Goal: Task Accomplishment & Management: Complete application form

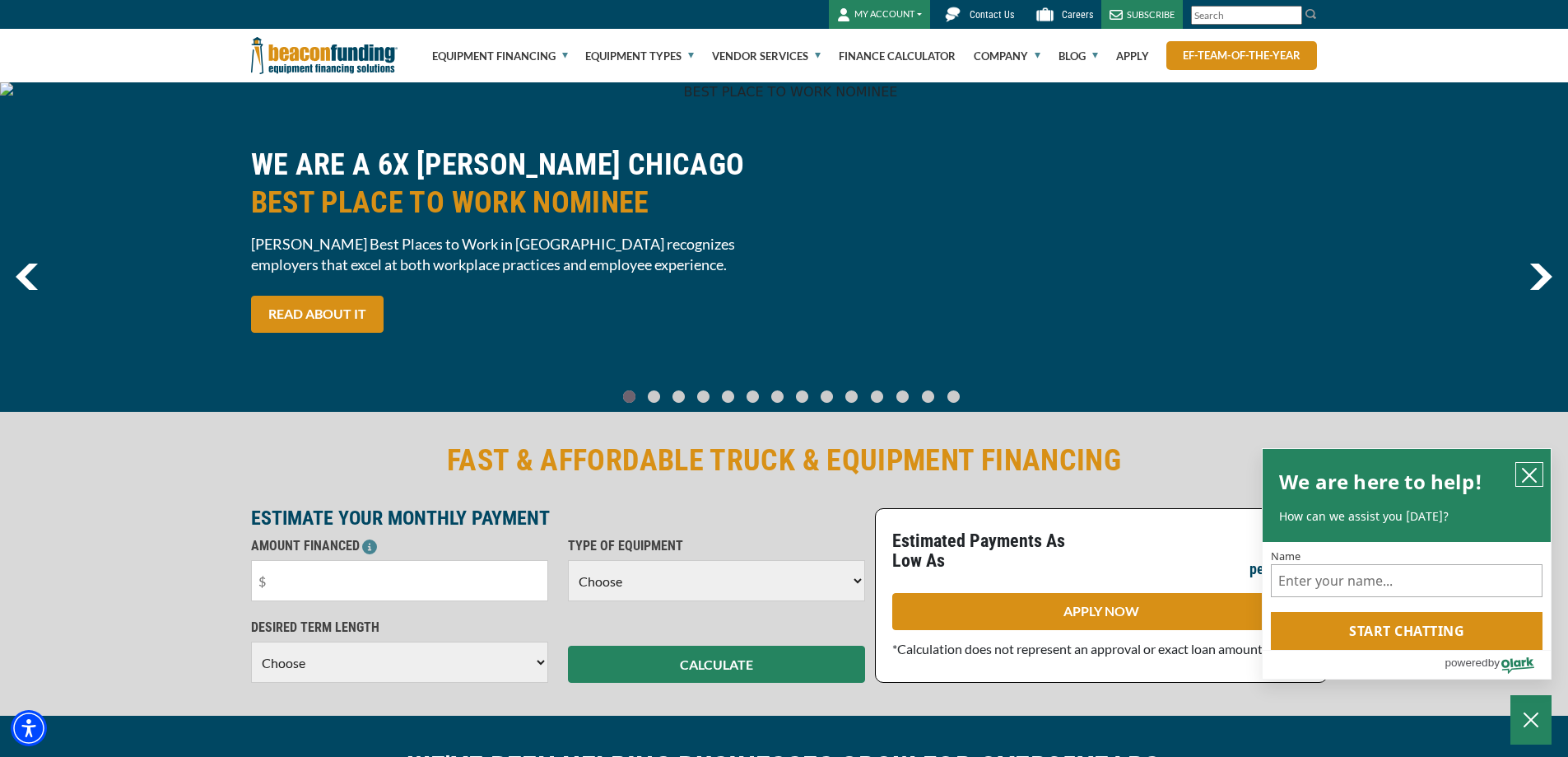
click at [1532, 471] on icon "close chatbox" at bounding box center [1529, 475] width 13 height 13
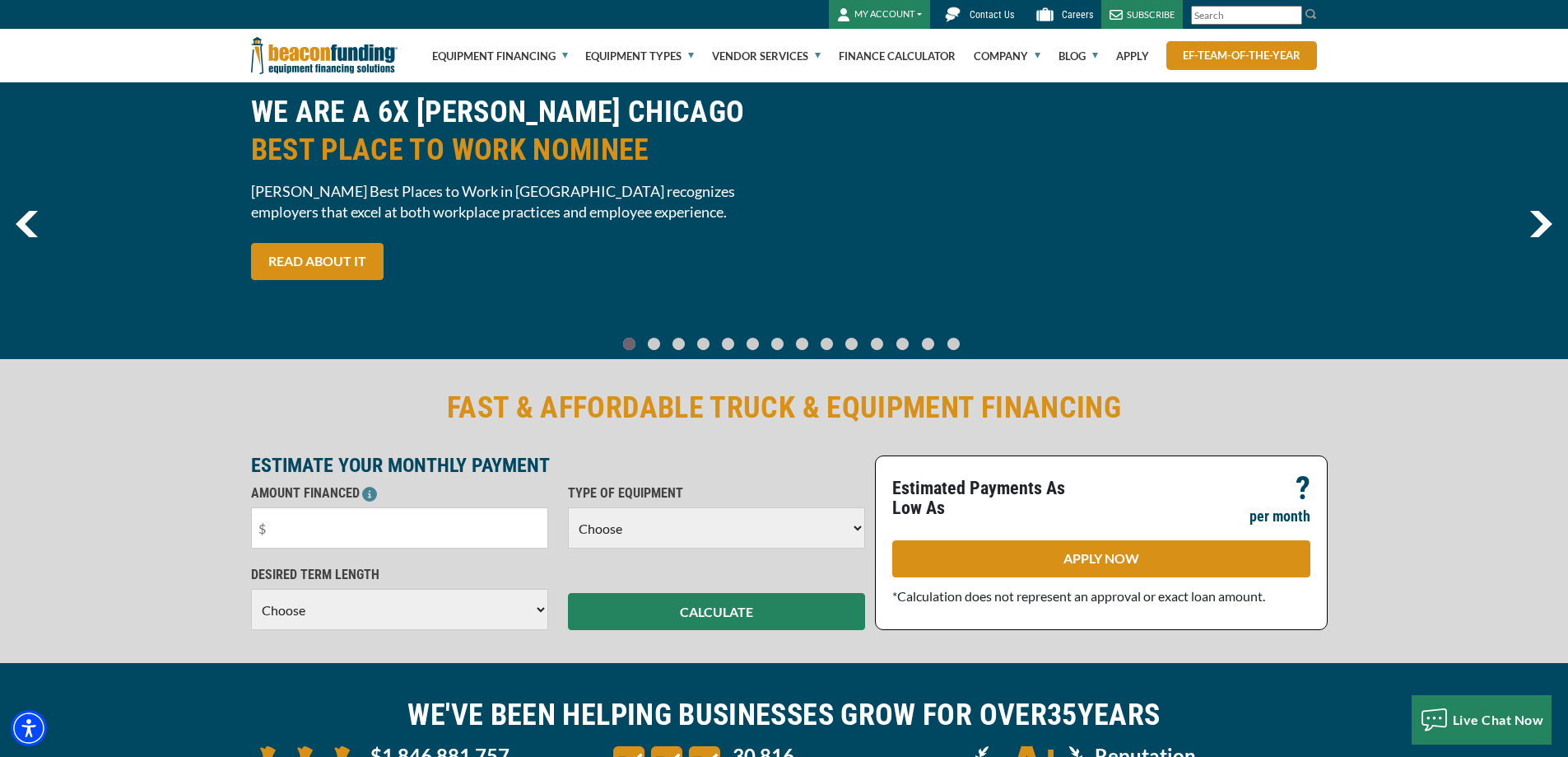
scroll to position [82, 0]
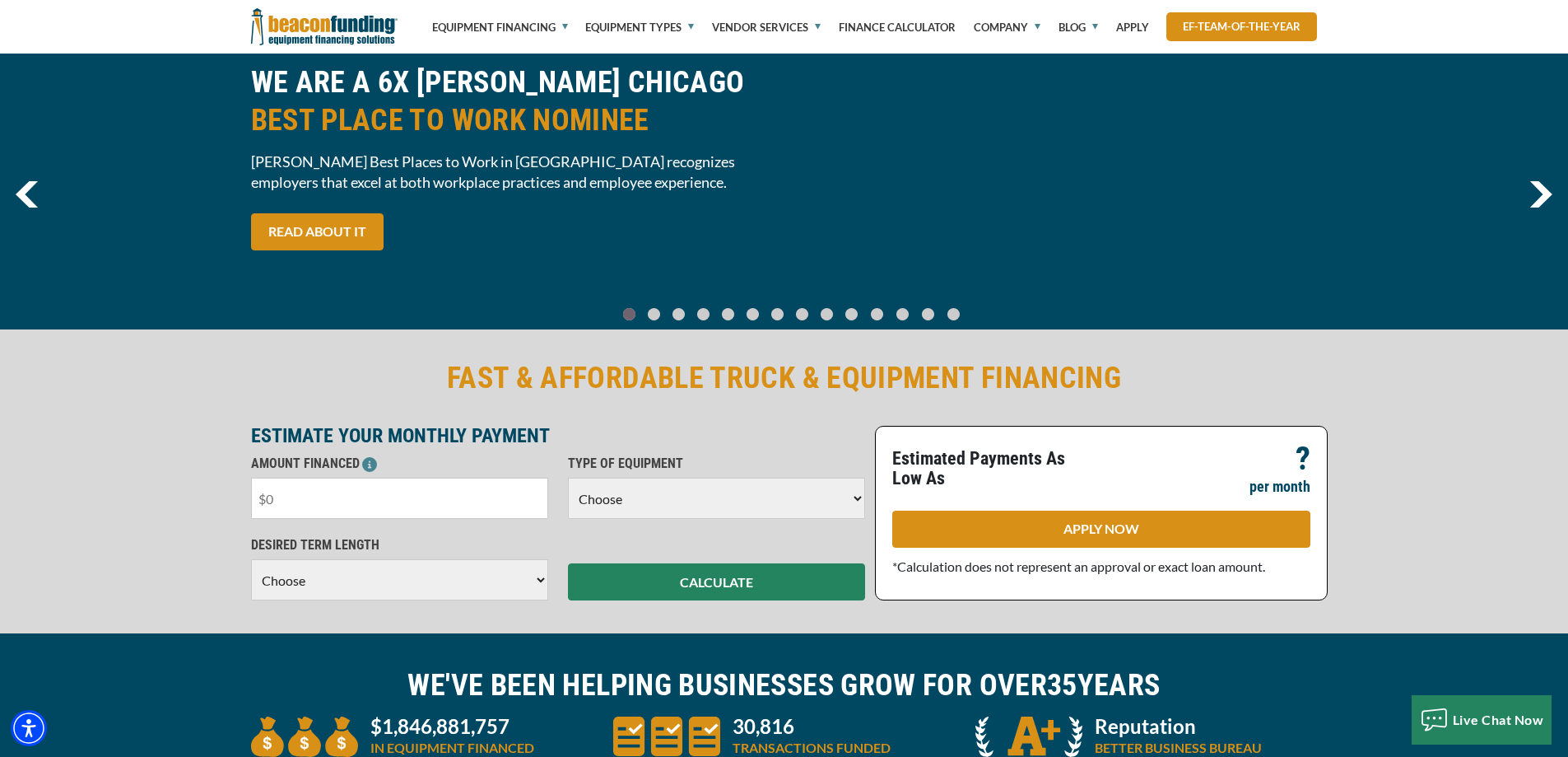
click at [369, 502] on input "text" at bounding box center [399, 498] width 297 height 42
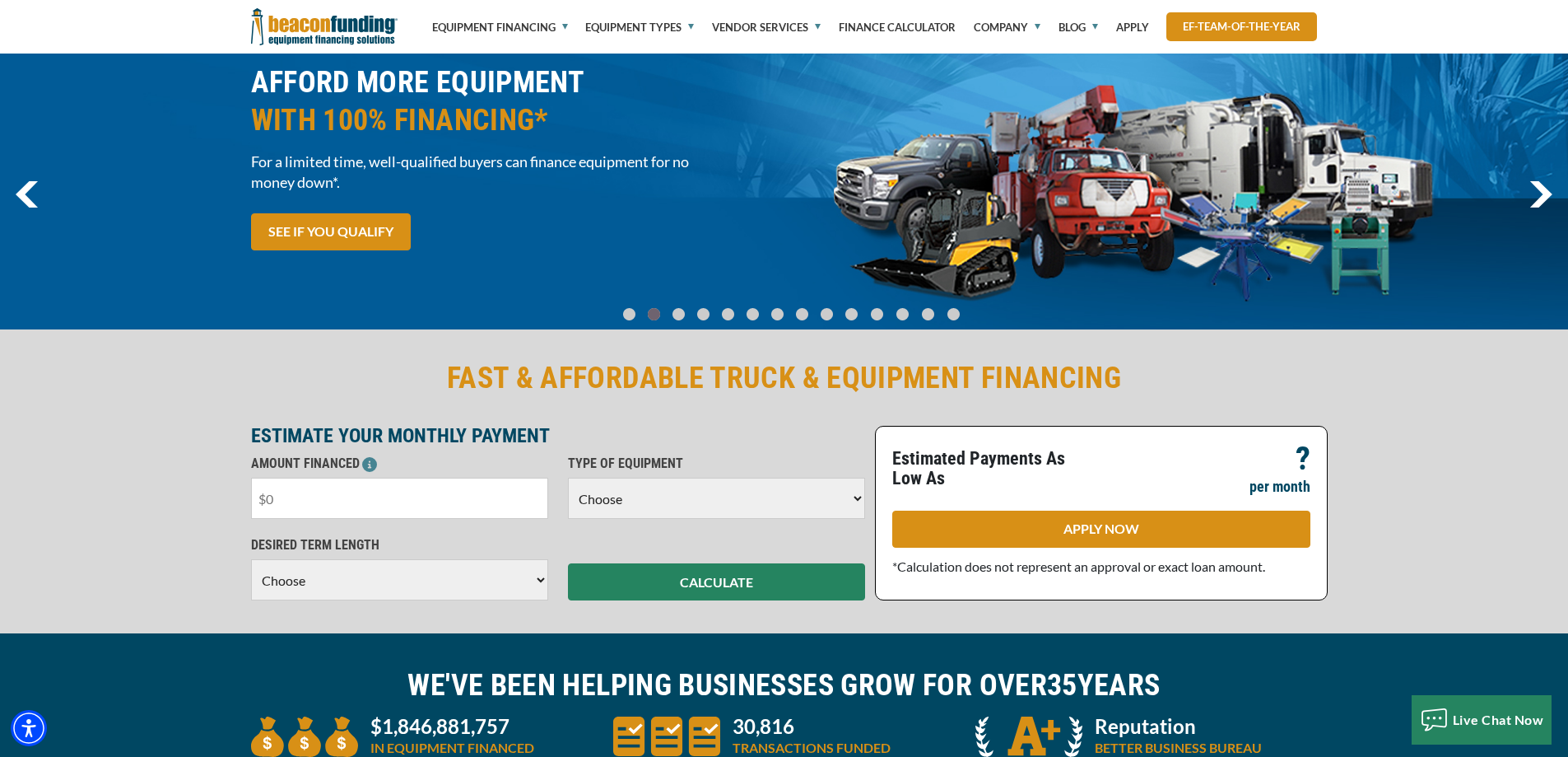
click at [320, 490] on input "text" at bounding box center [399, 498] width 297 height 42
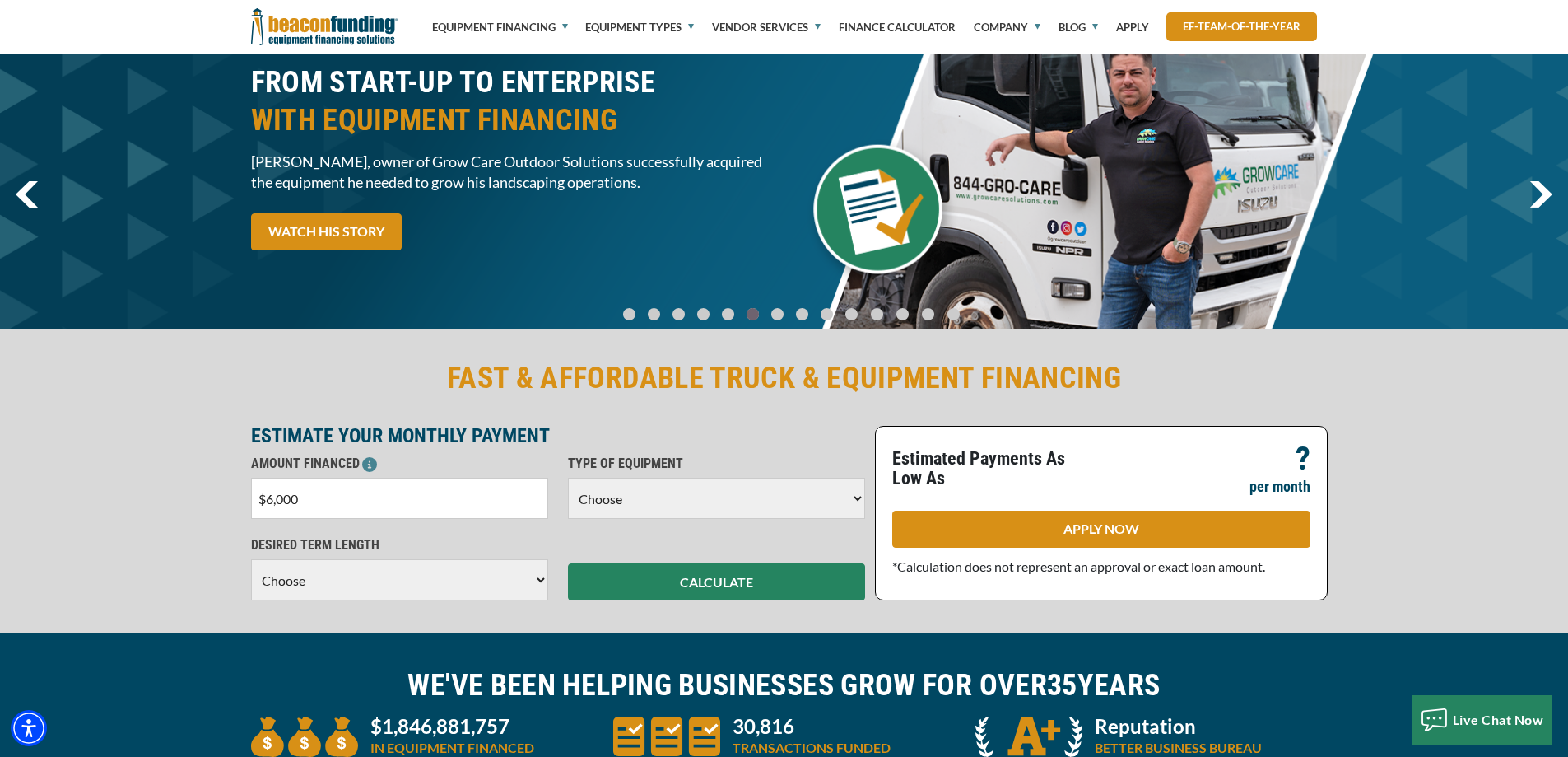
type input "$60,000"
click at [390, 565] on div "DESIRED TERM LENGTH Choose 36 Months 48 Months 60 Months Please choose the Desi…" at bounding box center [400, 567] width 317 height 65
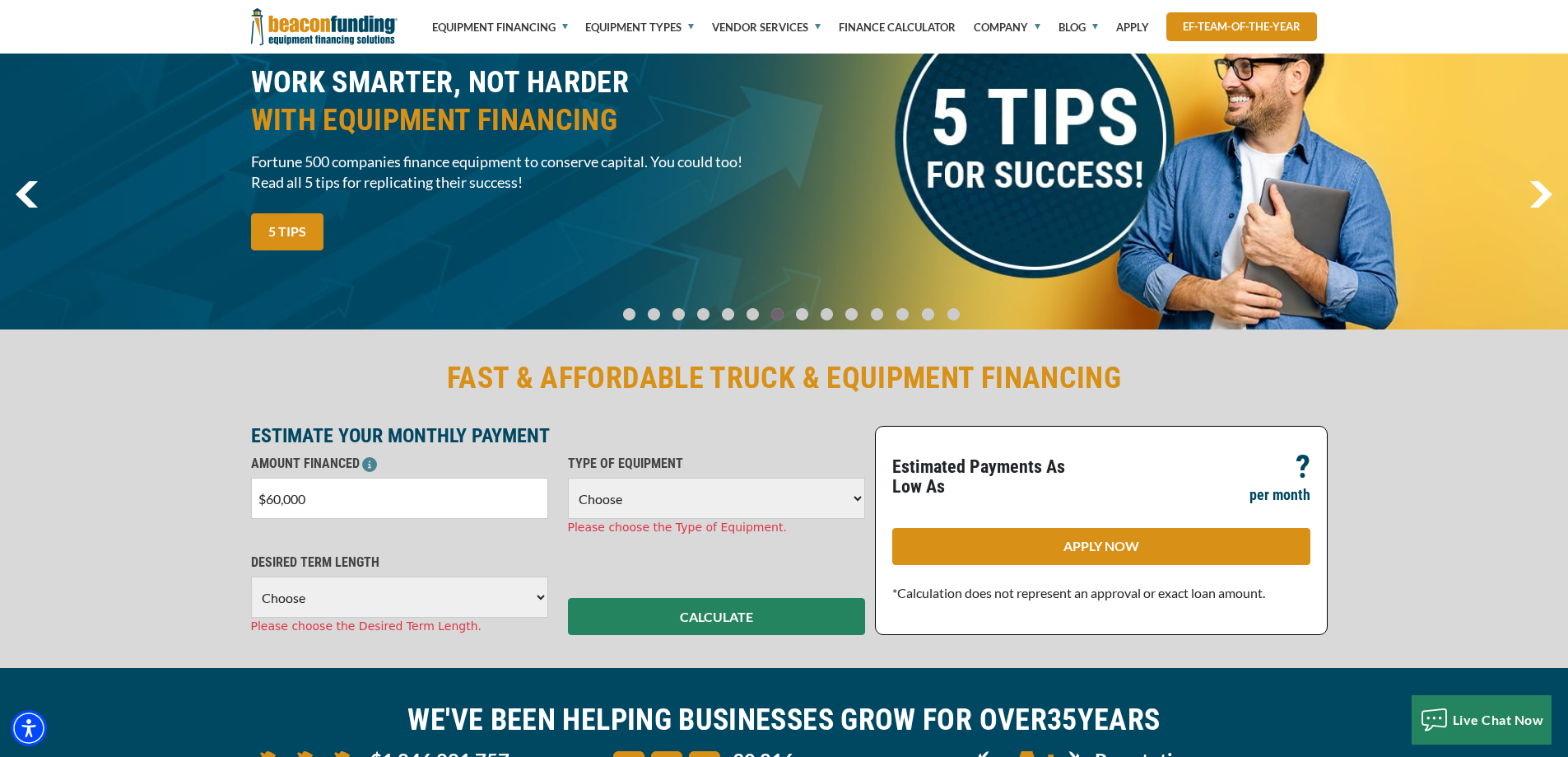
select select "60"
click at [251, 577] on select "Choose 36 Months 48 Months 60 Months" at bounding box center [399, 597] width 297 height 42
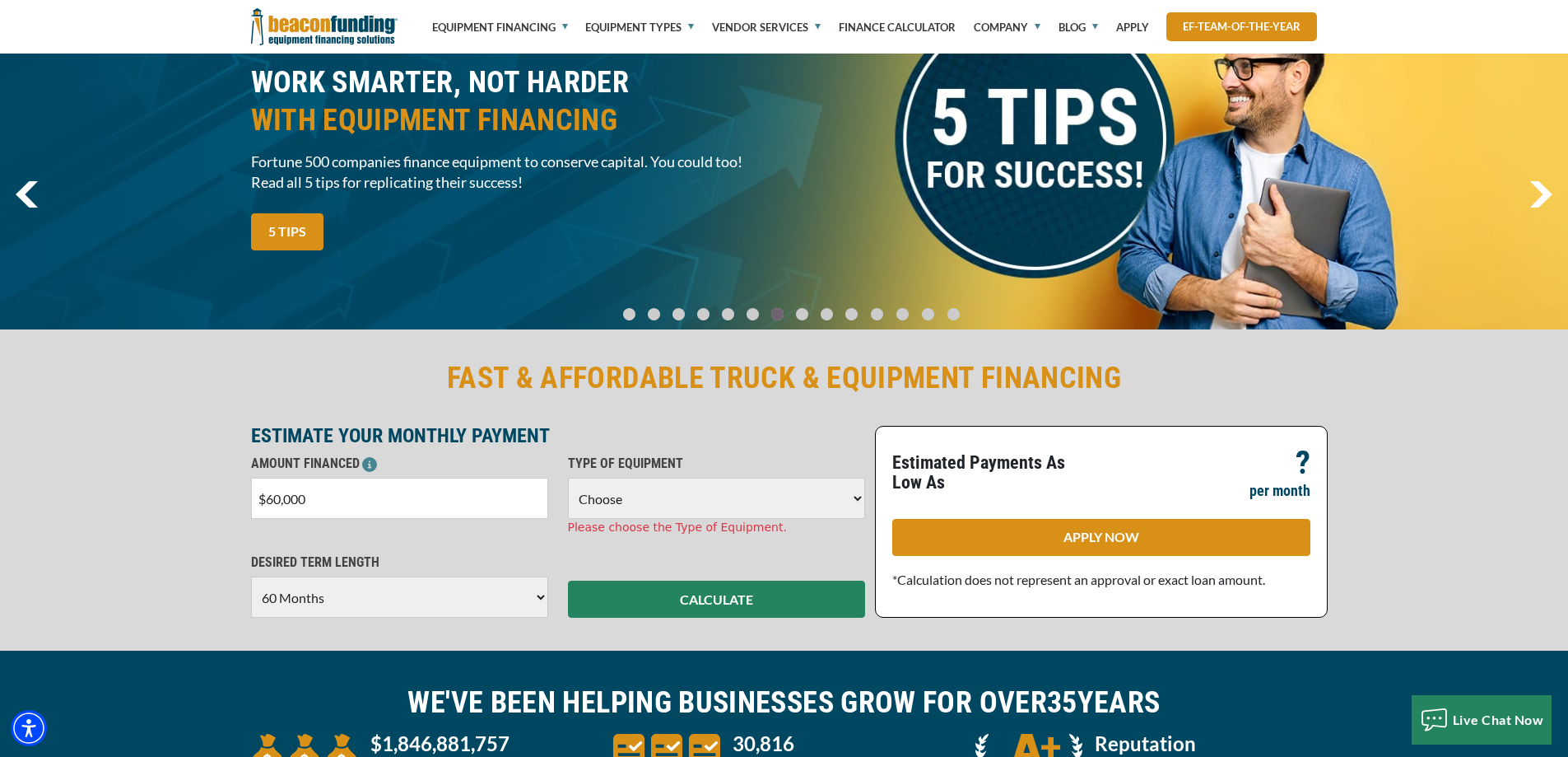
click at [733, 484] on select "Choose Backhoe Boom/Bucket Truck Chipper Commercial Mower Crane DTG/DTF Printin…" at bounding box center [716, 498] width 297 height 42
select select "5"
click at [568, 478] on select "Choose Backhoe Boom/Bucket Truck Chipper Commercial Mower Crane DTG/DTF Printin…" at bounding box center [716, 498] width 297 height 42
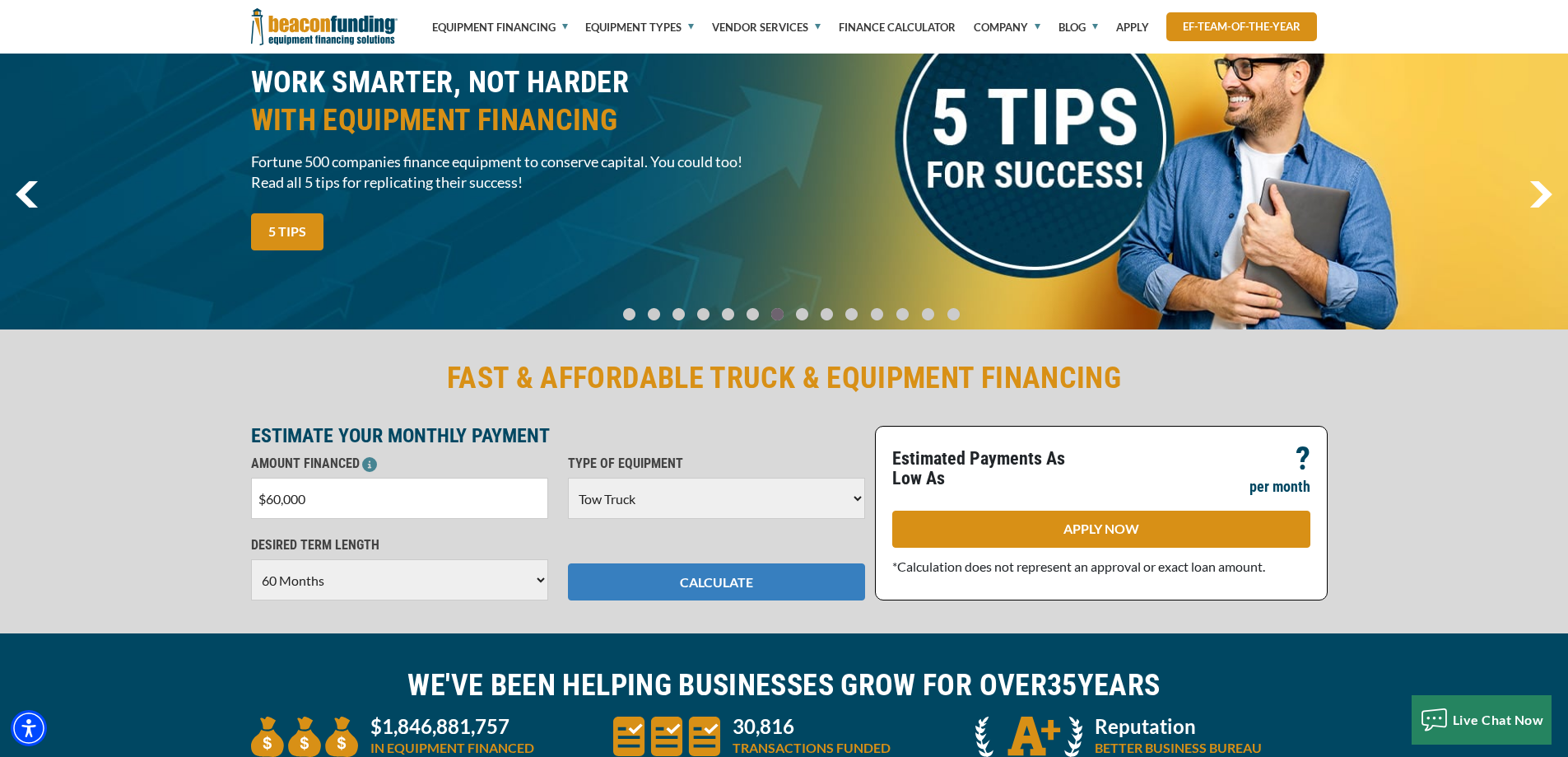
click at [713, 579] on button "CALCULATE" at bounding box center [716, 581] width 297 height 37
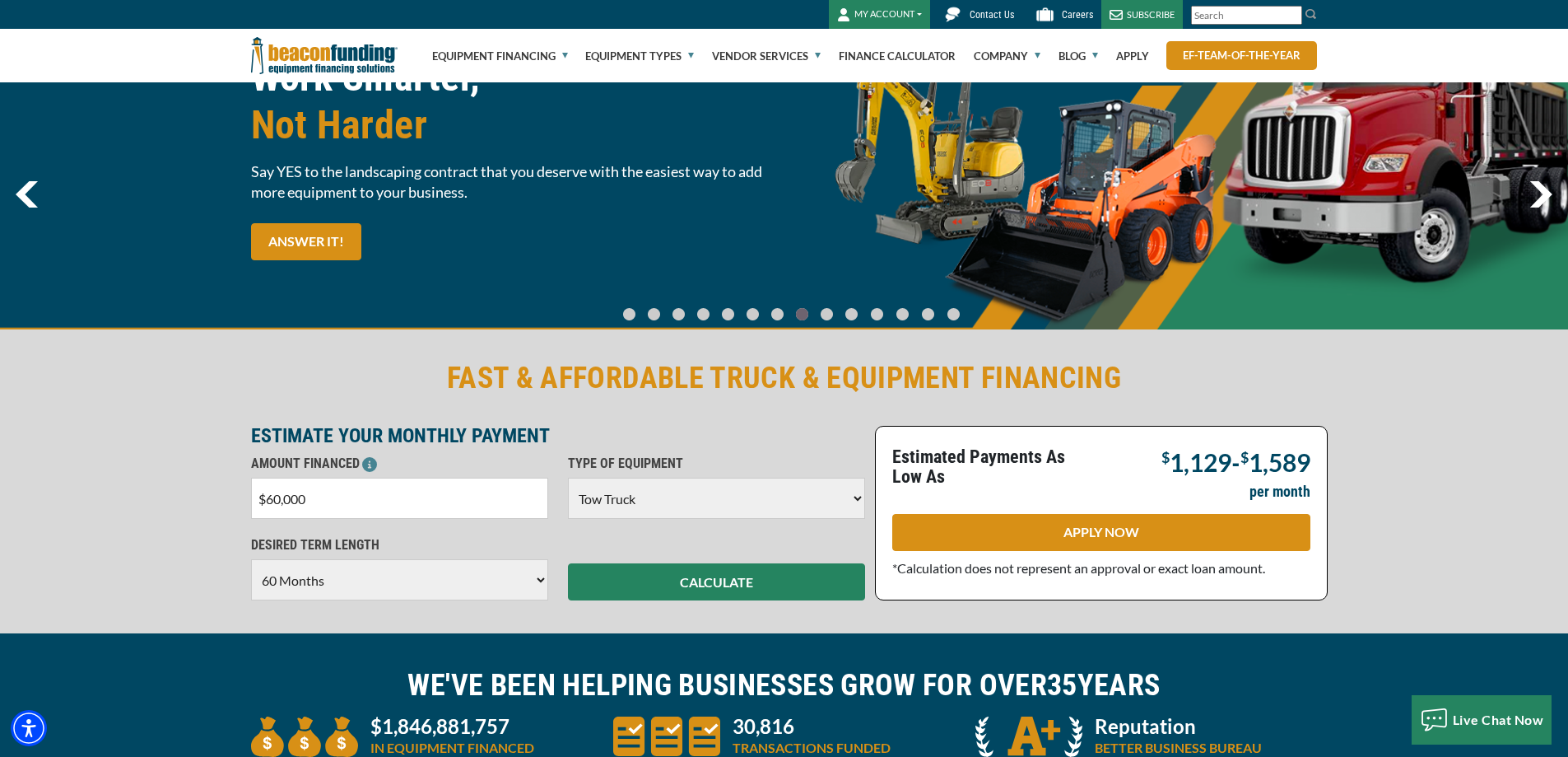
scroll to position [0, 0]
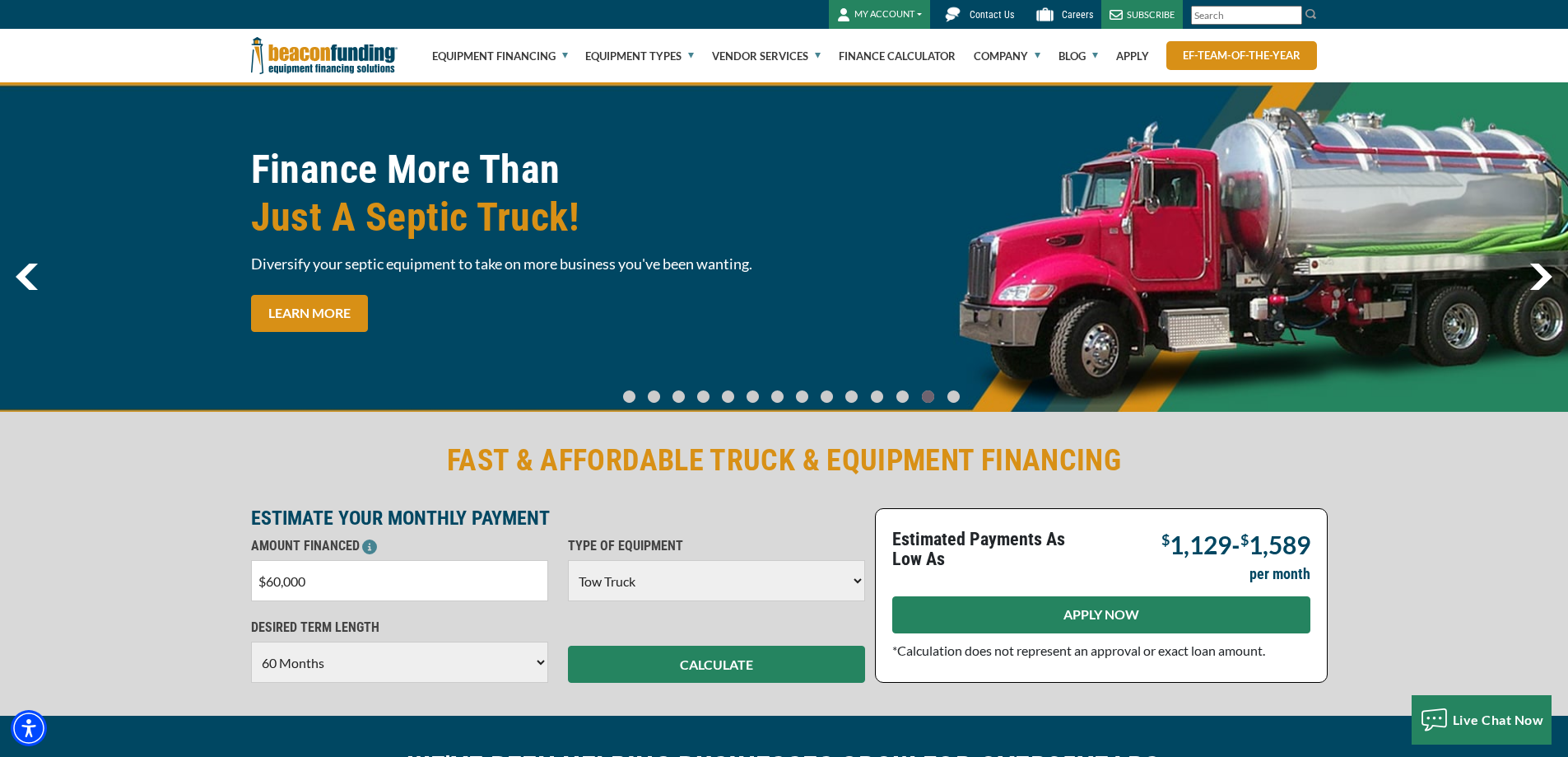
click at [1036, 626] on link "APPLY NOW" at bounding box center [1101, 614] width 418 height 37
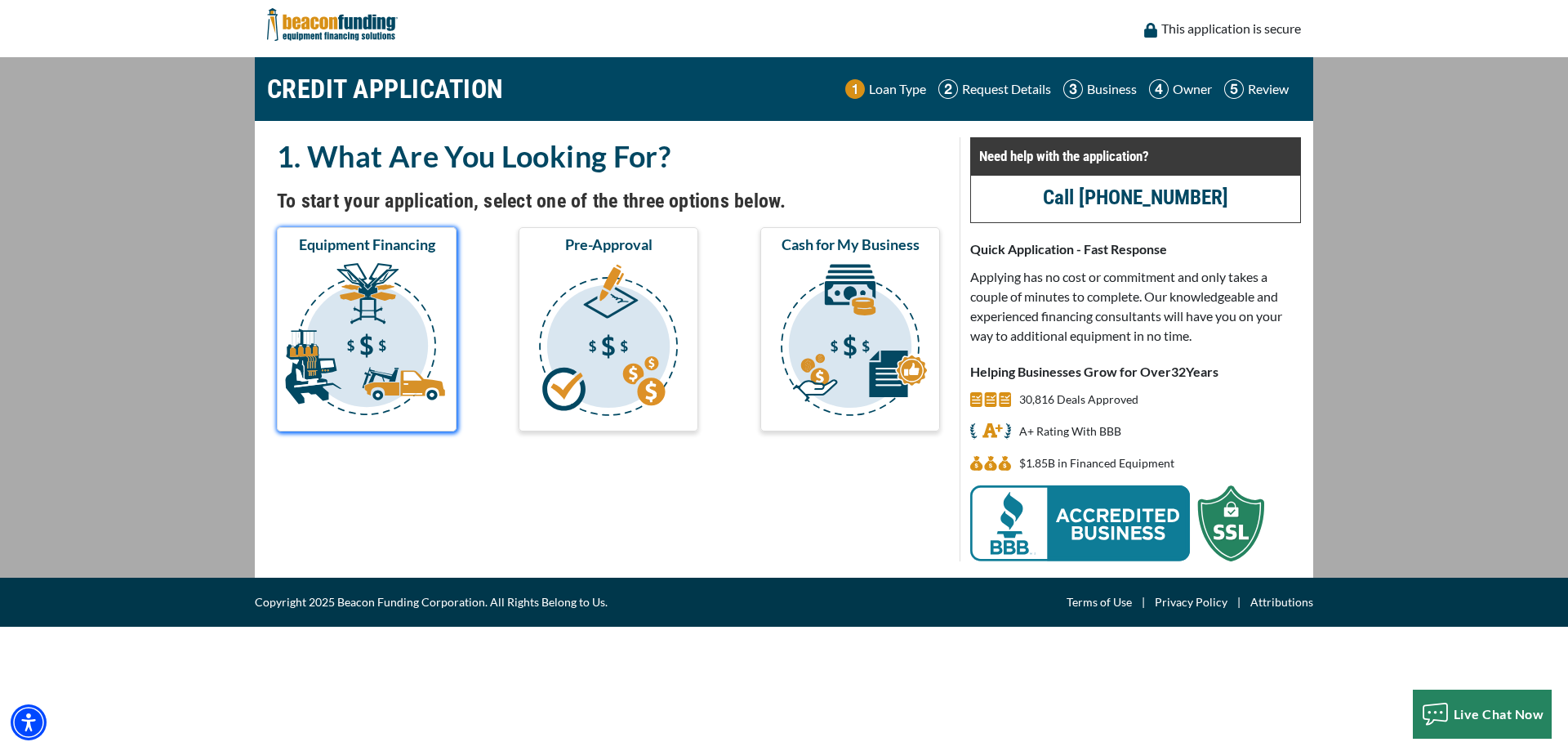
click at [357, 302] on img "submit" at bounding box center [366, 342] width 173 height 164
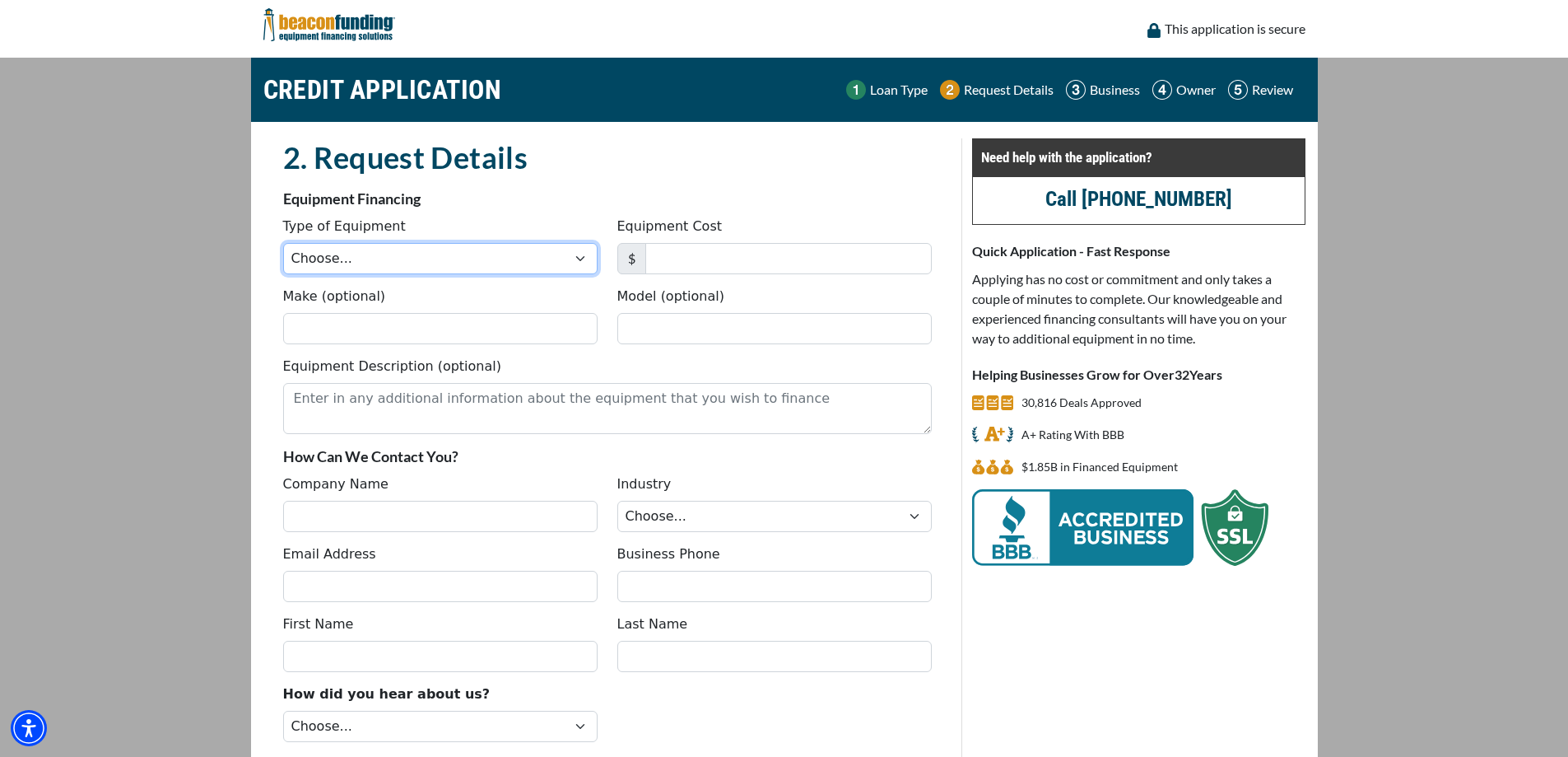
click at [390, 268] on select "Choose... Backhoe Boom/Bucket Truck Chipper Commercial Mower Crane DTG/DTF Prin…" at bounding box center [440, 258] width 314 height 31
select select "5"
click at [283, 243] on select "Choose... Backhoe Boom/Bucket Truck Chipper Commercial Mower Crane DTG/DTF Prin…" at bounding box center [440, 258] width 314 height 31
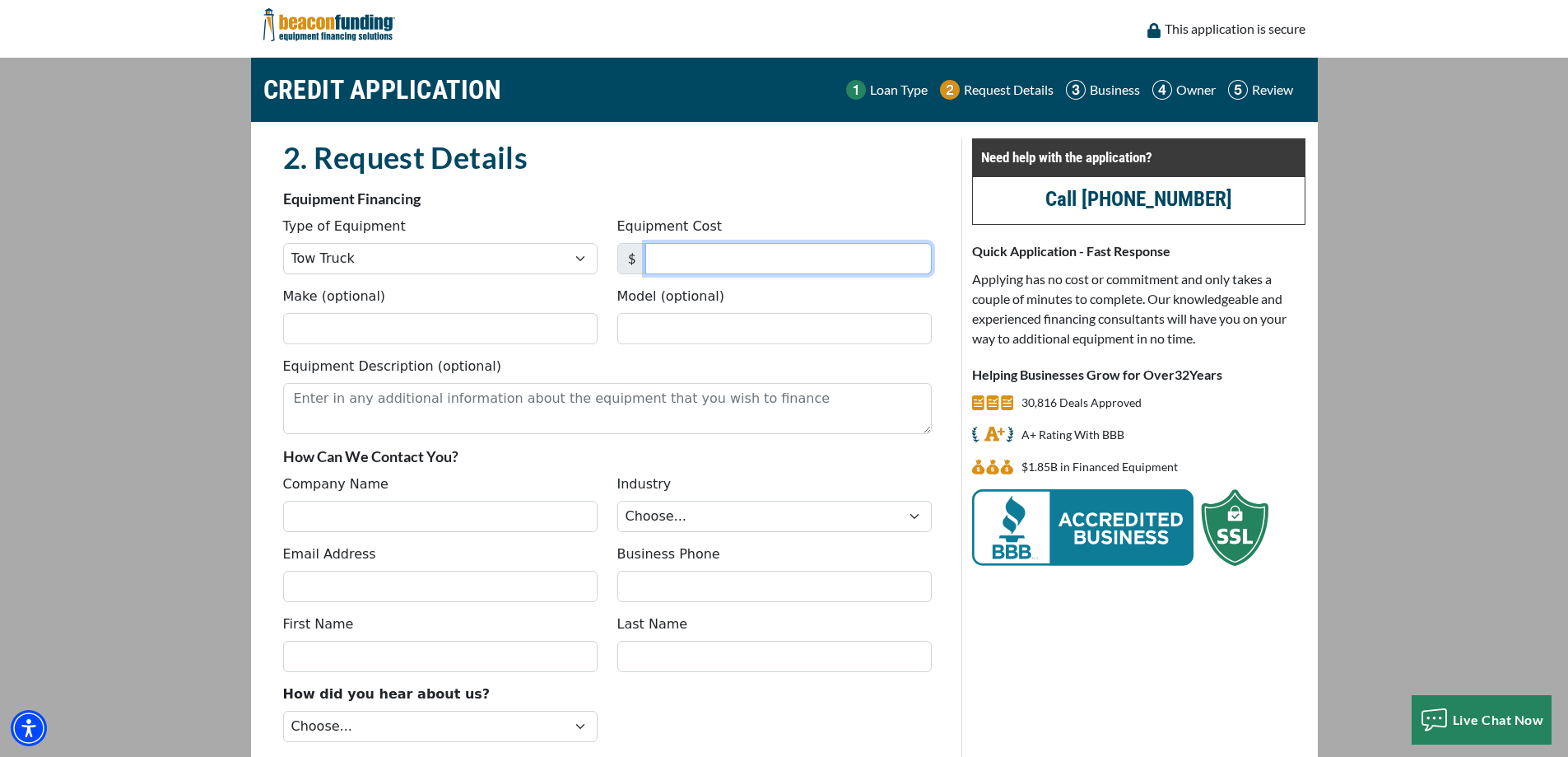
click at [707, 261] on input "Equipment Cost" at bounding box center [789, 258] width 287 height 31
type input "75,000"
click at [318, 315] on input "Make (optional)" at bounding box center [440, 328] width 314 height 31
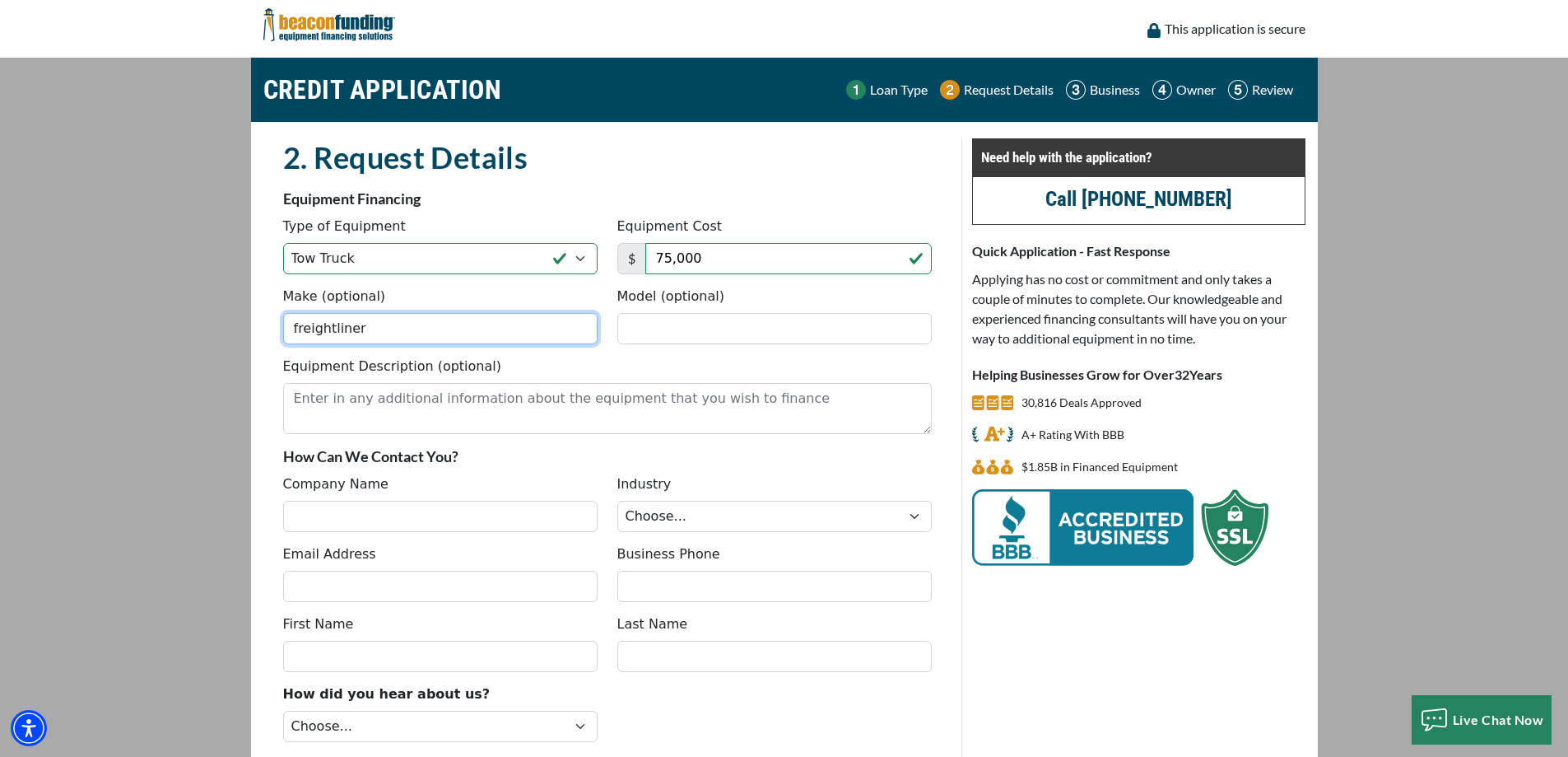
type input "freightliner"
click at [837, 340] on input "Model (optional)" at bounding box center [774, 328] width 314 height 31
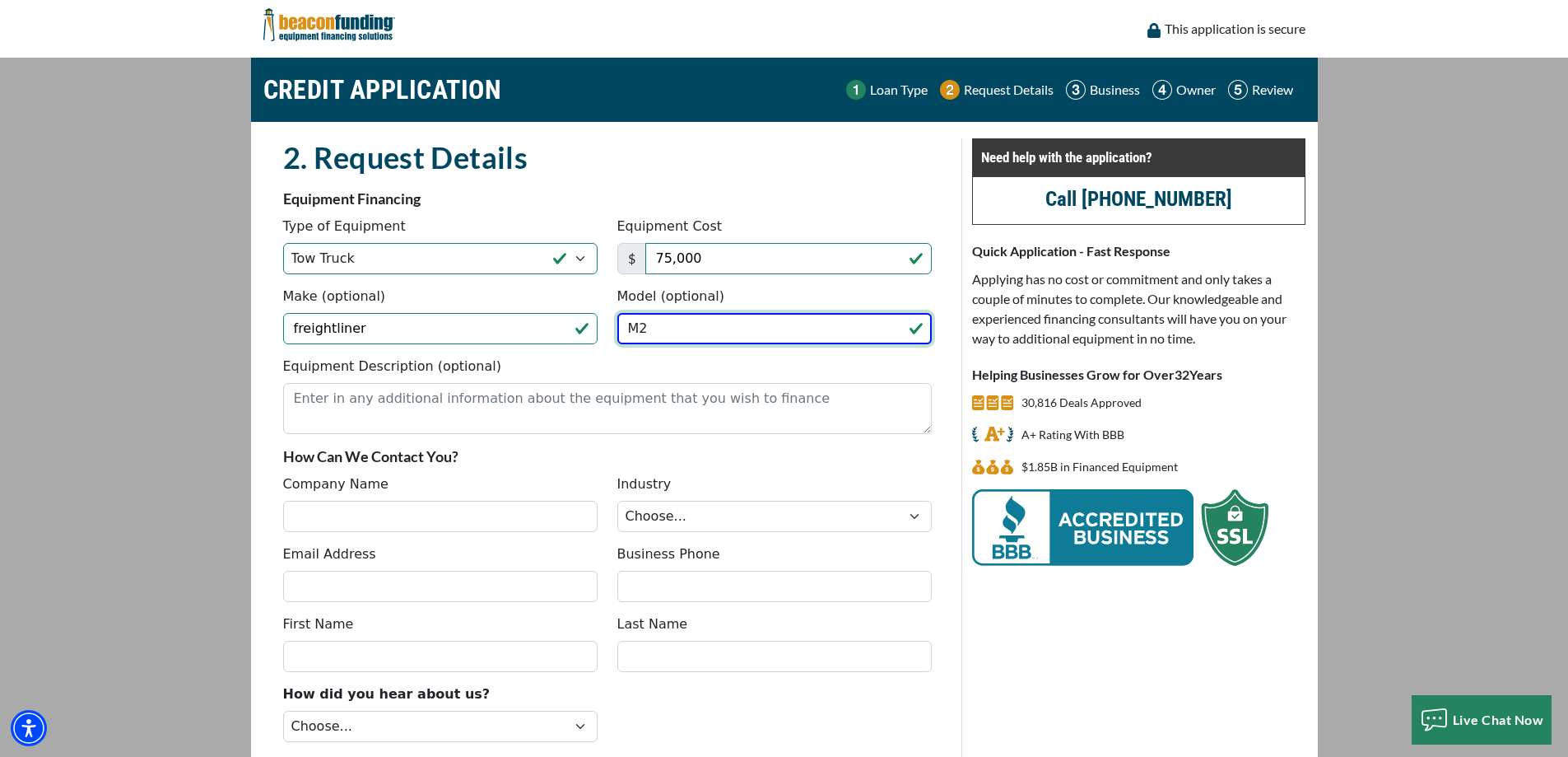
type input "M2"
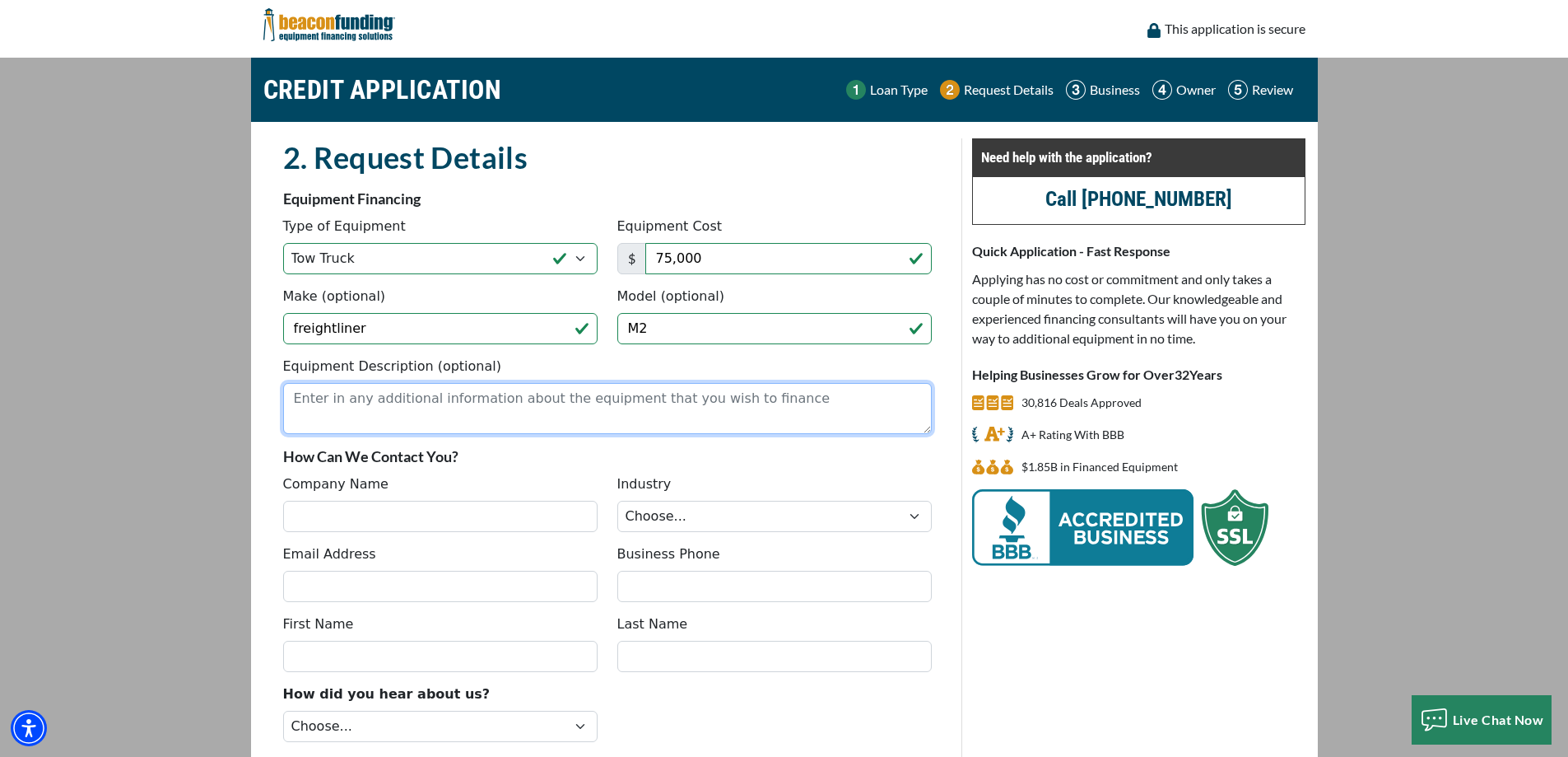
click at [472, 404] on textarea "Equipment Description (optional)" at bounding box center [608, 409] width 649 height 51
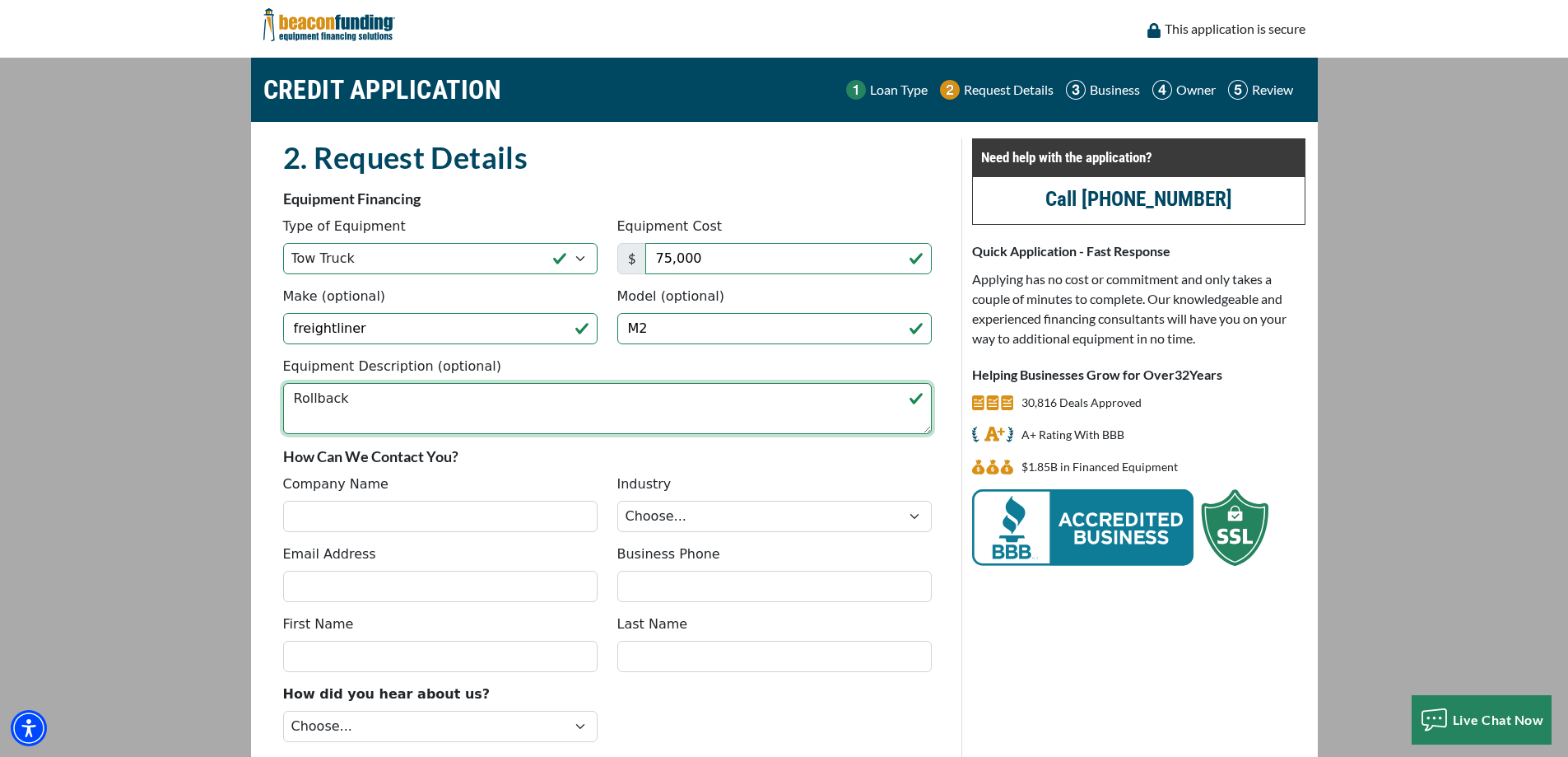
type textarea "Rollback"
click at [352, 536] on div "Company Name Industry Choose... Towing Landscape/Hardscape Decorated Apparel Se…" at bounding box center [608, 510] width 669 height 70
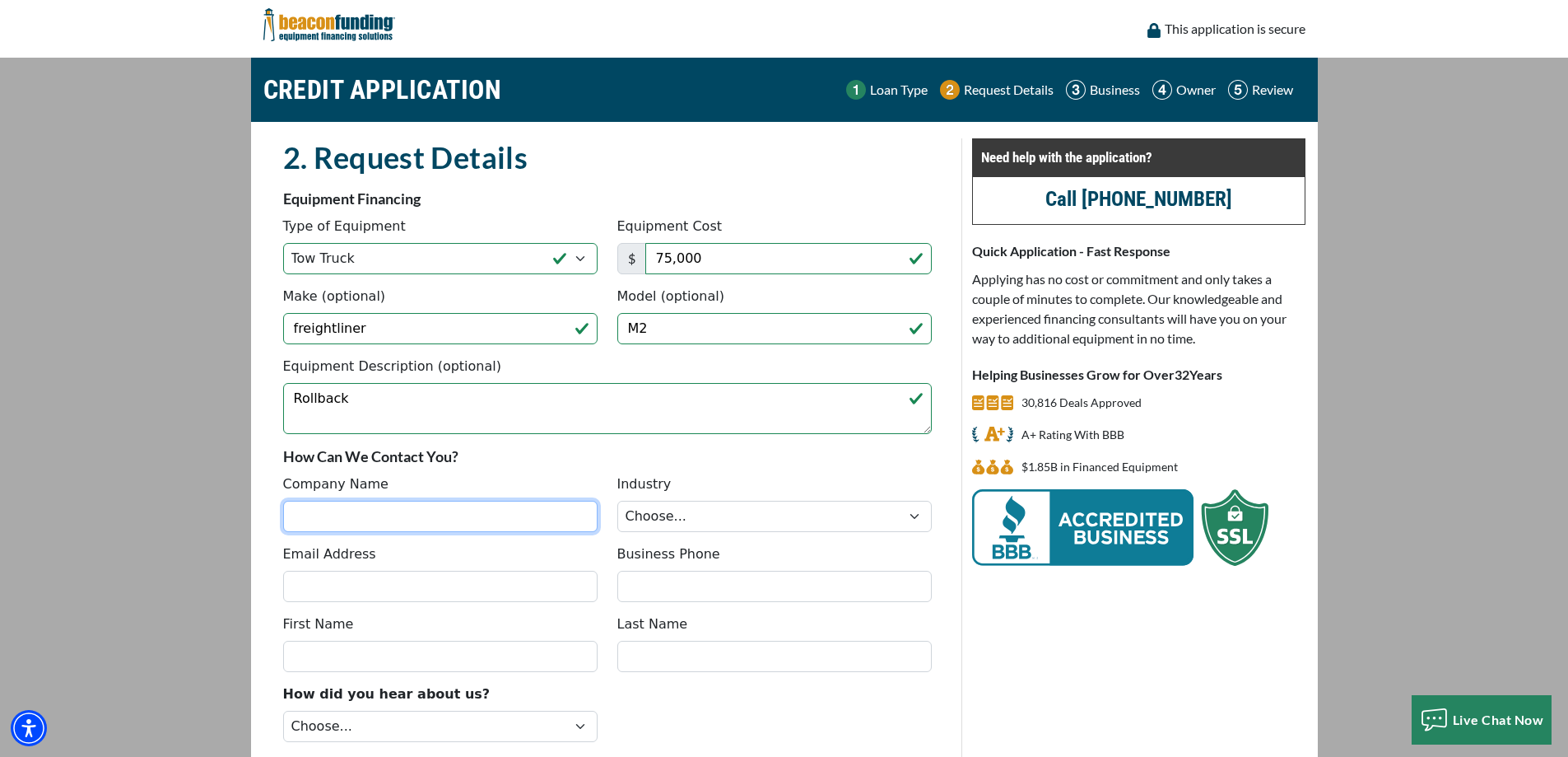
click at [358, 527] on input "Company Name" at bounding box center [440, 516] width 314 height 31
type input "Reliable Towing and Recovery LLC"
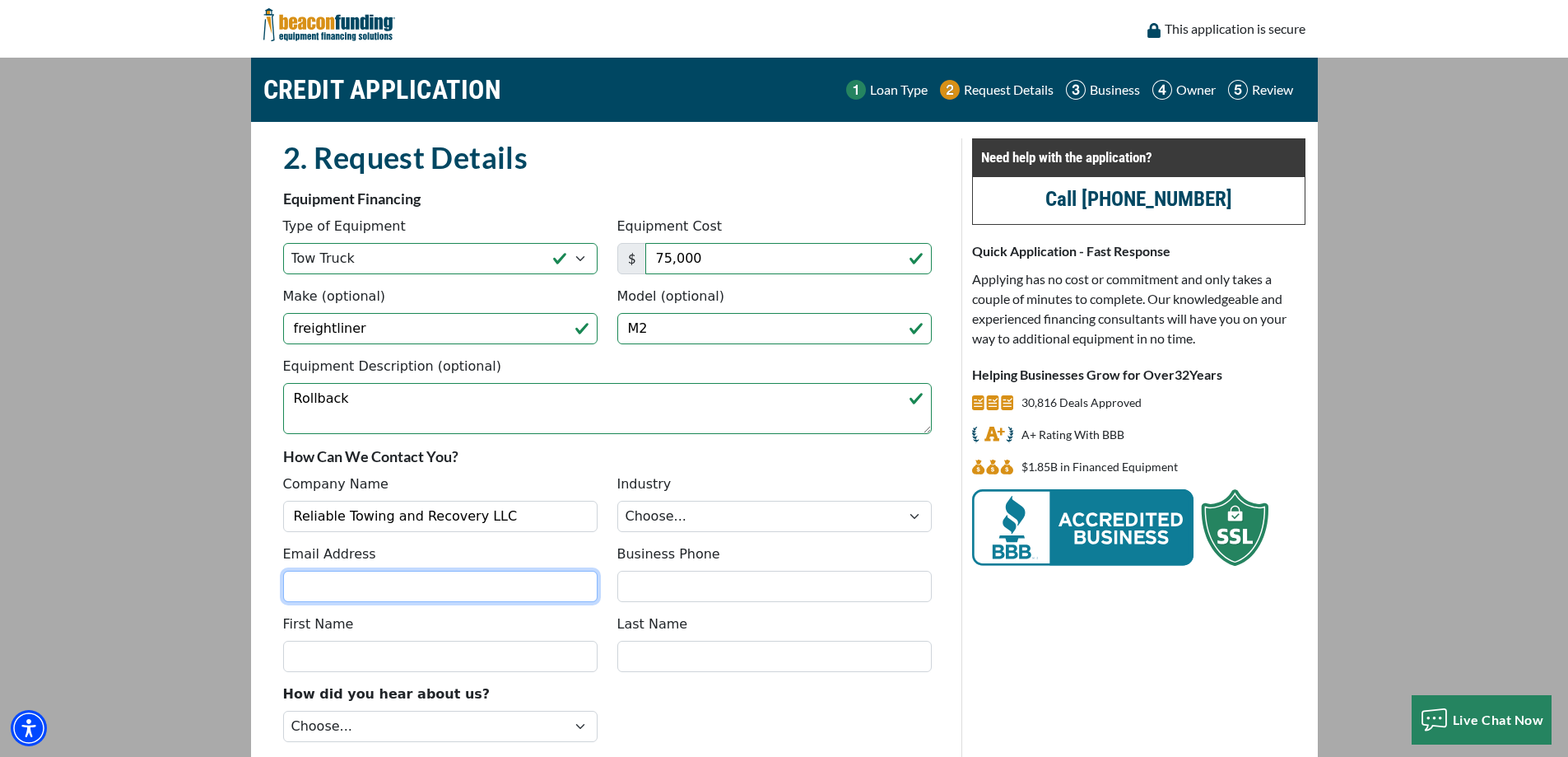
type input "[EMAIL_ADDRESS][DOMAIN_NAME]"
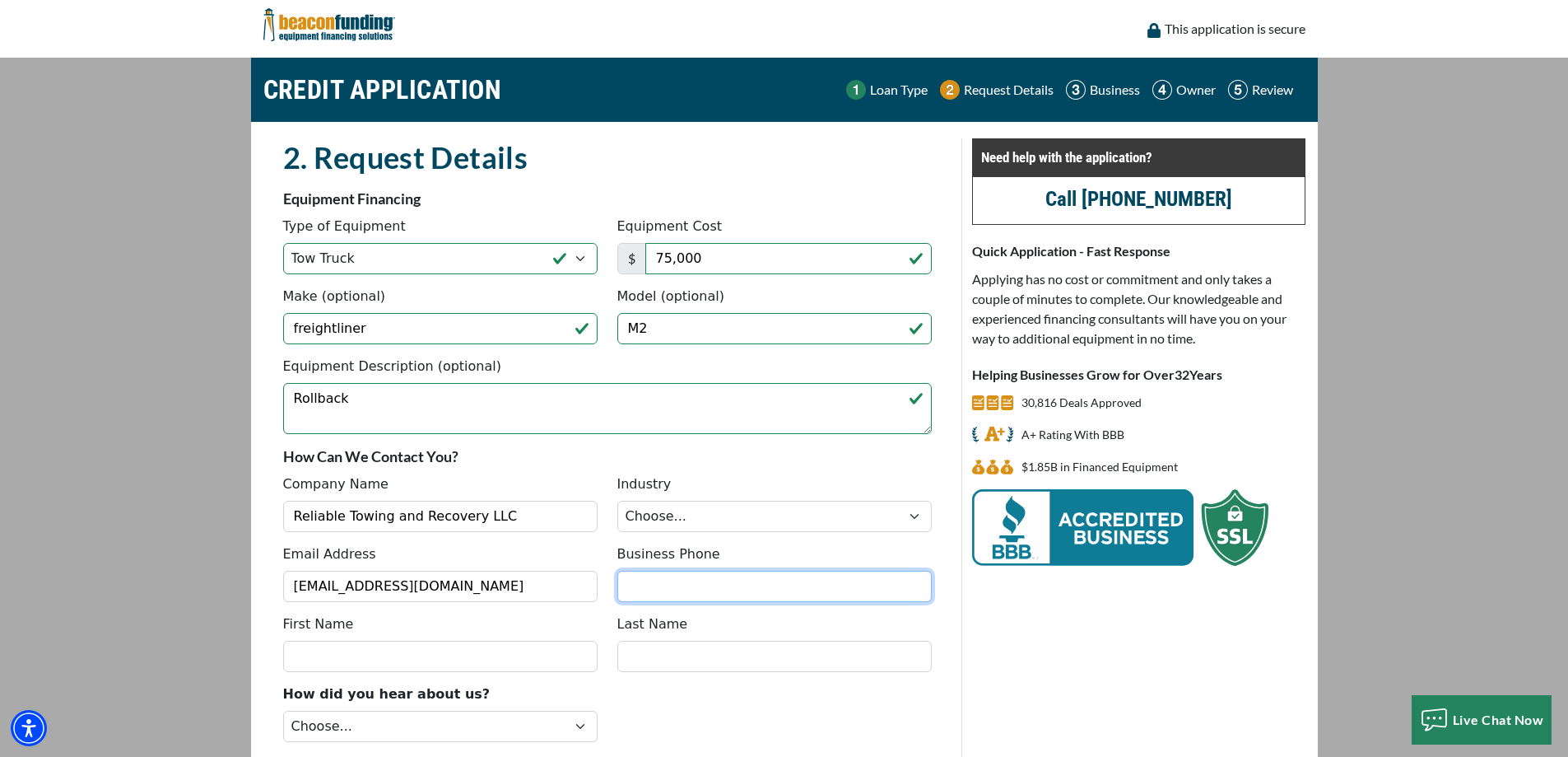
type input "4172992782"
type input "Ian"
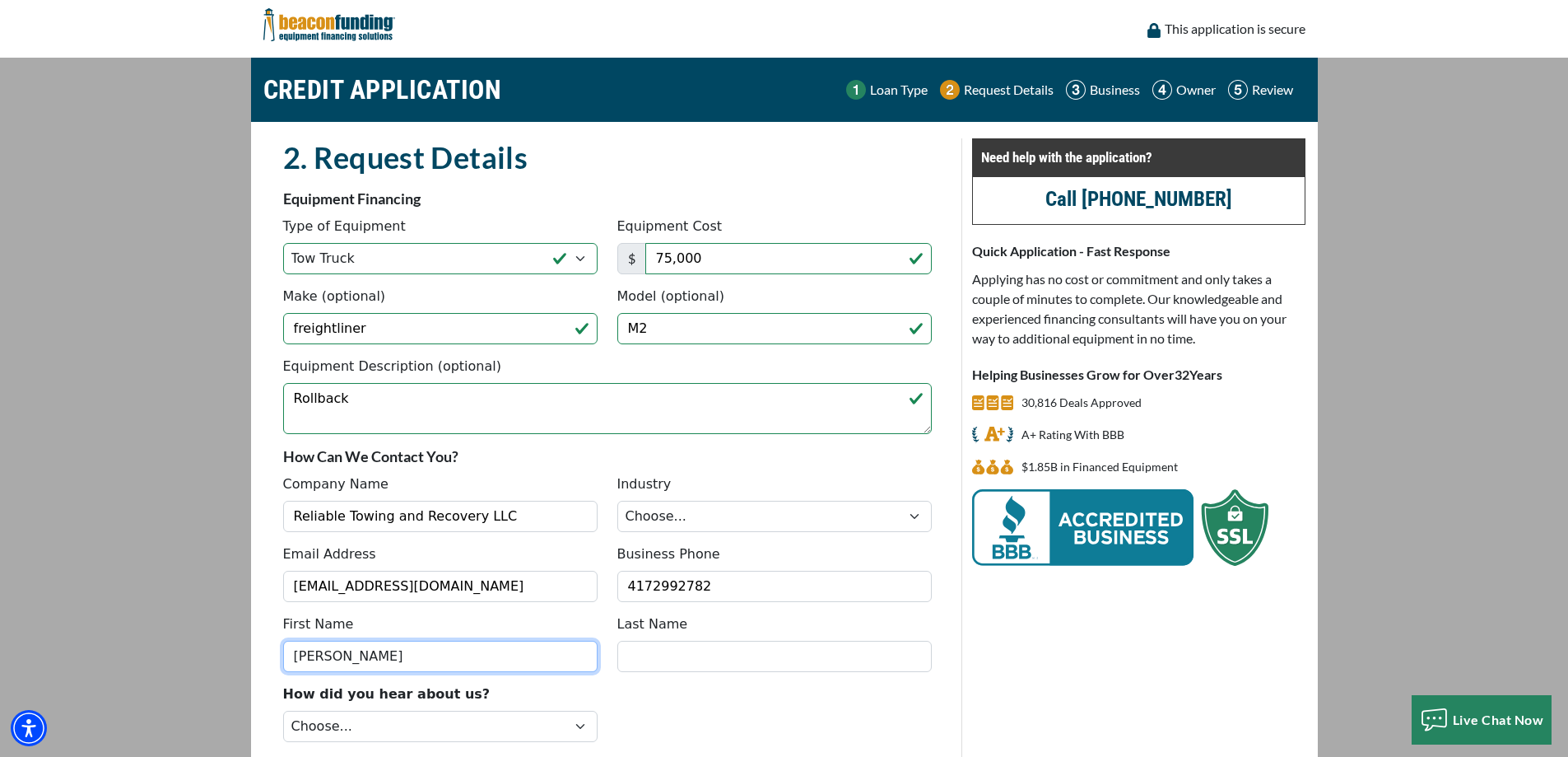
type input "King"
type input "[PHONE_NUMBER]"
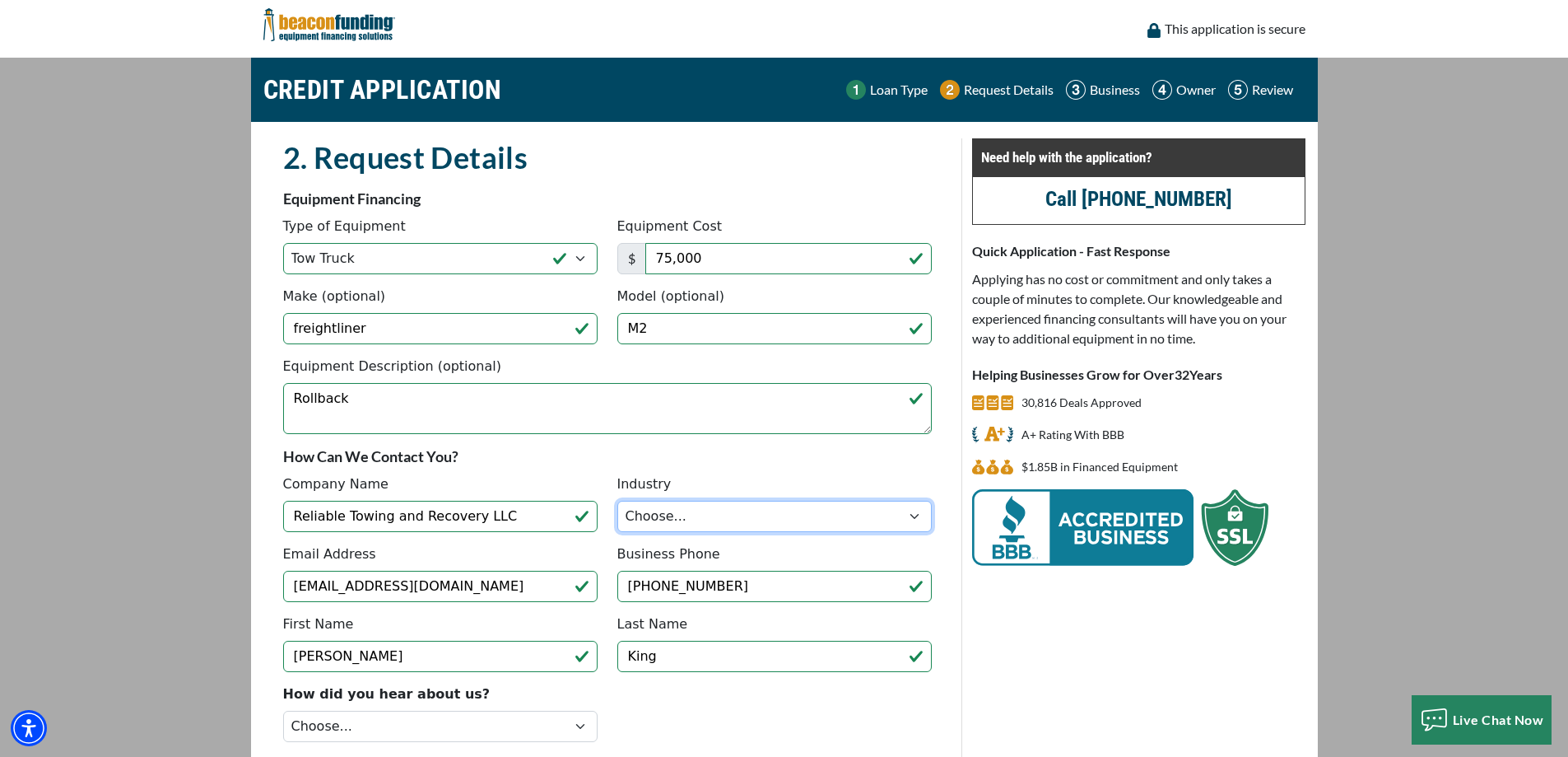
click at [837, 520] on select "Choose... Towing Landscape/Hardscape Decorated Apparel Septic Light Constructio…" at bounding box center [774, 516] width 314 height 31
select select "1"
click at [617, 501] on select "Choose... Towing Landscape/Hardscape Decorated Apparel Septic Light Constructio…" at bounding box center [774, 516] width 314 height 31
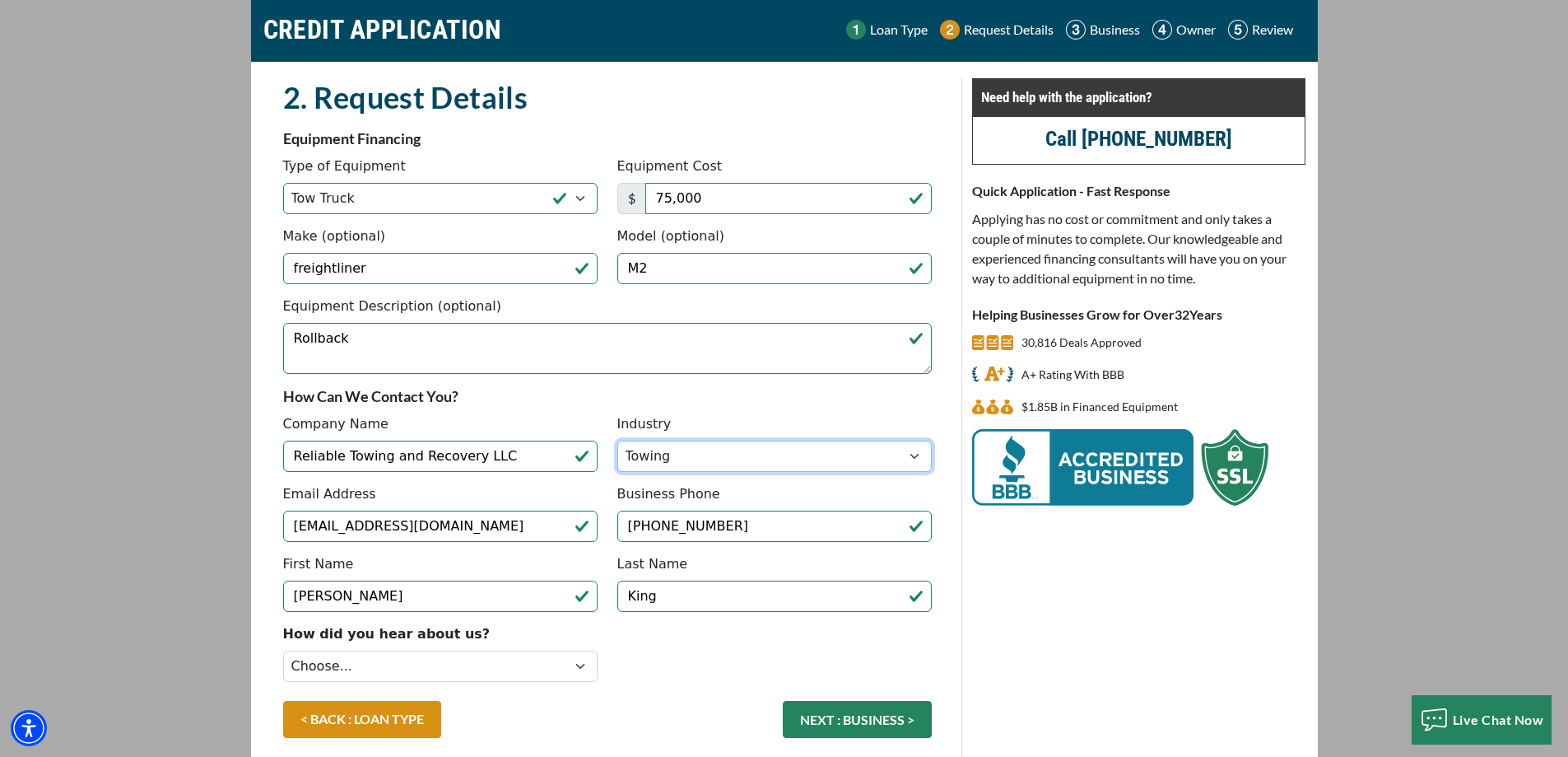
scroll to position [136, 0]
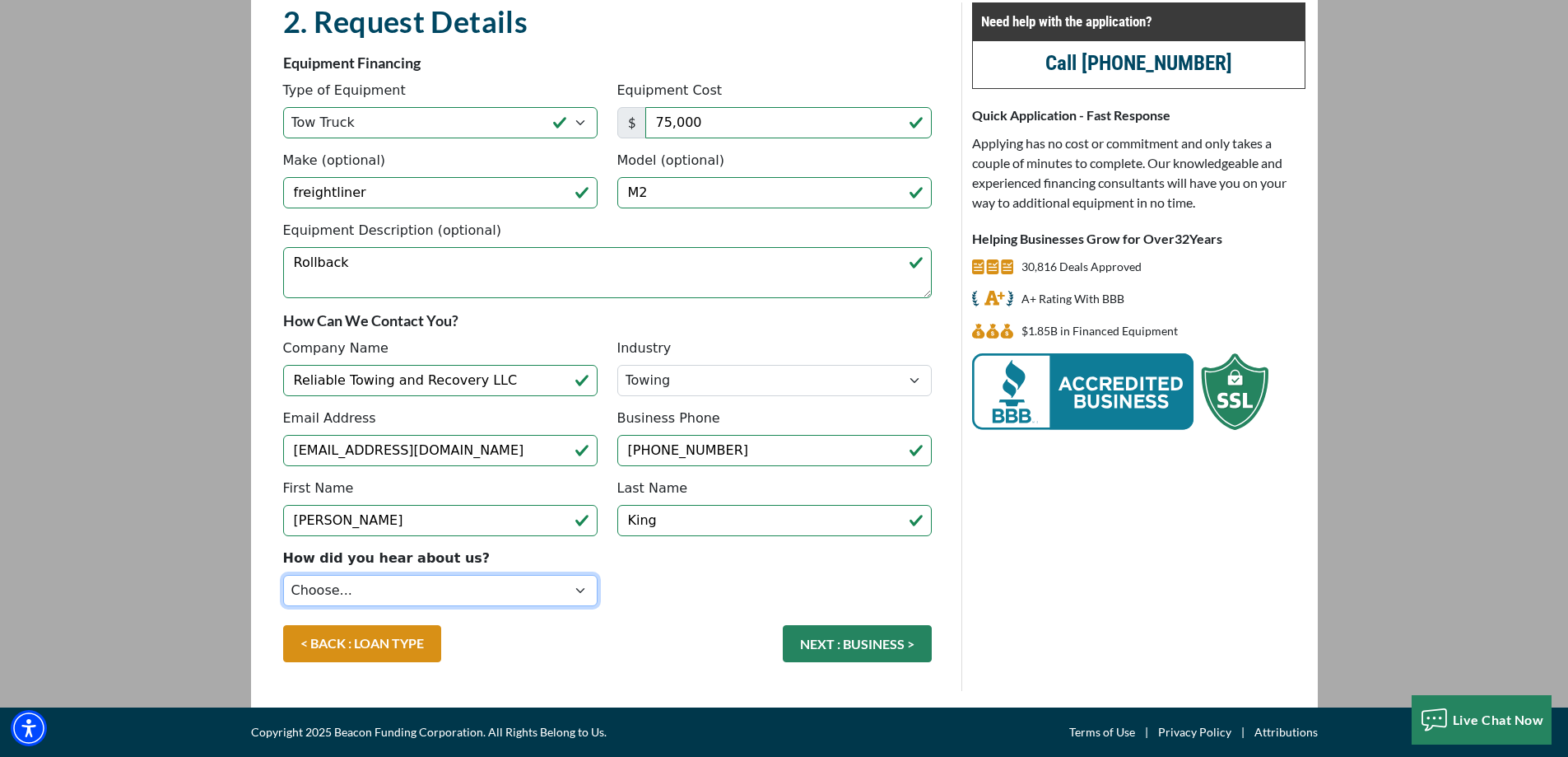
click at [423, 579] on select "Choose... Internet Search Vendor Referral Word of Mouth Client Referral Email E…" at bounding box center [440, 590] width 314 height 31
select select "8"
click at [283, 575] on select "Choose... Internet Search Vendor Referral Word of Mouth Client Referral Email E…" at bounding box center [440, 590] width 314 height 31
click at [875, 647] on button "NEXT : BUSINESS >" at bounding box center [858, 643] width 149 height 37
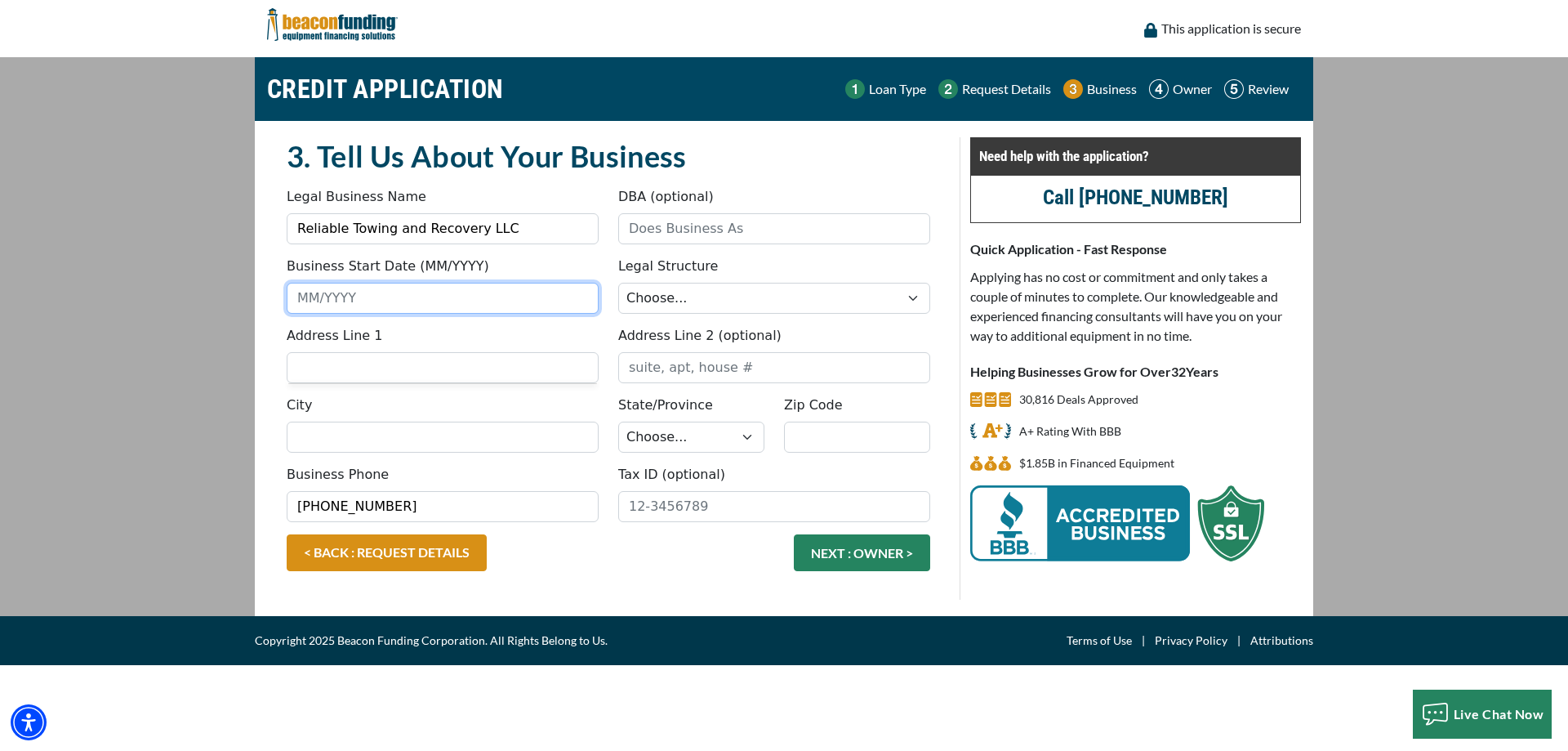
click at [389, 297] on input "Business Start Date (MM/YYYY)" at bounding box center [442, 298] width 312 height 31
type input "0"
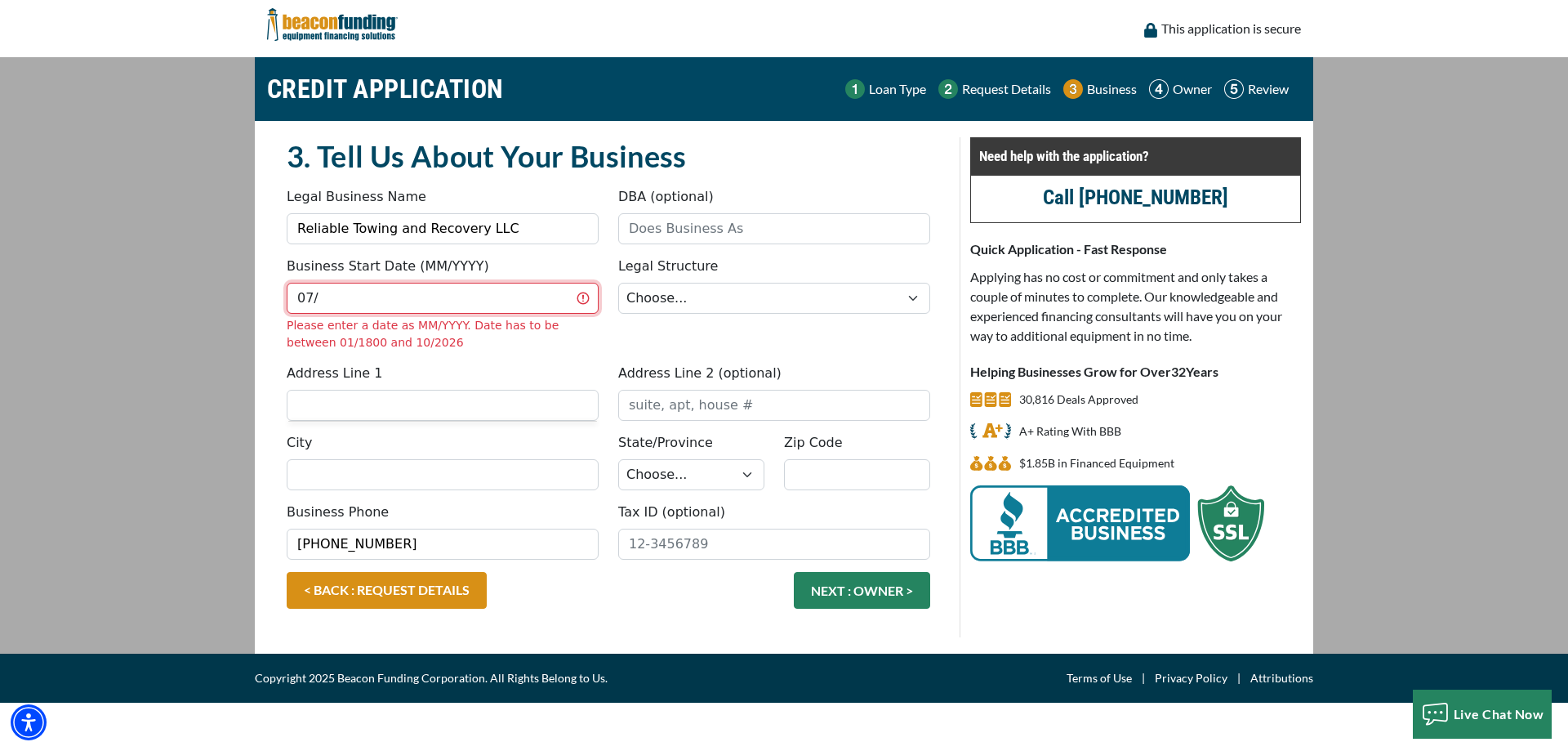
click at [407, 304] on input "07/" at bounding box center [442, 298] width 312 height 31
type input "07/2023"
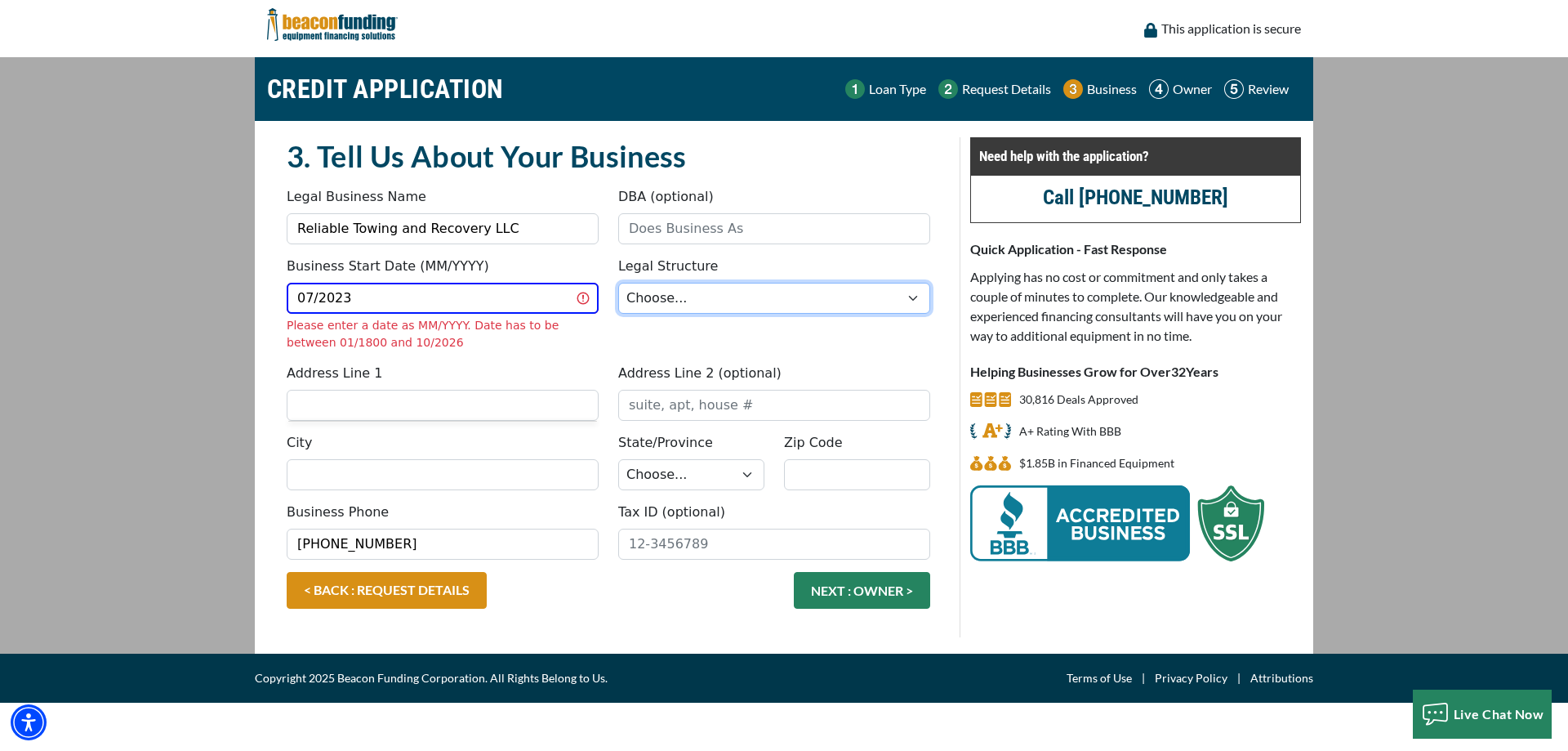
click at [661, 295] on select "Choose... Corporation LLC LLP Municipality Non-Profit Partnership Proprietorship" at bounding box center [774, 298] width 312 height 31
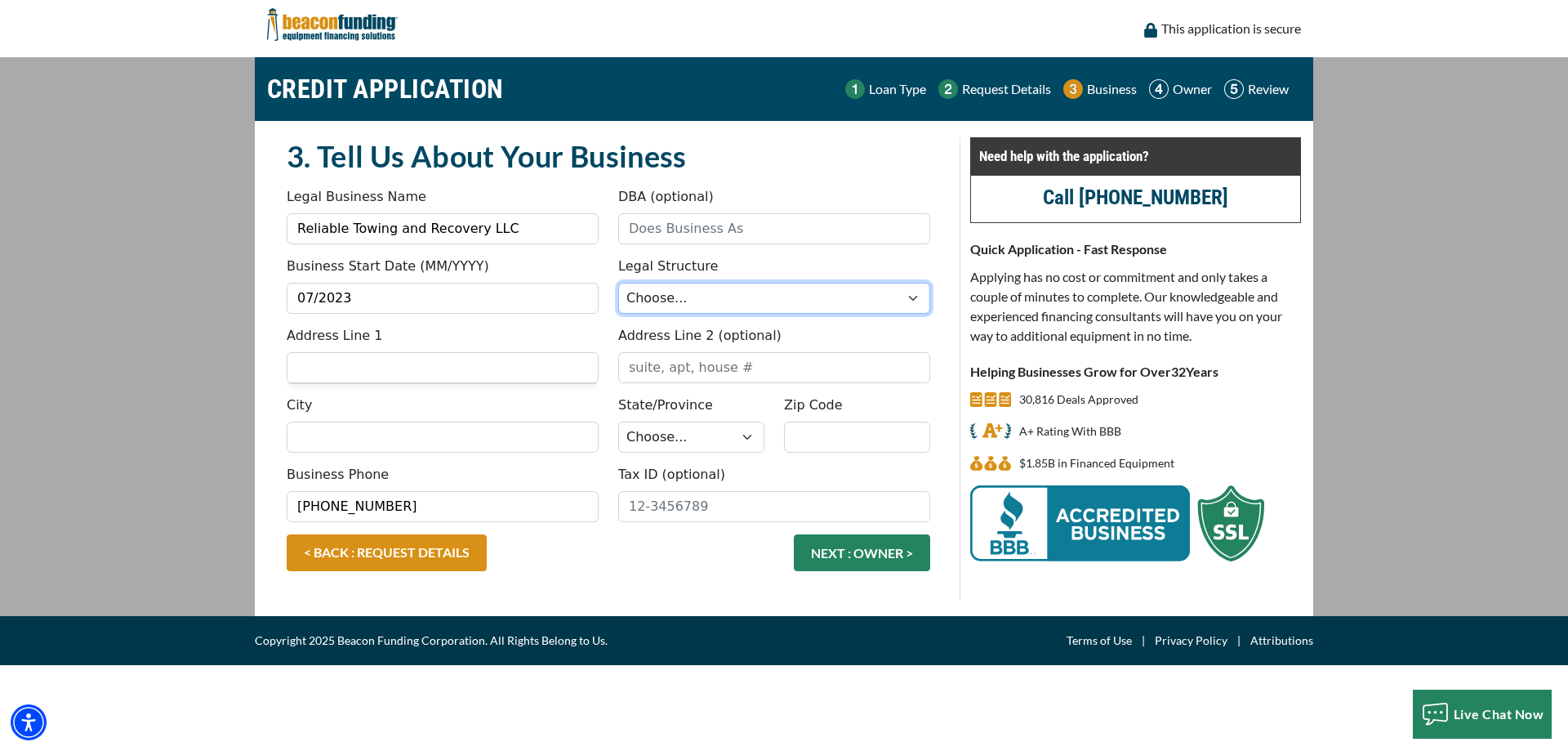
select select "2"
click at [619, 283] on select "Choose... Corporation LLC LLP Municipality Non-Profit Partnership Proprietorship" at bounding box center [774, 298] width 312 height 31
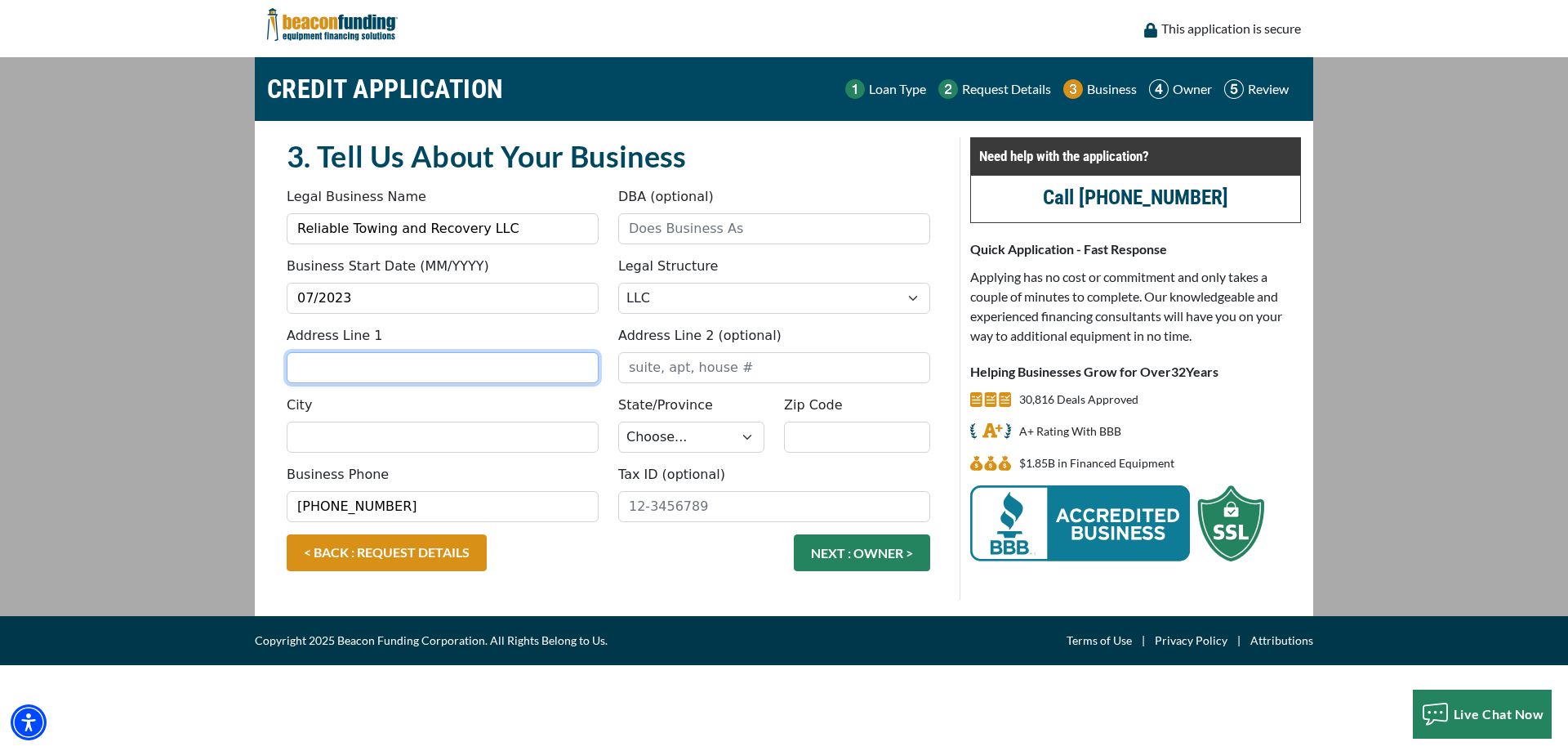
click at [350, 372] on input "Address Line 1" at bounding box center [442, 367] width 312 height 31
type input "3640 w Chestnut expressway"
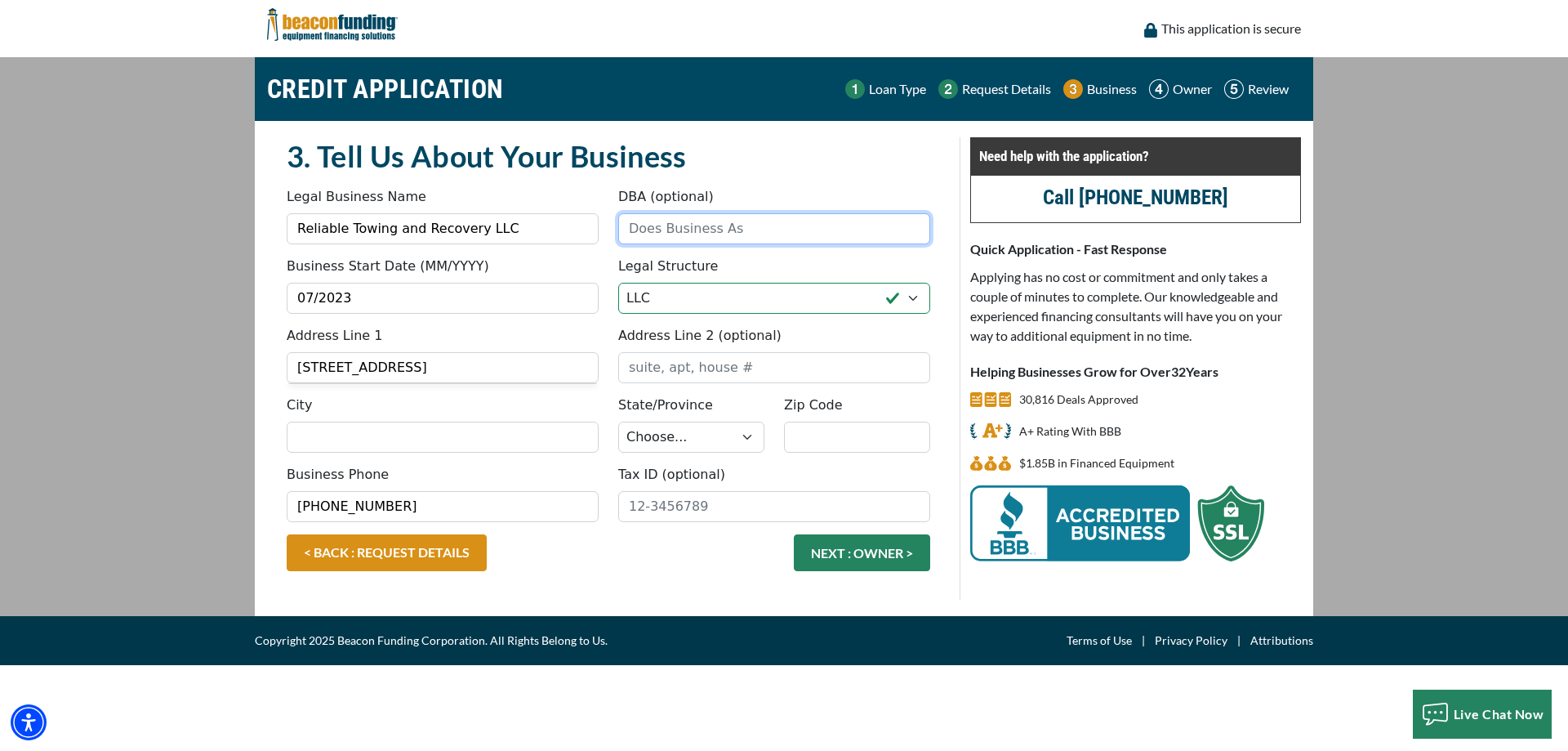
type input "Reliable Towing and Recovery LLC"
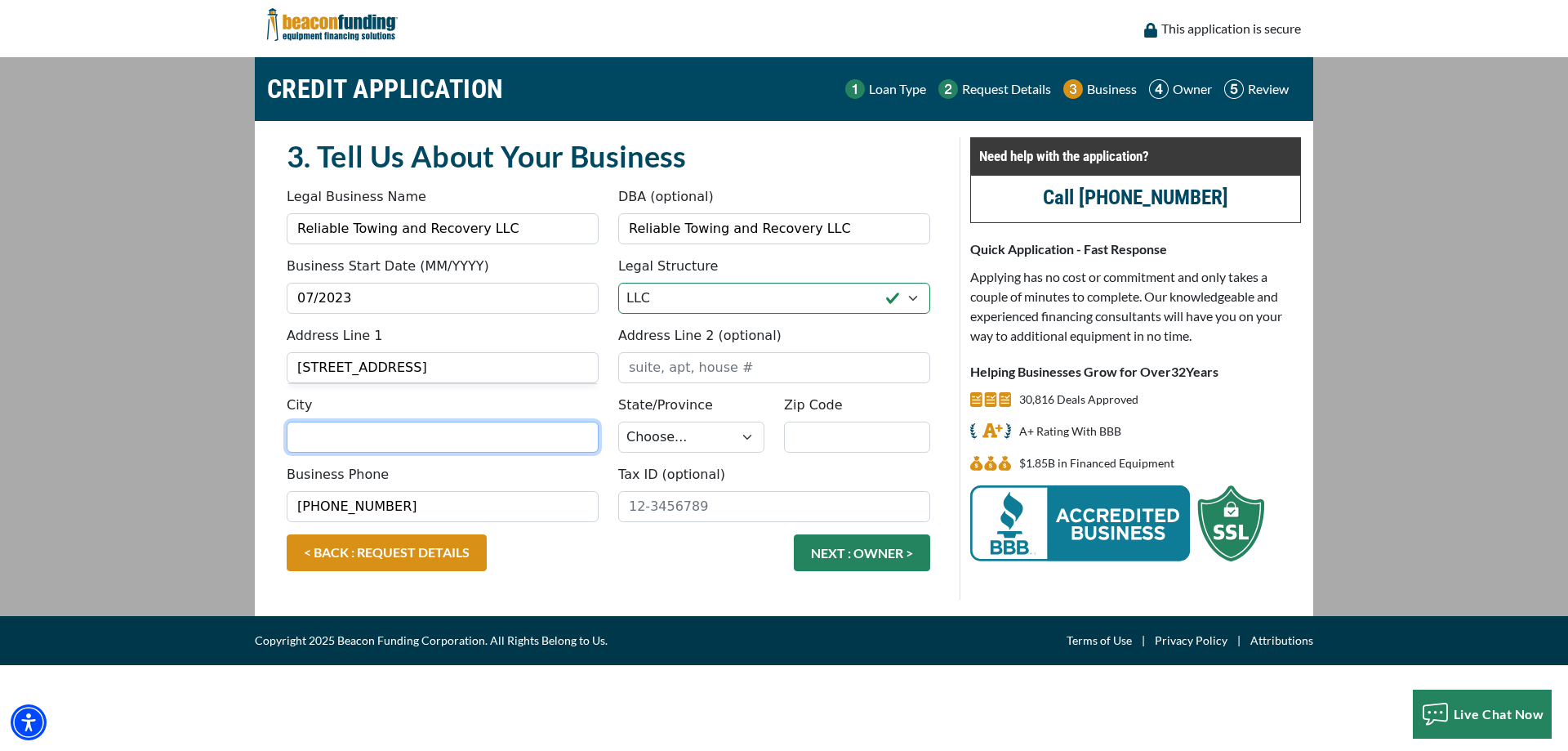
type input "Springfield"
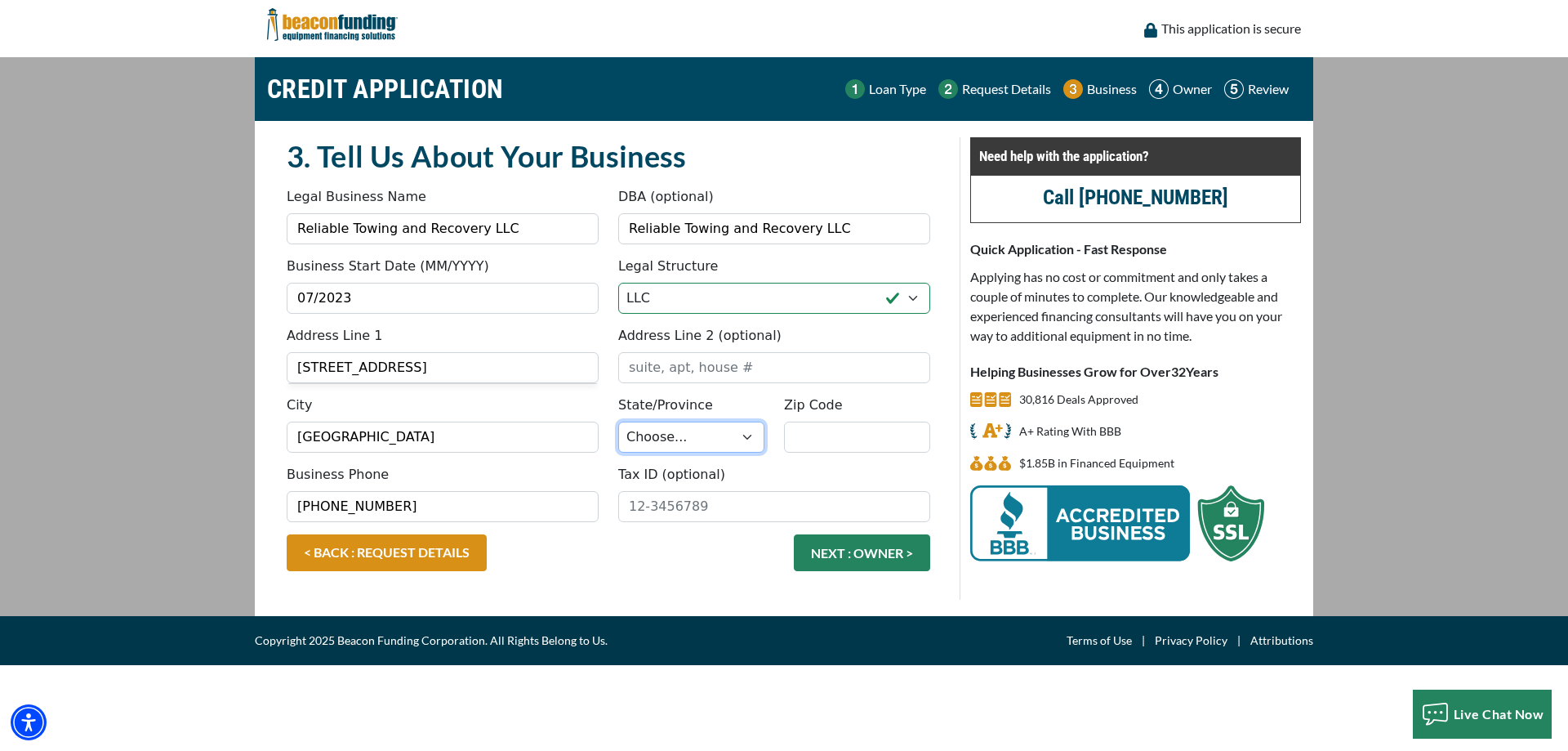
select select "27"
type input "65802"
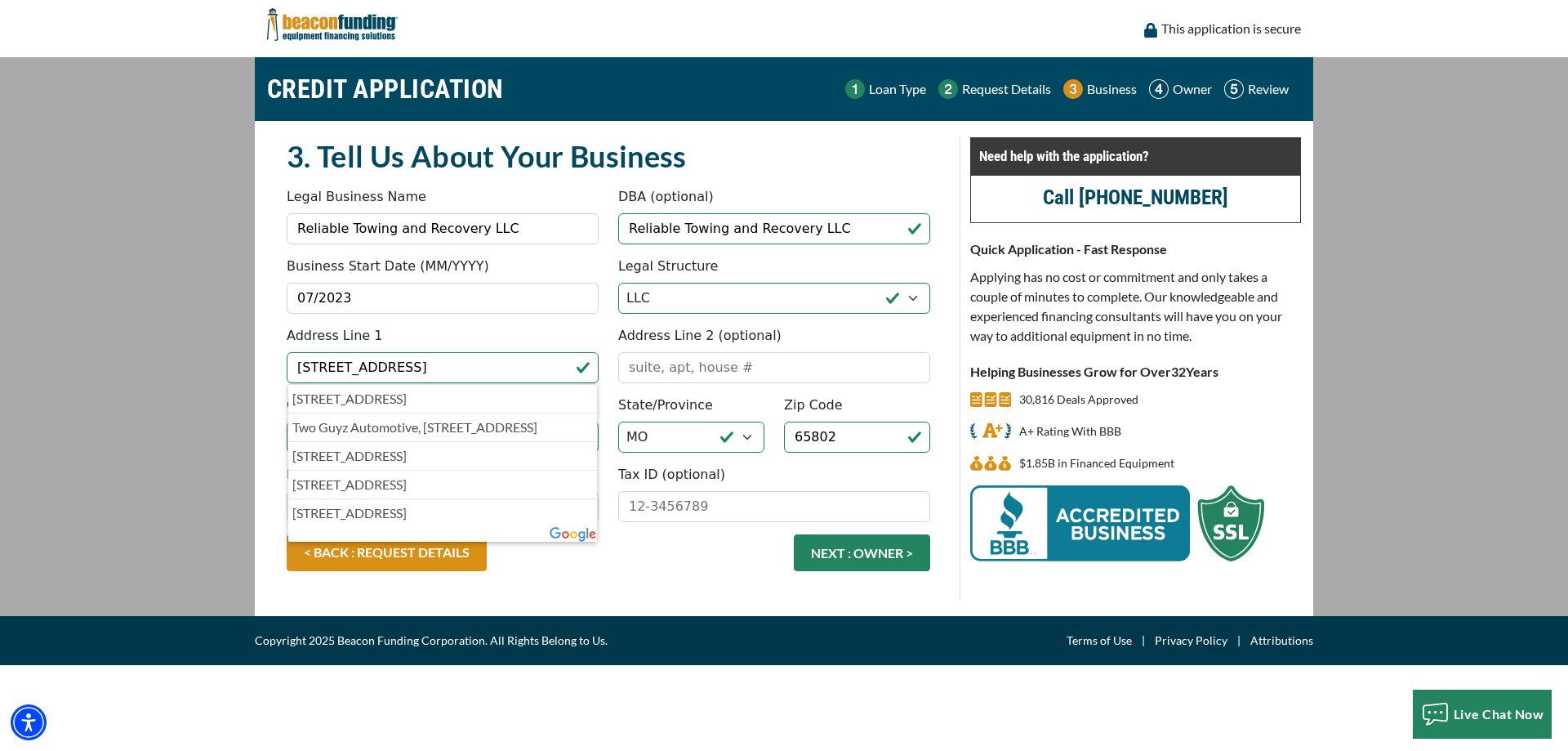
click at [697, 581] on div "< BACK : REQUEST DETAILS NEXT : OWNER >" at bounding box center [608, 561] width 664 height 53
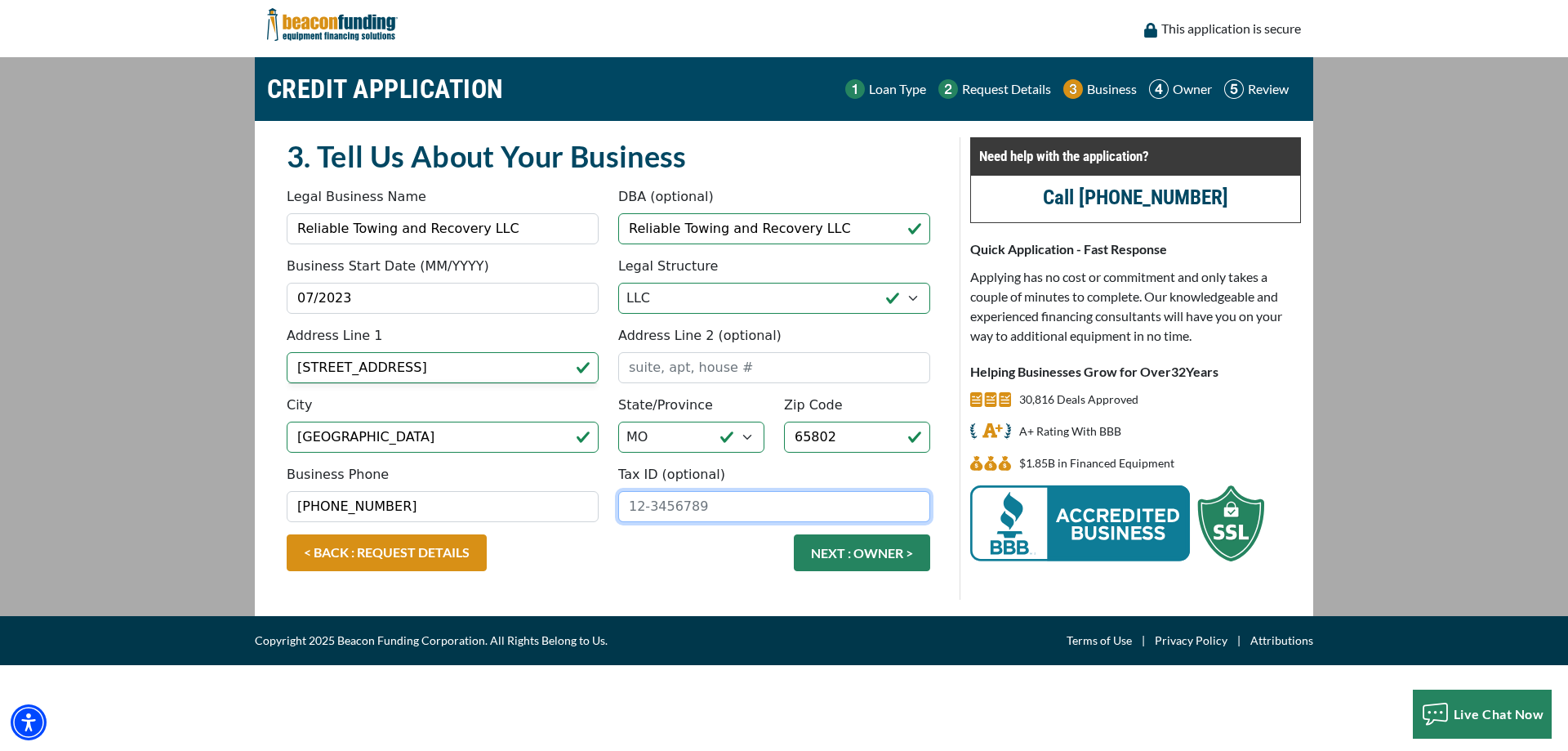
click at [713, 502] on input "Tax ID (optional)" at bounding box center [774, 506] width 312 height 31
type input "93-3100334"
click at [892, 550] on button "NEXT : OWNER >" at bounding box center [862, 552] width 137 height 37
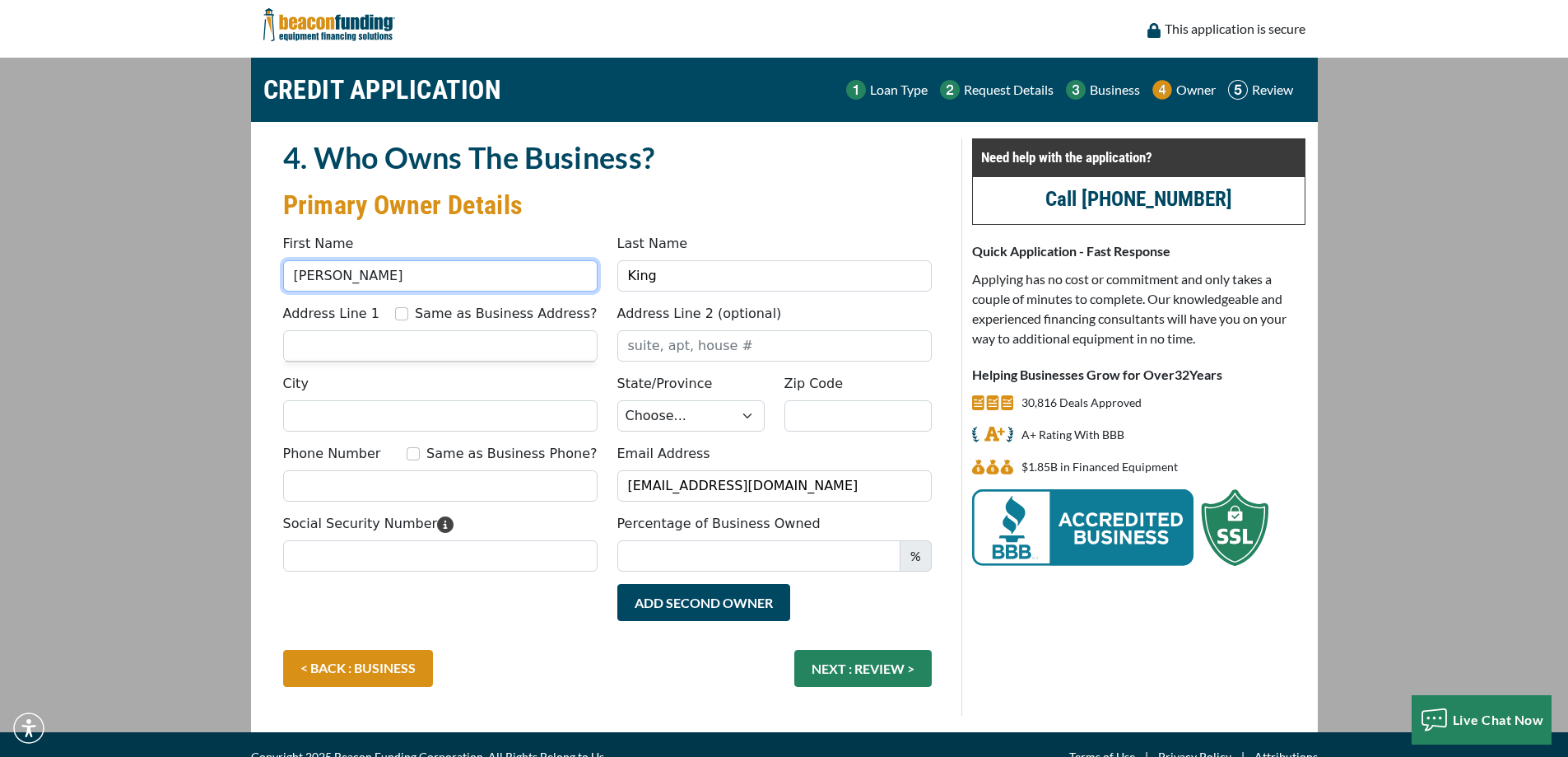
click at [417, 272] on input "Ian" at bounding box center [440, 276] width 314 height 31
type input "joshua"
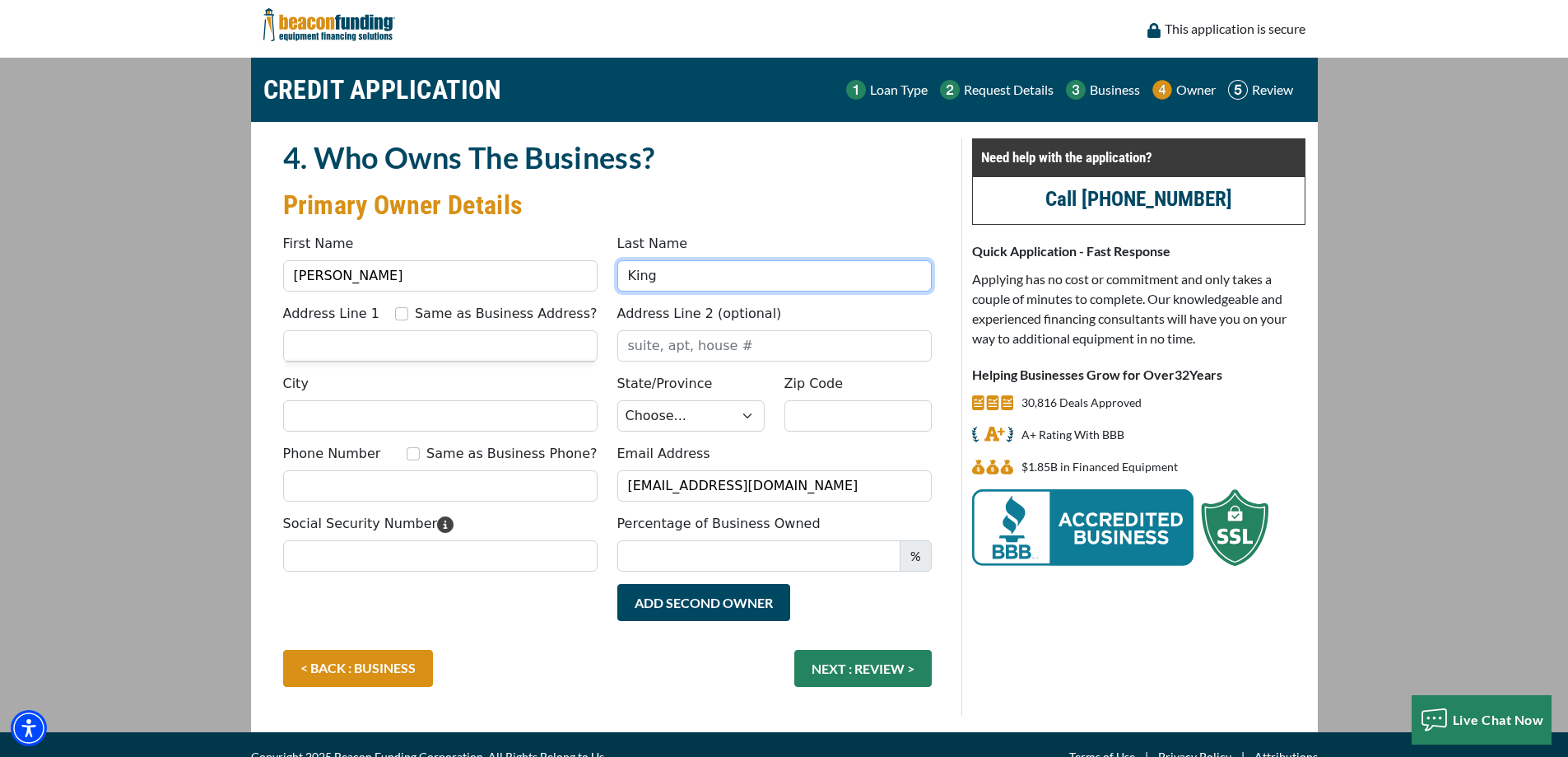
click at [698, 285] on input "King" at bounding box center [774, 276] width 314 height 31
type input "barrett"
drag, startPoint x: 341, startPoint y: 344, endPoint x: 369, endPoint y: 354, distance: 29.7
click at [341, 344] on input "Address Line 1" at bounding box center [440, 345] width 314 height 31
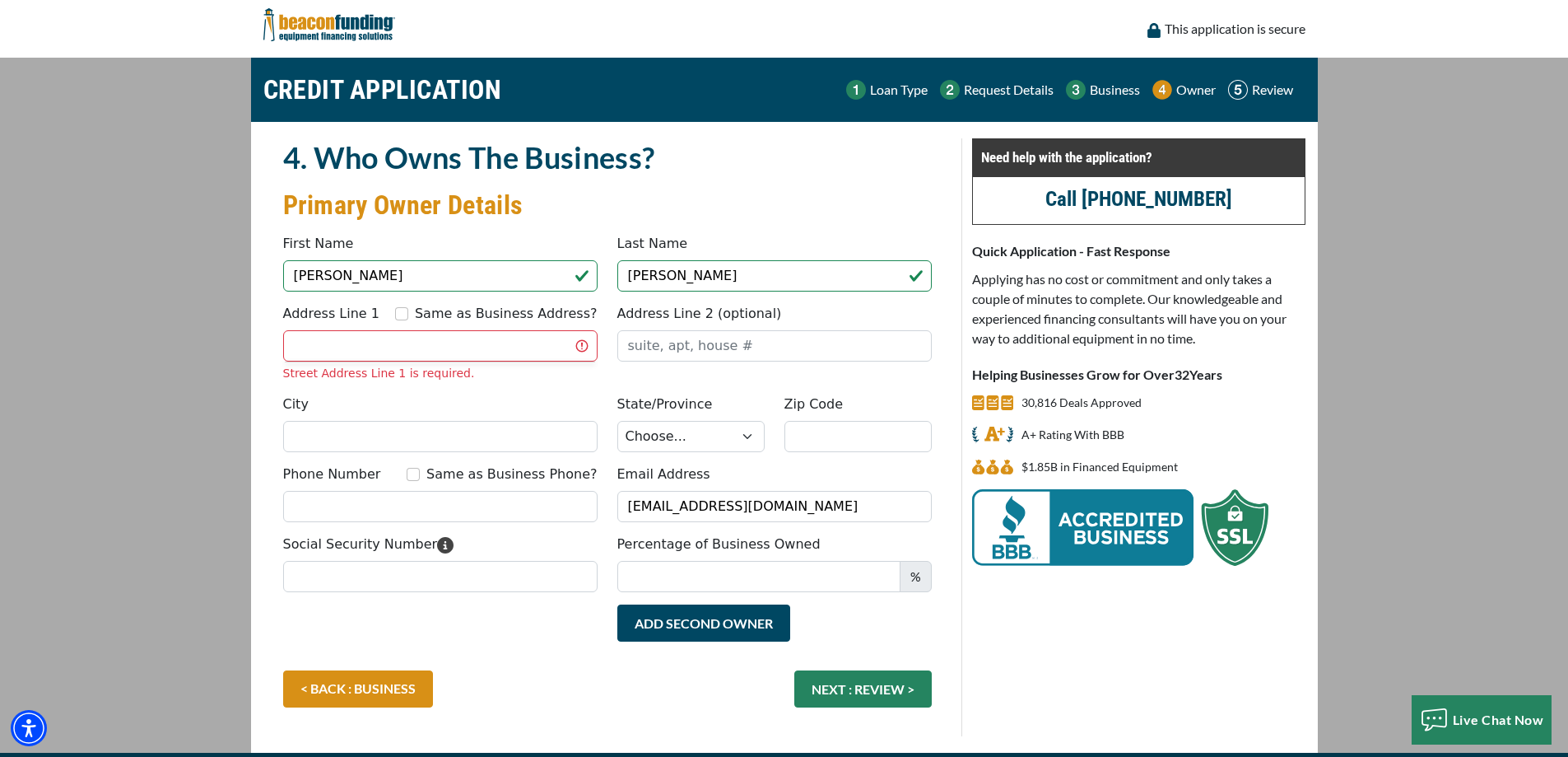
click at [312, 326] on div "Address Line 1 Same as Business Address?" at bounding box center [440, 317] width 314 height 26
click at [324, 338] on input "Address Line 1" at bounding box center [440, 345] width 314 height 31
type input "[STREET_ADDRESS]"
type input "[GEOGRAPHIC_DATA]"
select select "27"
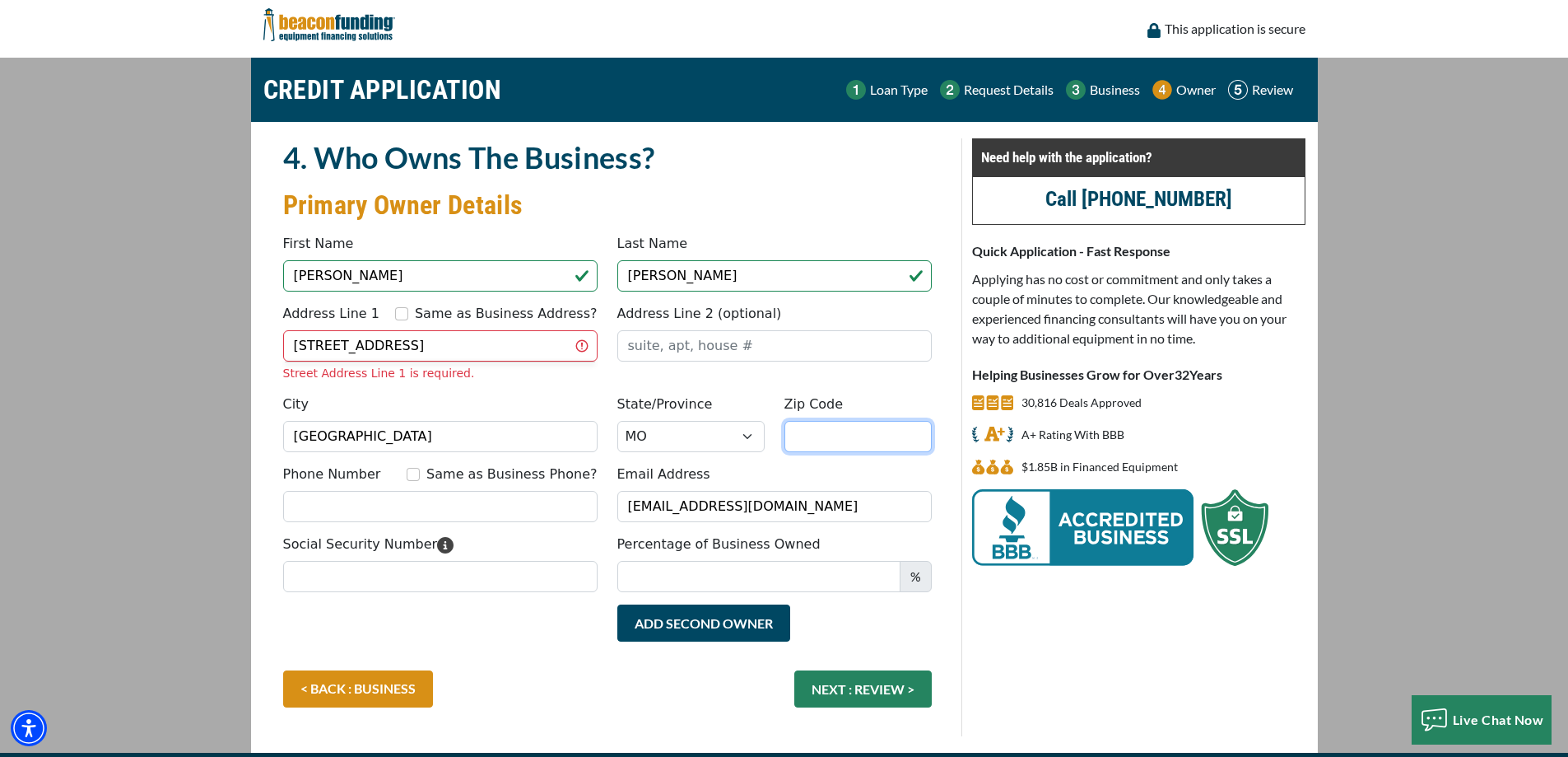
type input "65802"
type input "4172992782"
type input "Rel"
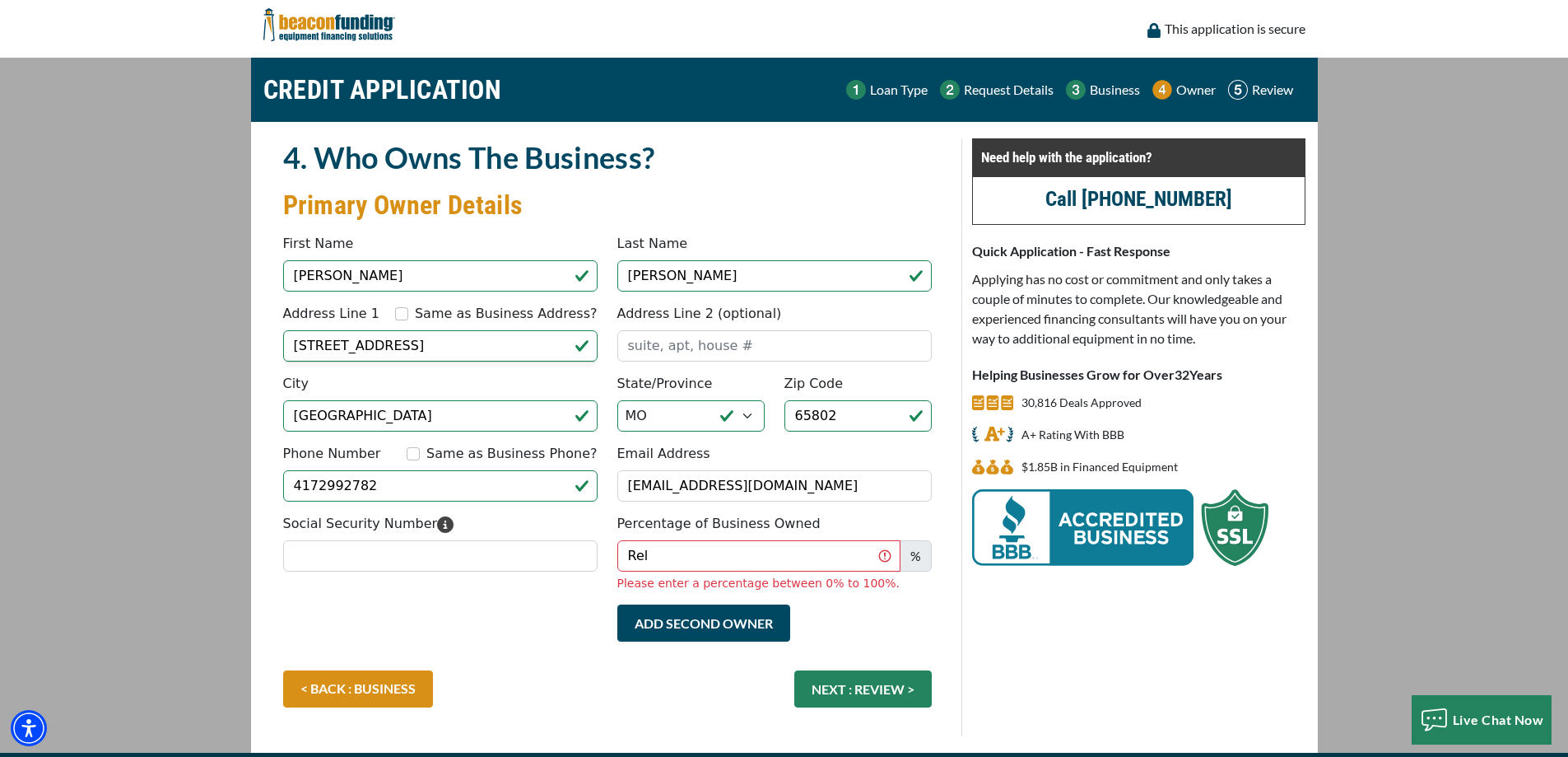
type input "[PHONE_NUMBER]"
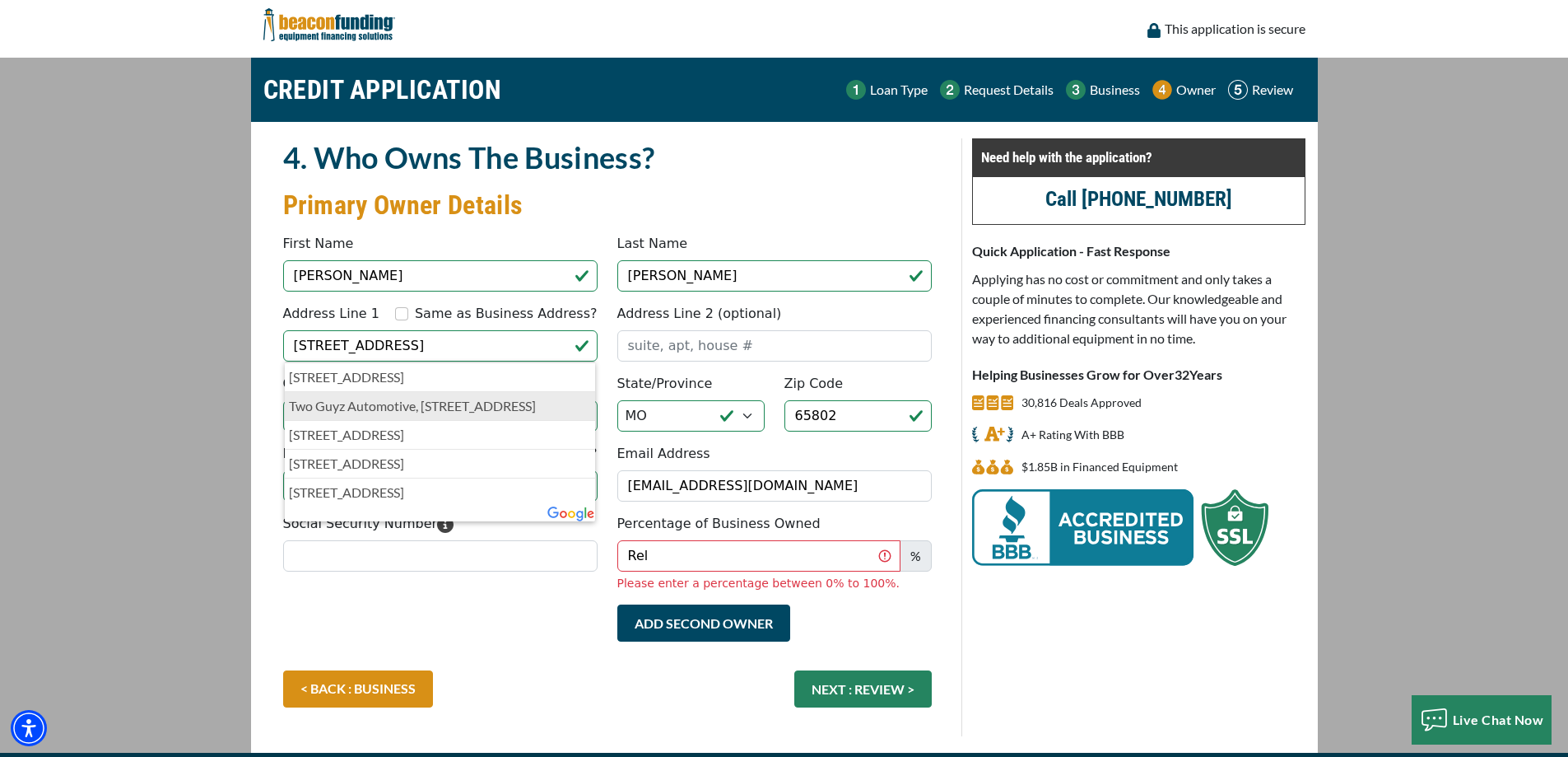
click at [420, 408] on p "Two Guyz Automotive, [STREET_ADDRESS]" at bounding box center [440, 406] width 303 height 20
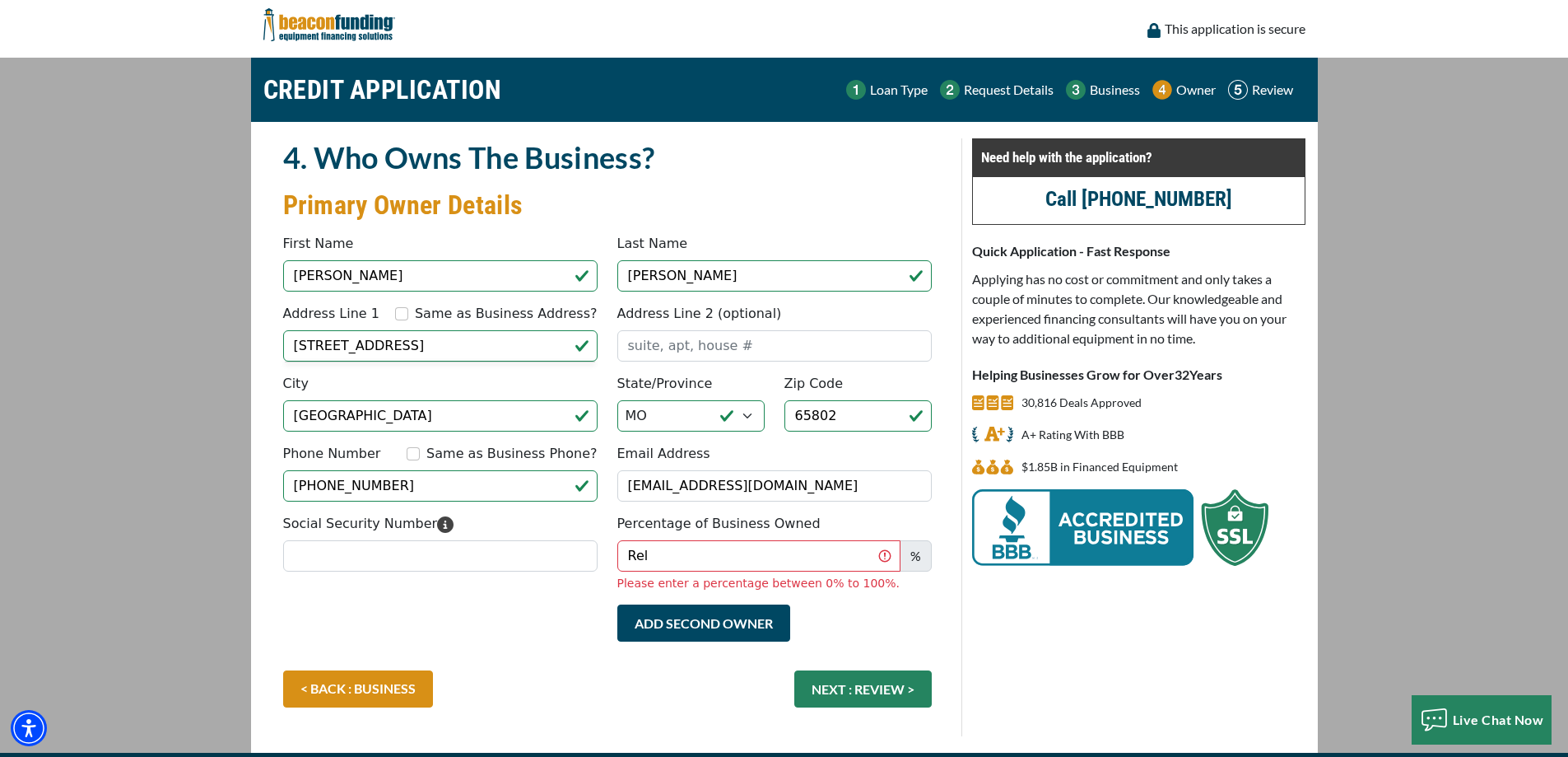
type input "3640 West Chestnut Expressway"
click at [424, 557] on input "Social Security Number" at bounding box center [440, 555] width 314 height 31
click at [684, 548] on input "Rel" at bounding box center [759, 555] width 283 height 31
type input "R"
click at [754, 550] on input "100" at bounding box center [759, 555] width 283 height 31
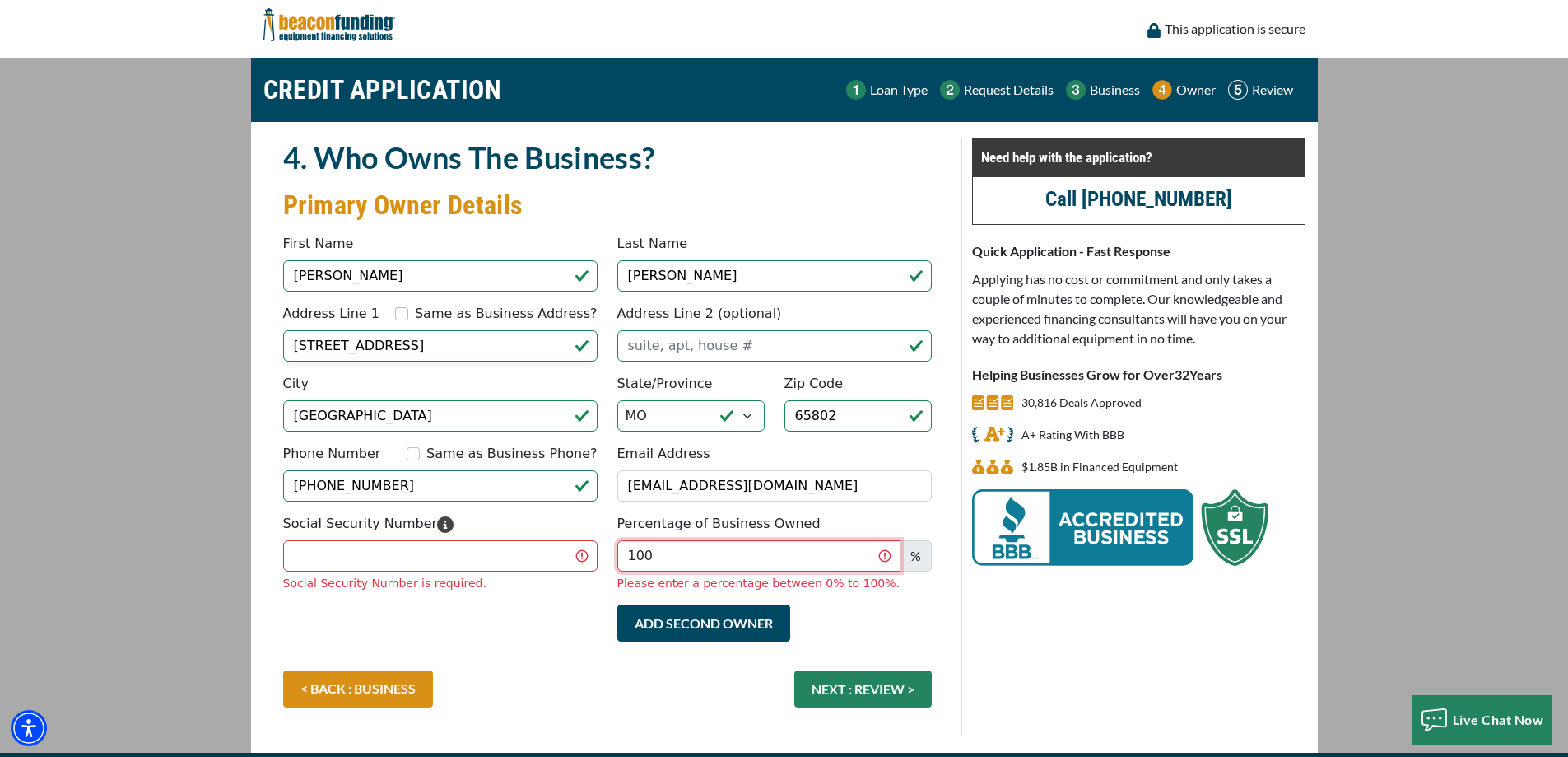
type input "100"
click at [391, 541] on input "Social Security Number" at bounding box center [440, 555] width 314 height 31
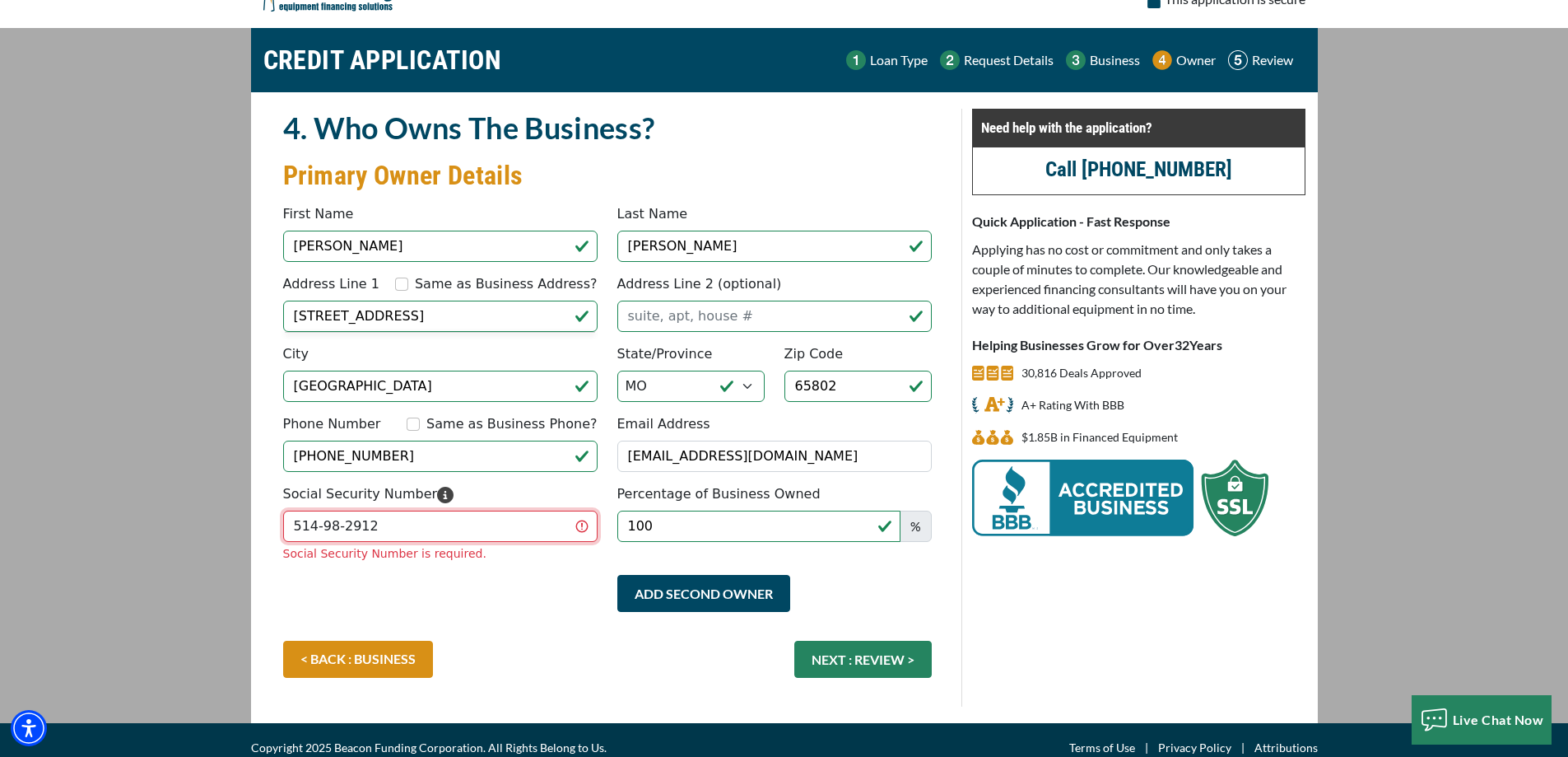
scroll to position [45, 0]
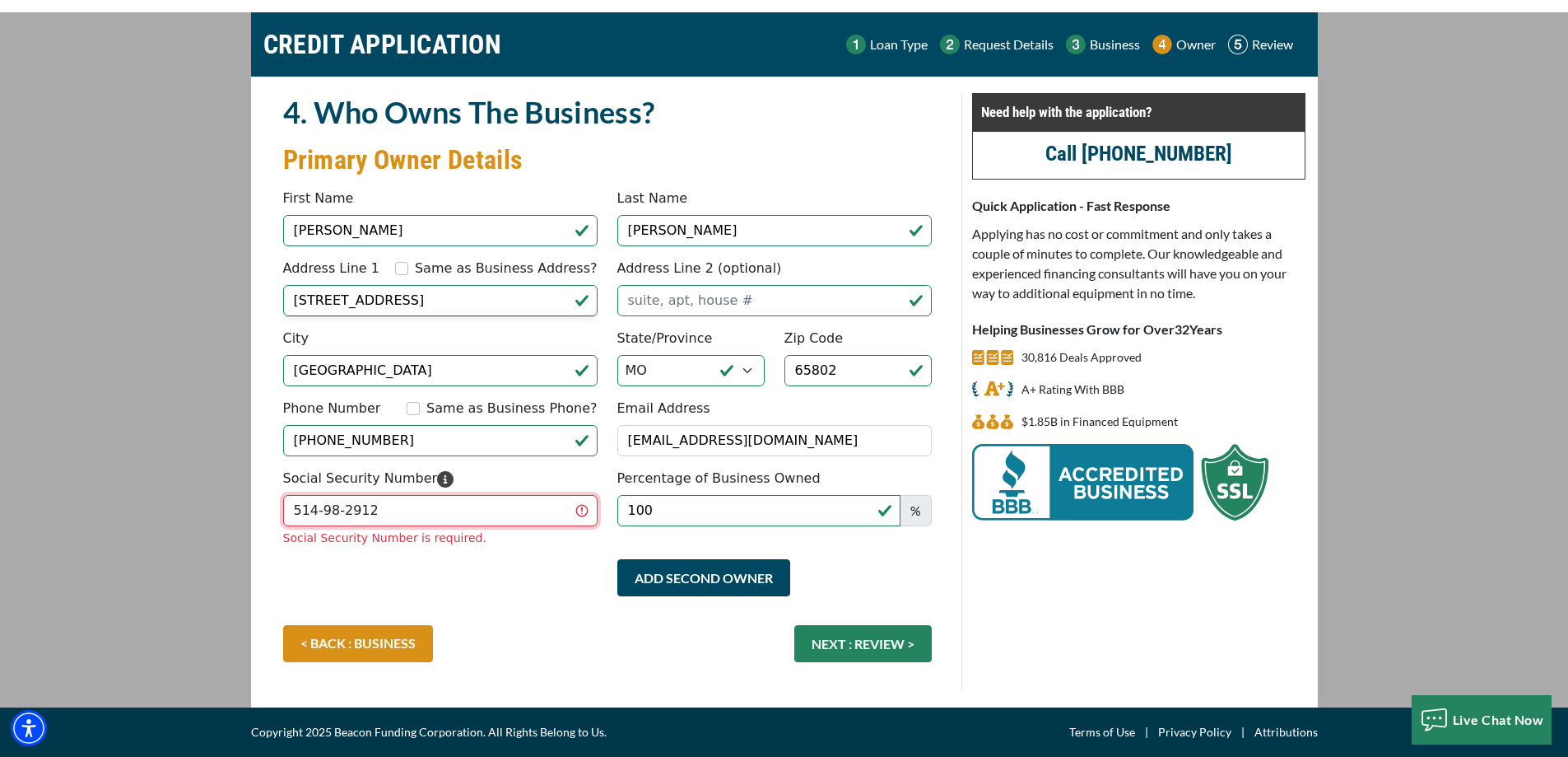
type input "514-98-2912"
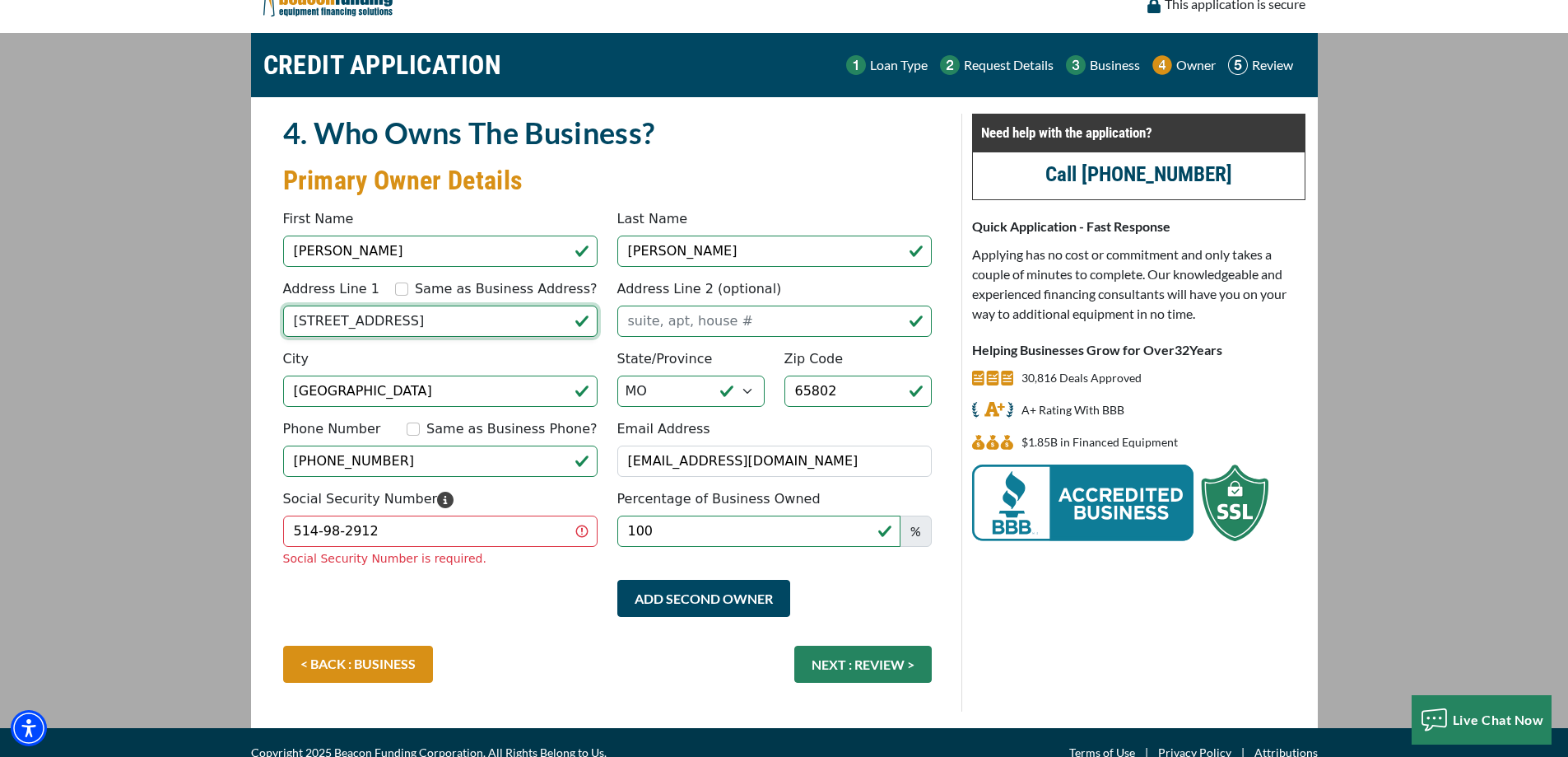
click at [481, 309] on input "3640 West Chestnut Expressway" at bounding box center [440, 321] width 314 height 31
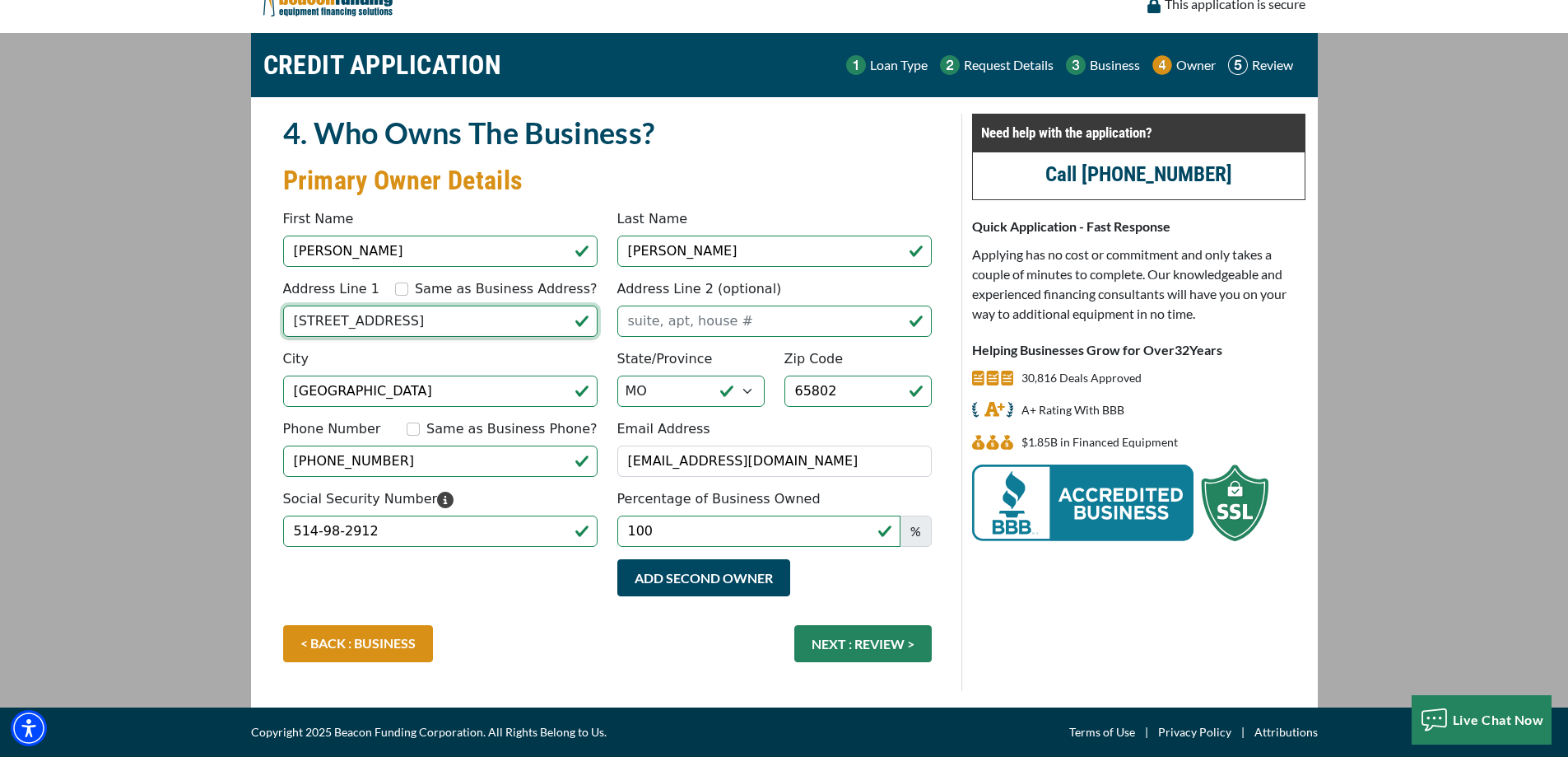
click at [481, 309] on input "3640 West Chestnut Expressway" at bounding box center [440, 321] width 314 height 31
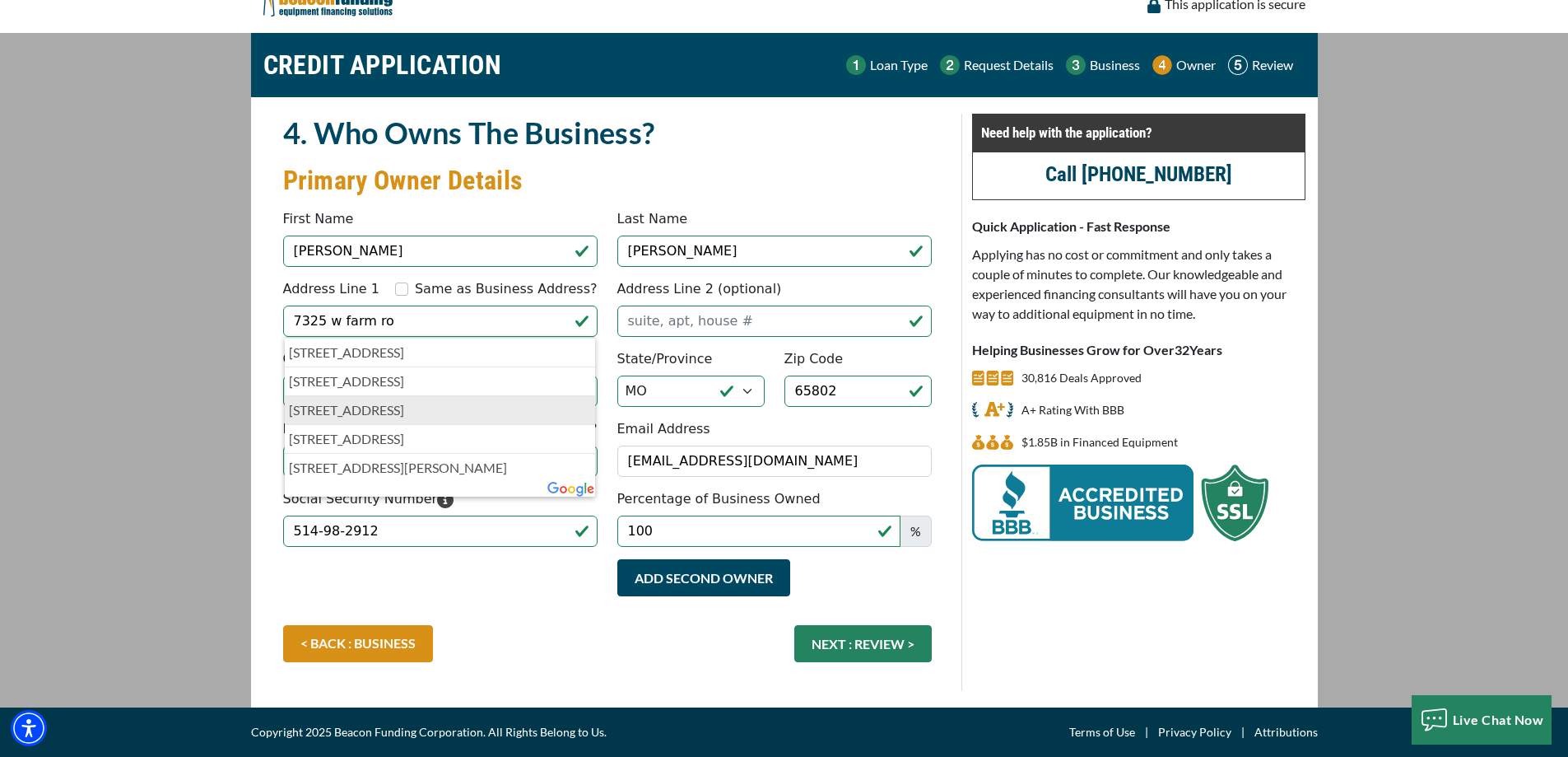
click at [449, 414] on p "7325 West Farm Road 136th, Springfield, MO, USA" at bounding box center [440, 410] width 303 height 20
type input "[STREET_ADDRESS]"
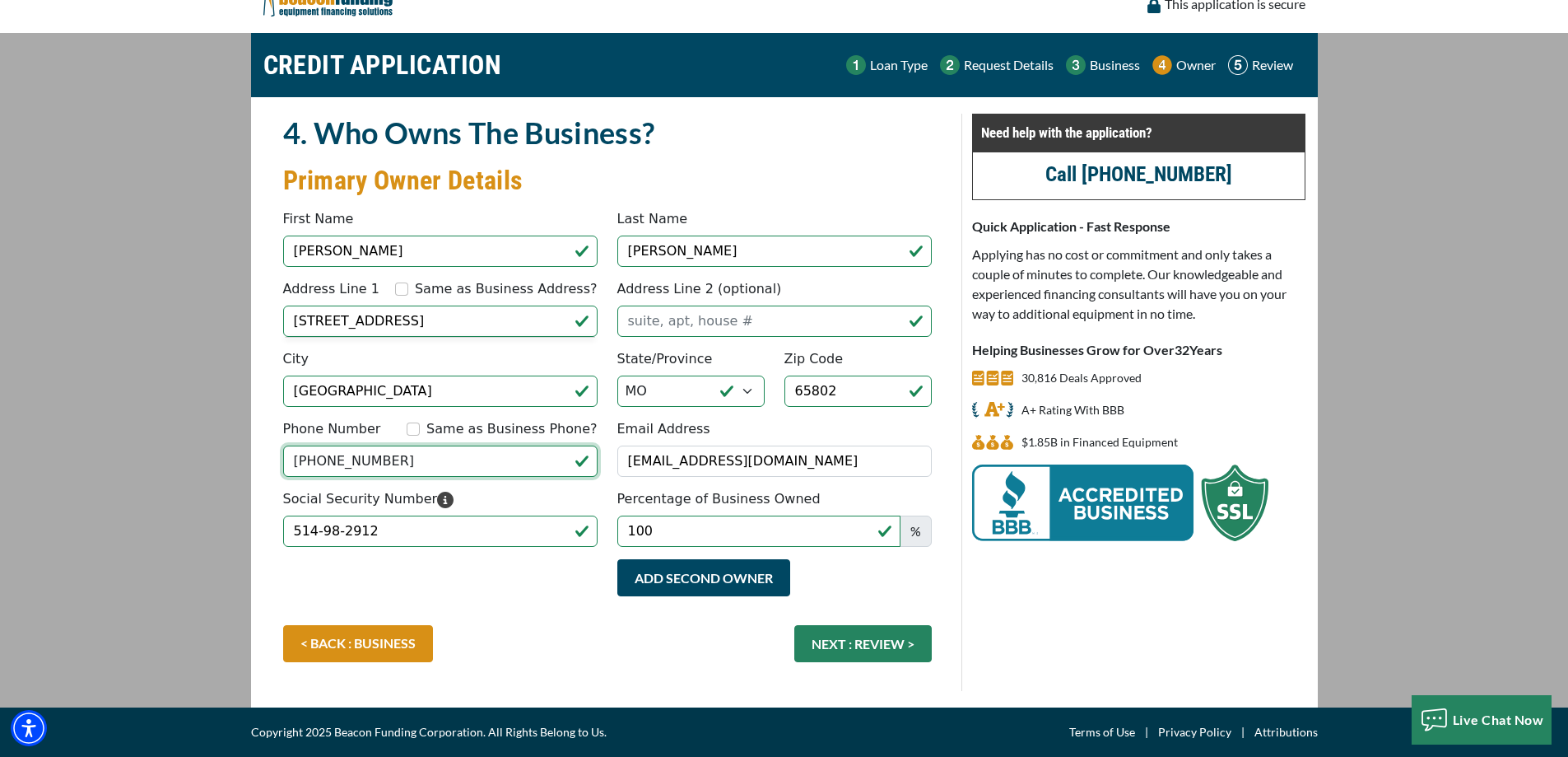
click at [422, 464] on input "[PHONE_NUMBER]" at bounding box center [440, 461] width 314 height 31
type input "2"
type input "[PHONE_NUMBER]"
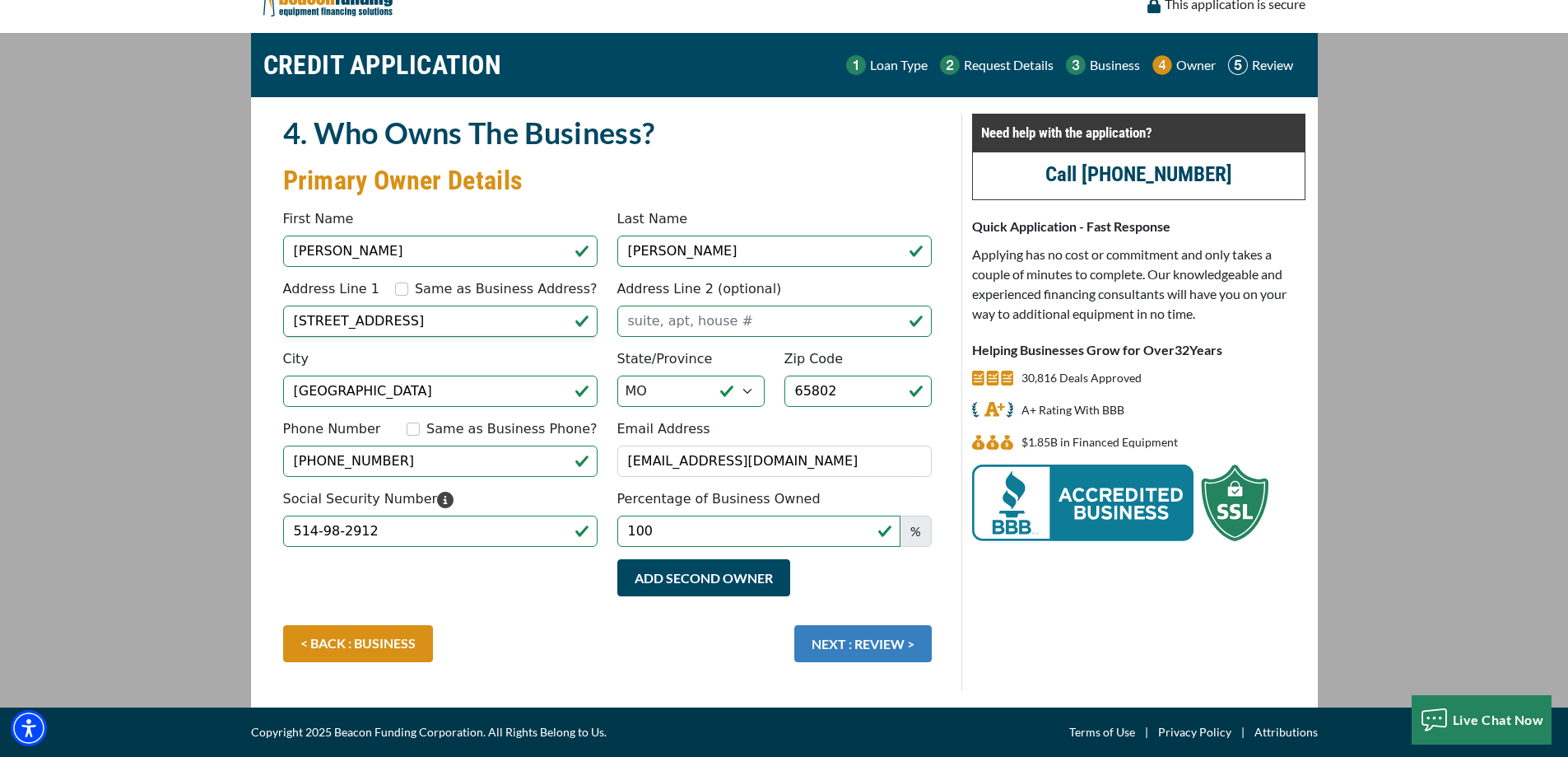
click at [851, 650] on button "NEXT : REVIEW >" at bounding box center [863, 643] width 138 height 37
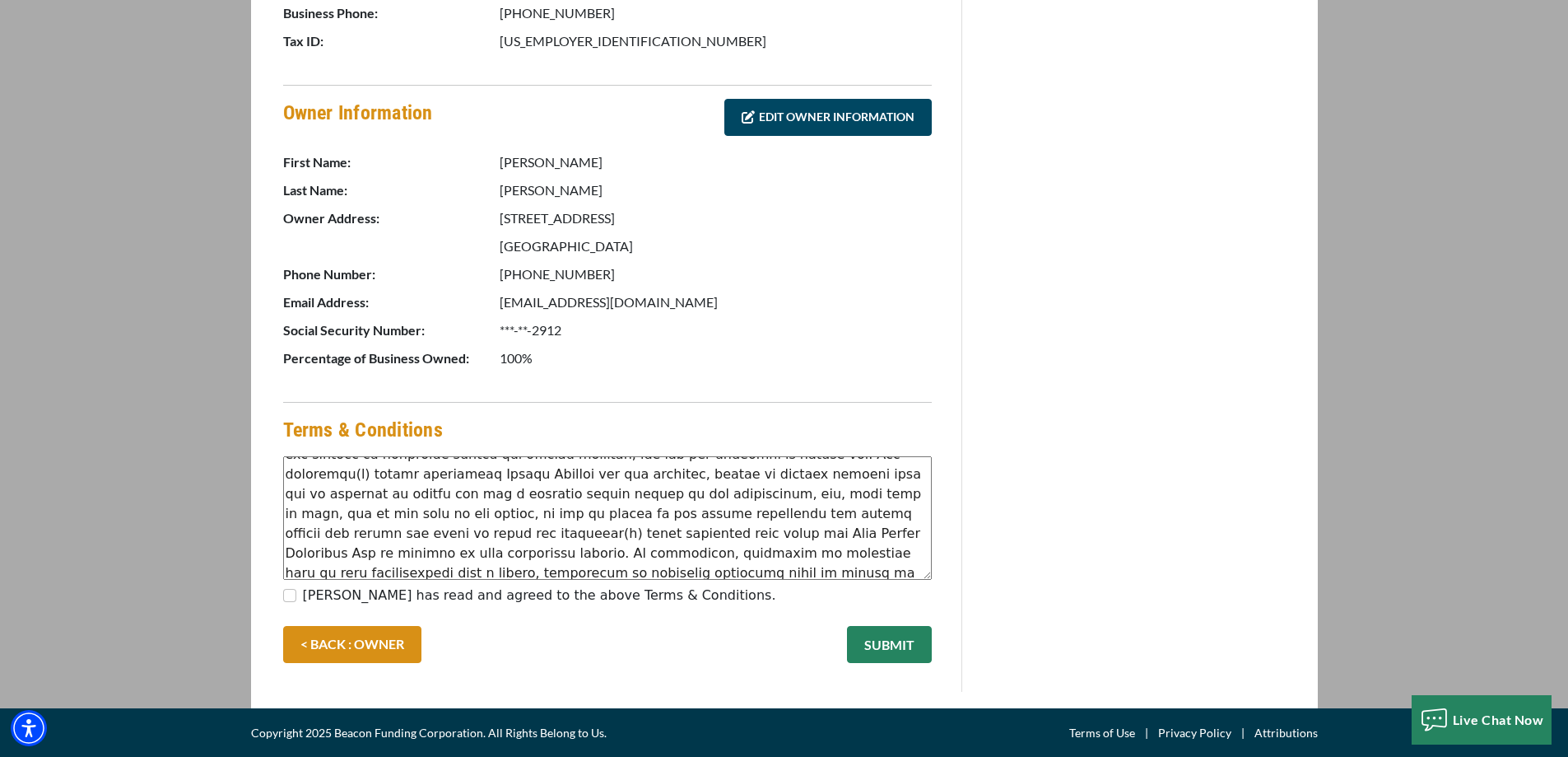
scroll to position [82, 0]
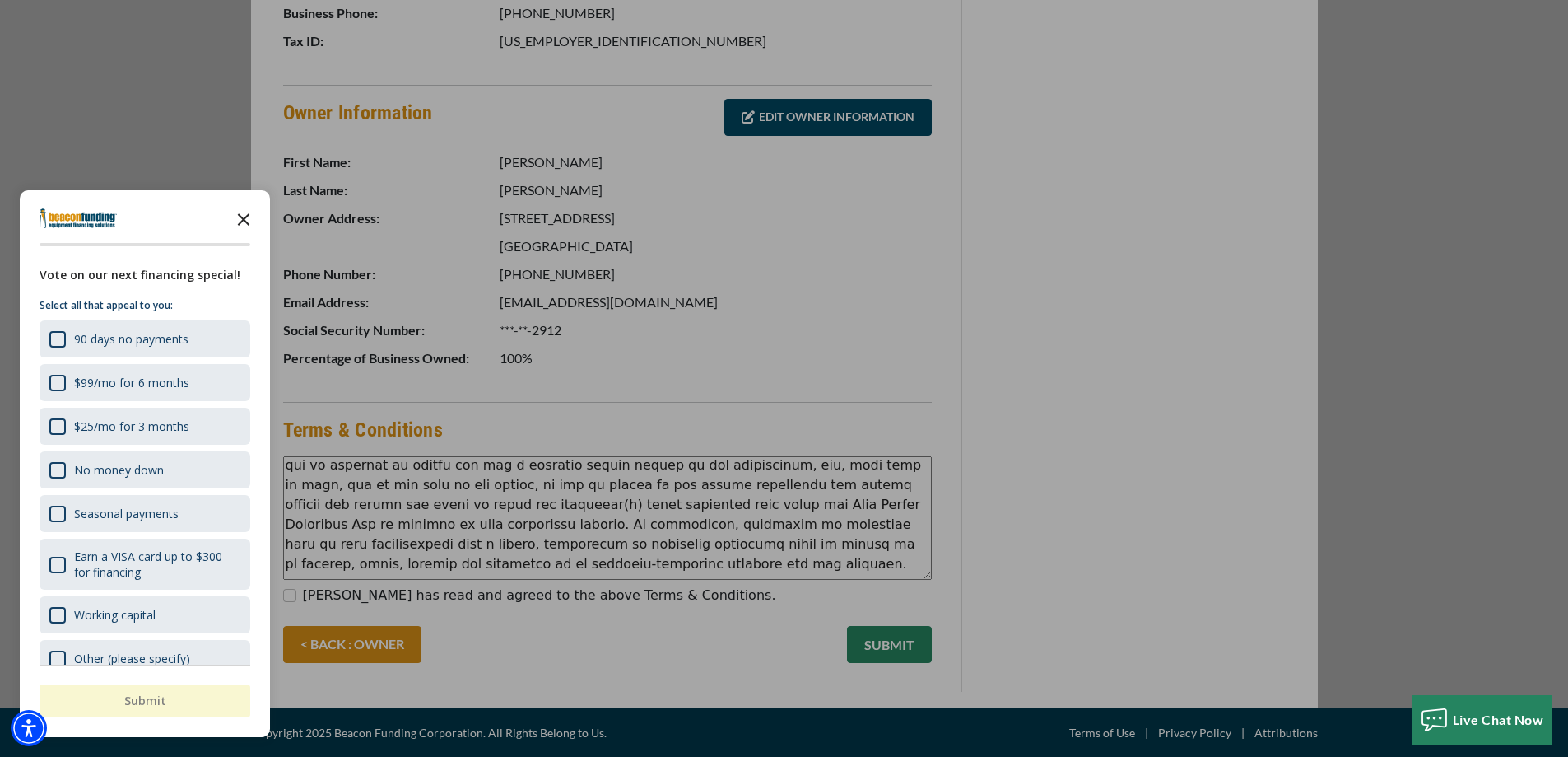
click at [245, 213] on icon "Close the survey" at bounding box center [243, 218] width 33 height 33
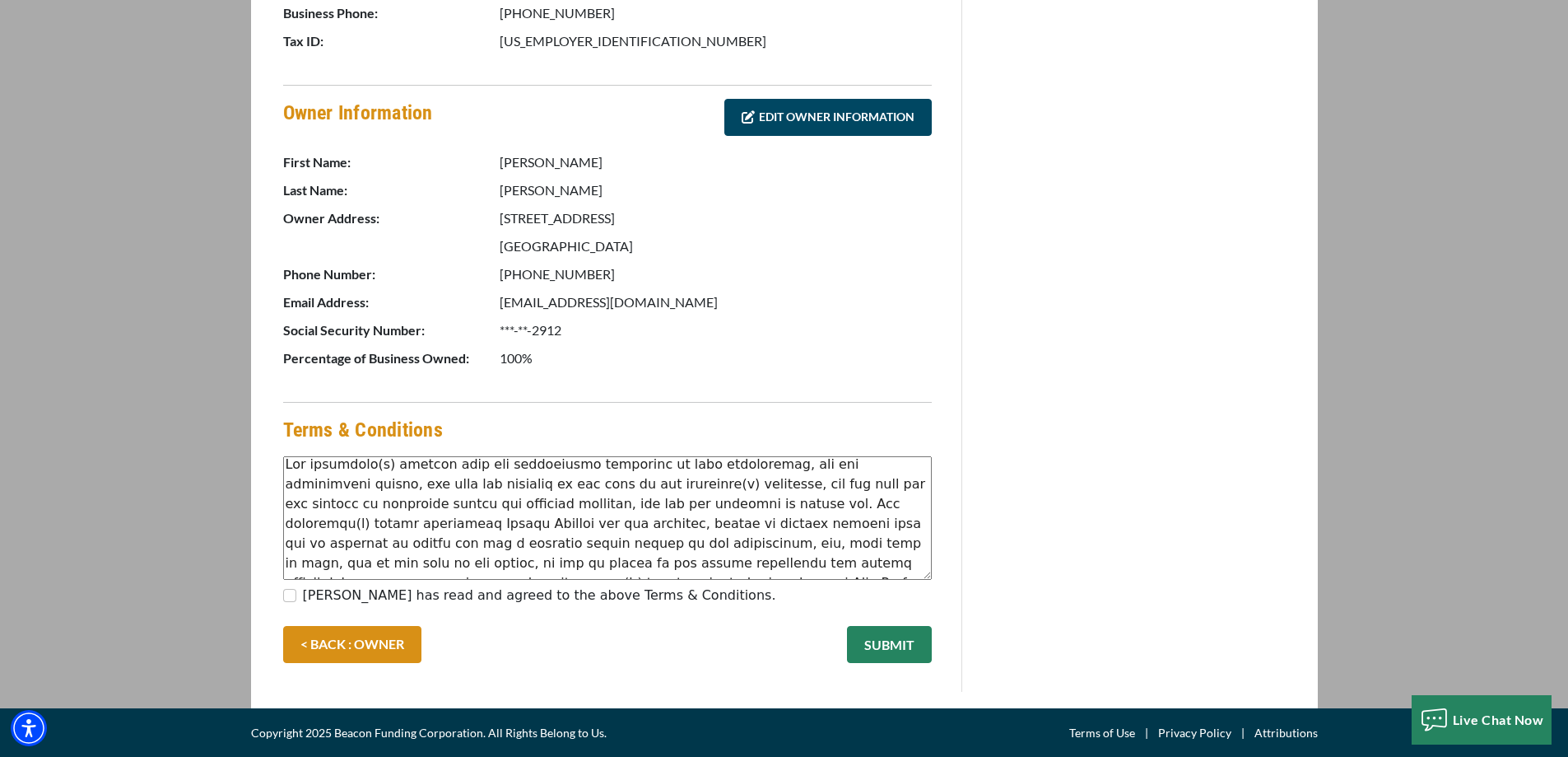
scroll to position [0, 0]
click at [343, 587] on label "[PERSON_NAME] has read and agreed to the above Terms & Conditions." at bounding box center [540, 595] width 474 height 20
click at [296, 589] on input "[PERSON_NAME] has read and agreed to the above Terms & Conditions." at bounding box center [290, 596] width 13 height 13
checkbox input "true"
click at [903, 646] on button "SUBMIT" at bounding box center [890, 644] width 85 height 37
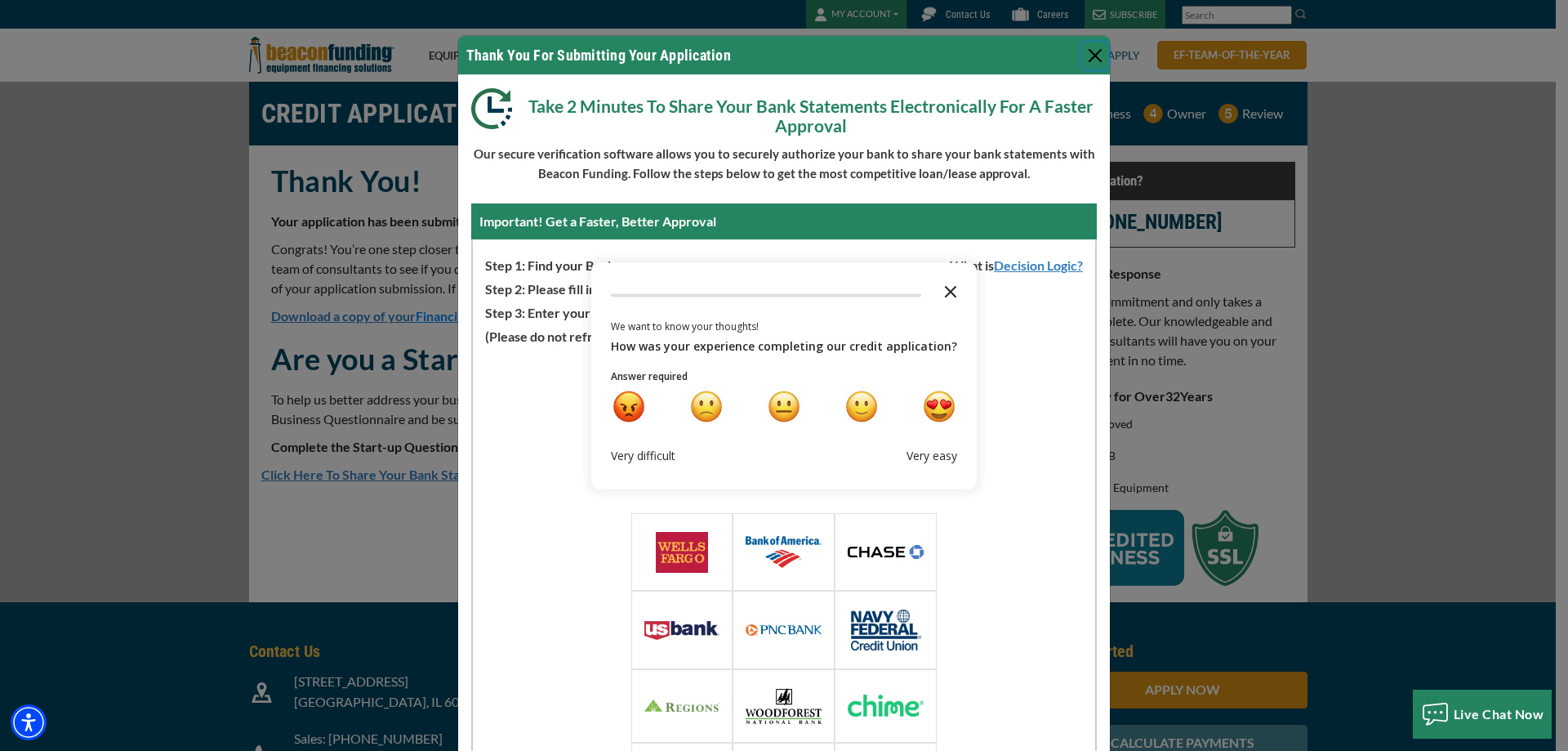
click at [939, 288] on icon "Close the survey" at bounding box center [950, 289] width 33 height 33
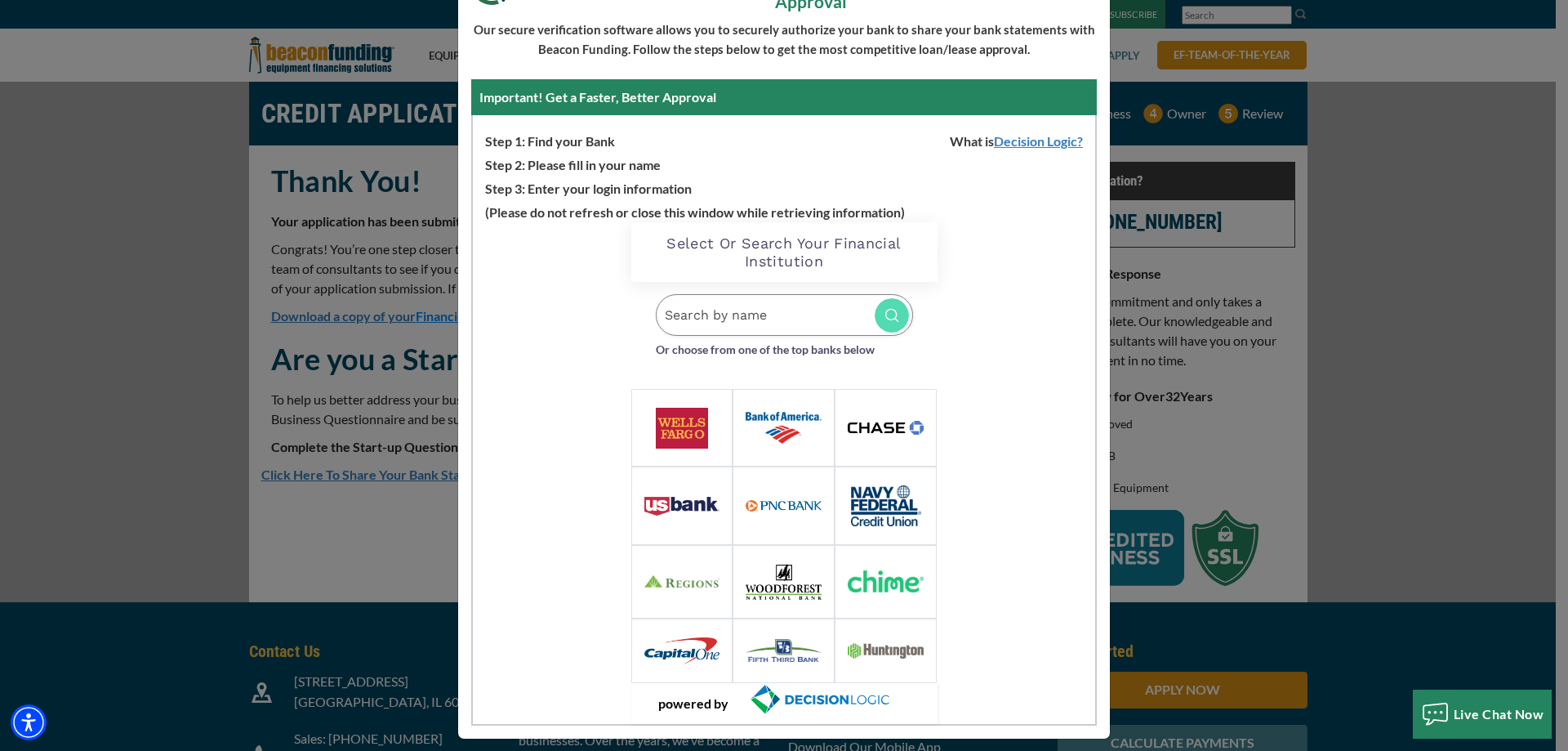
scroll to position [136, 0]
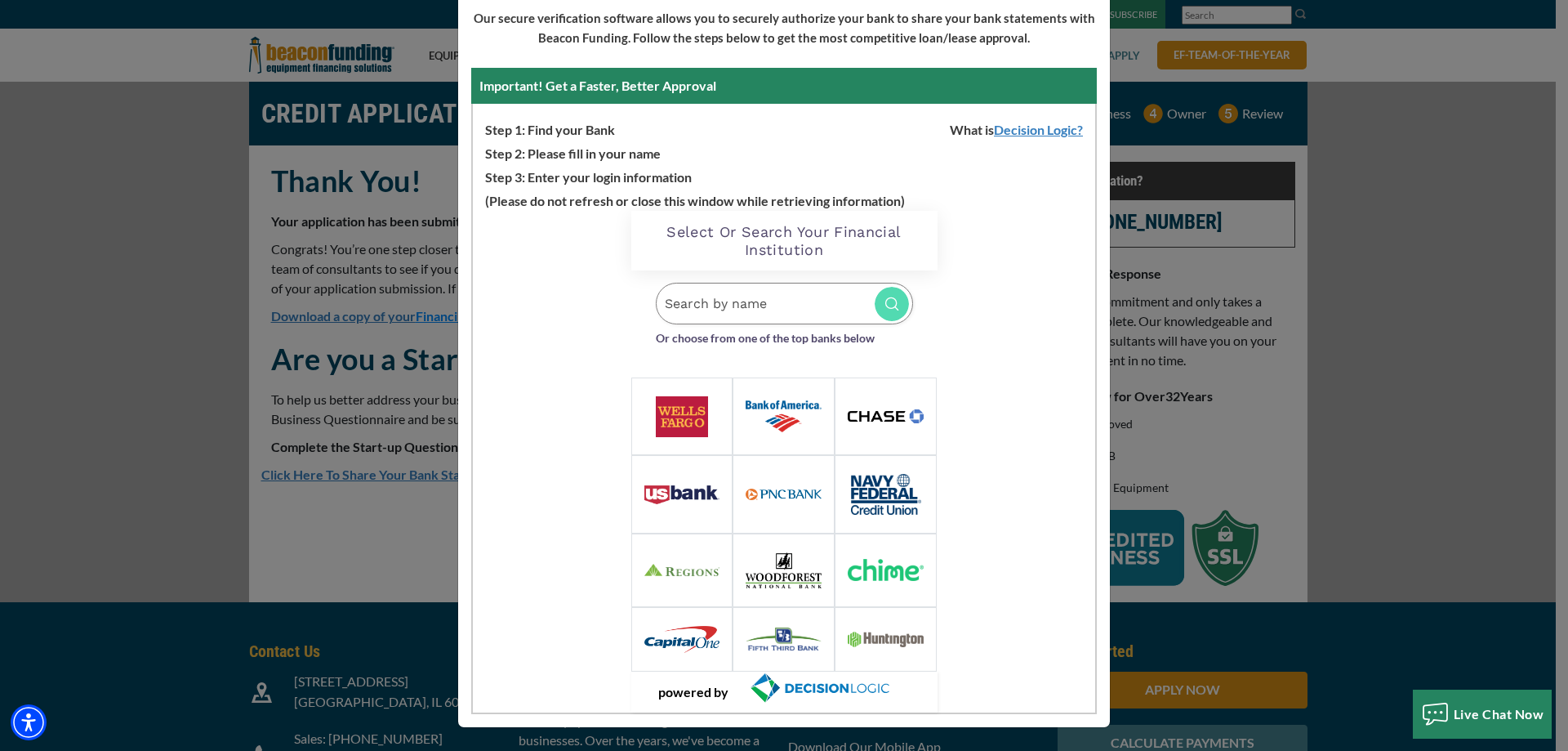
click at [720, 318] on input "Search by name" at bounding box center [784, 303] width 257 height 42
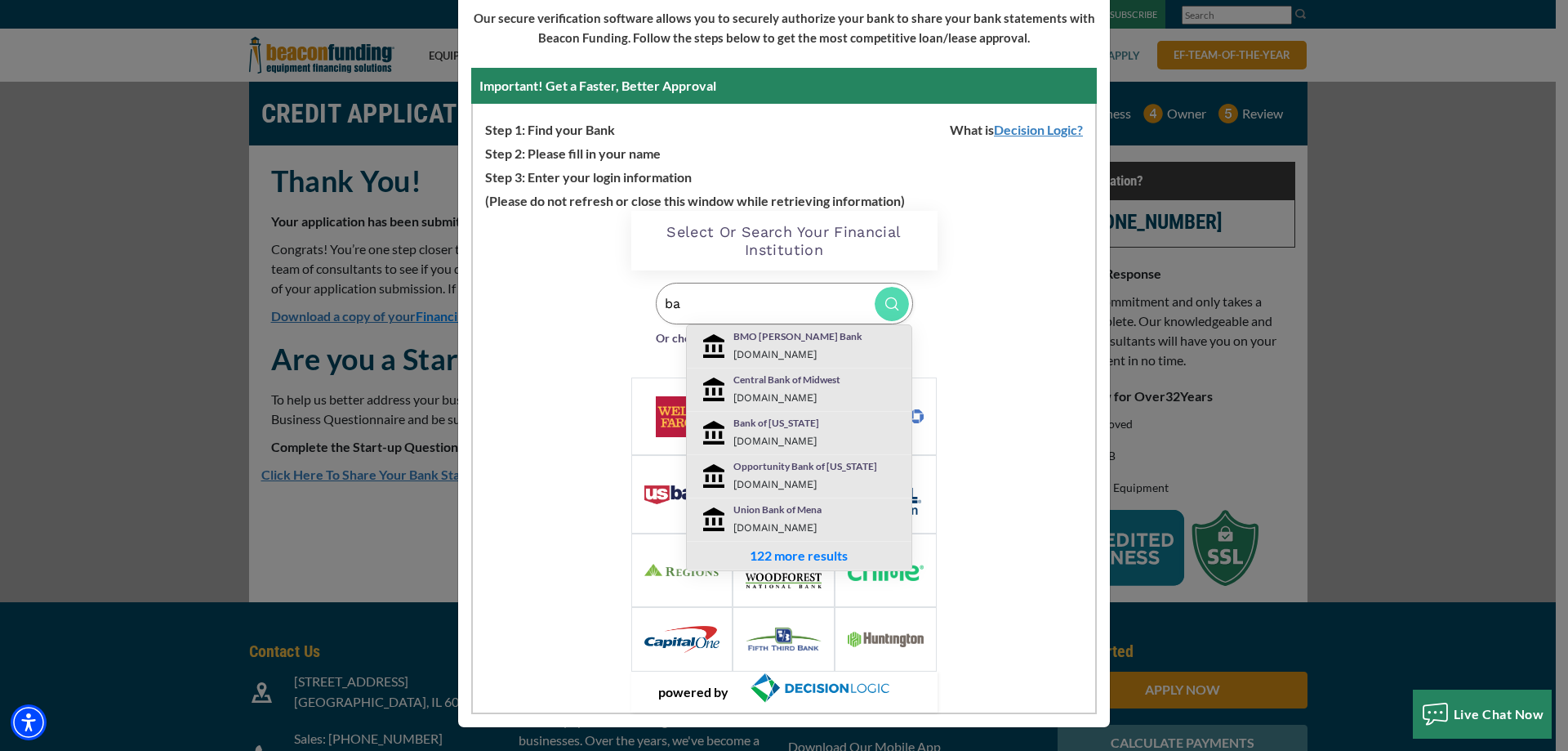
type input "b"
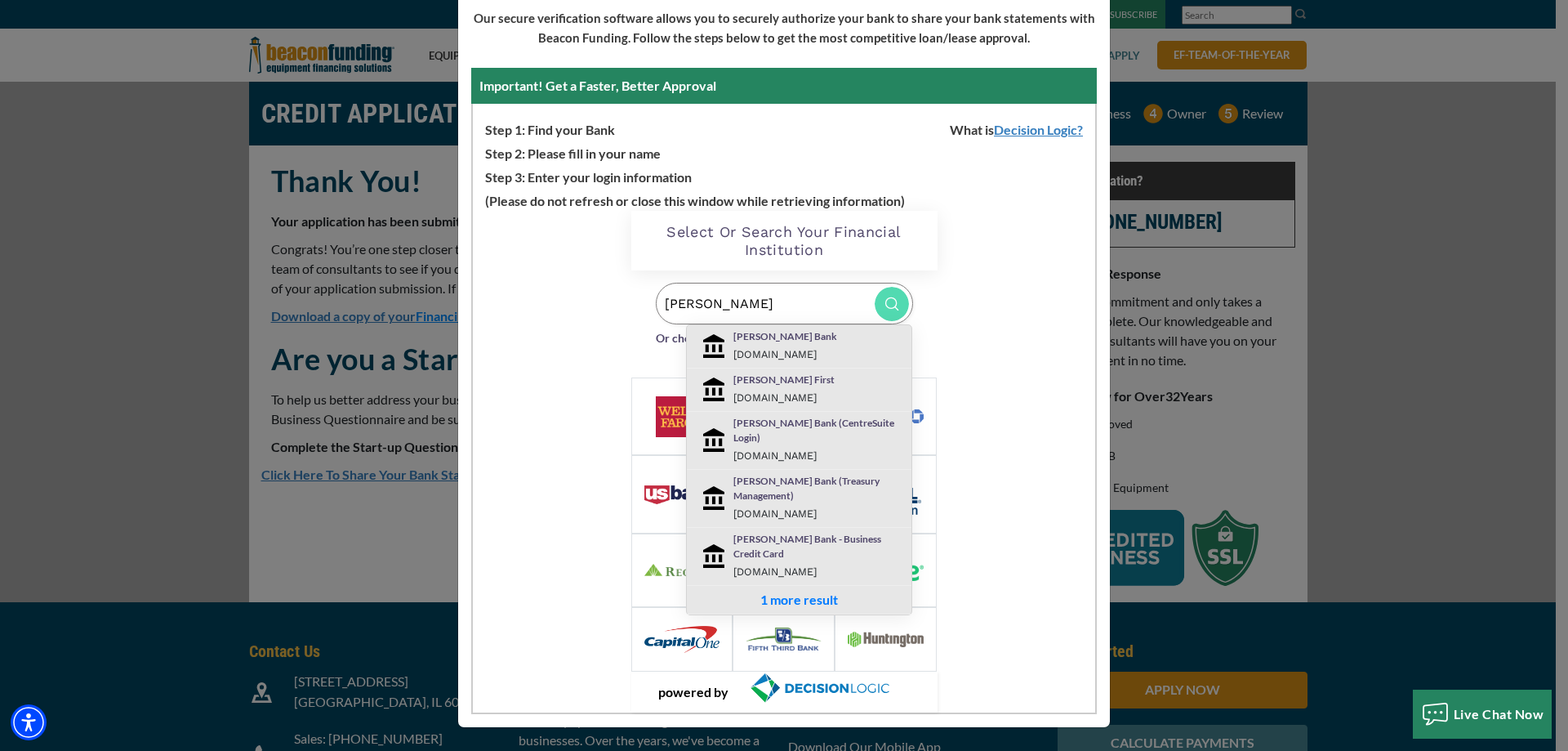
type input "[PERSON_NAME]"
click at [749, 331] on p "[PERSON_NAME] Bank" at bounding box center [818, 337] width 169 height 15
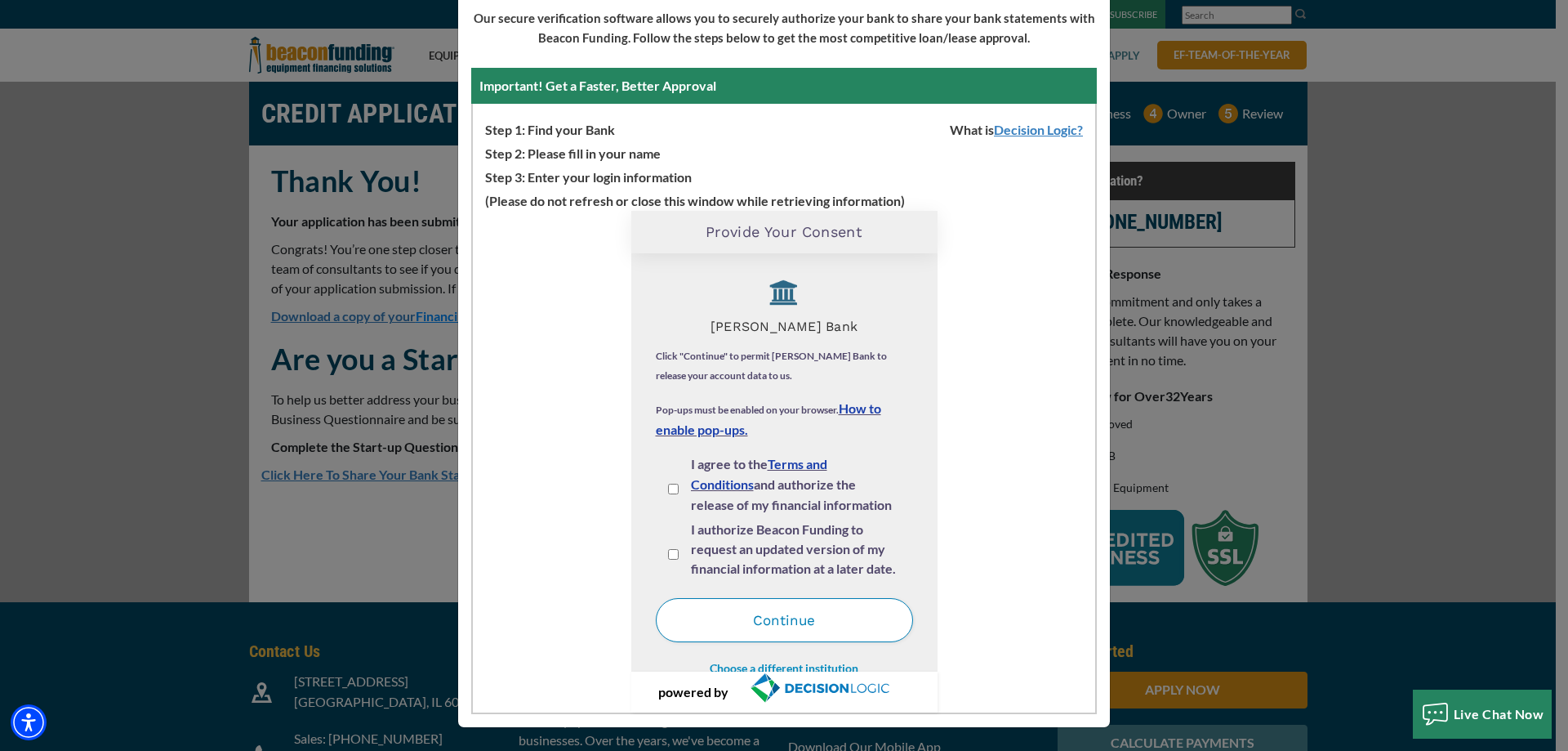
click at [668, 489] on input "I agree to the Terms and Conditions and authorize the release of my financial i…" at bounding box center [673, 489] width 10 height 10
checkbox input "true"
click at [668, 552] on input "I authorize Beacon Funding to request an updated version of my financial inform…" at bounding box center [673, 553] width 10 height 10
checkbox input "true"
click at [727, 611] on button "Continue" at bounding box center [784, 620] width 257 height 44
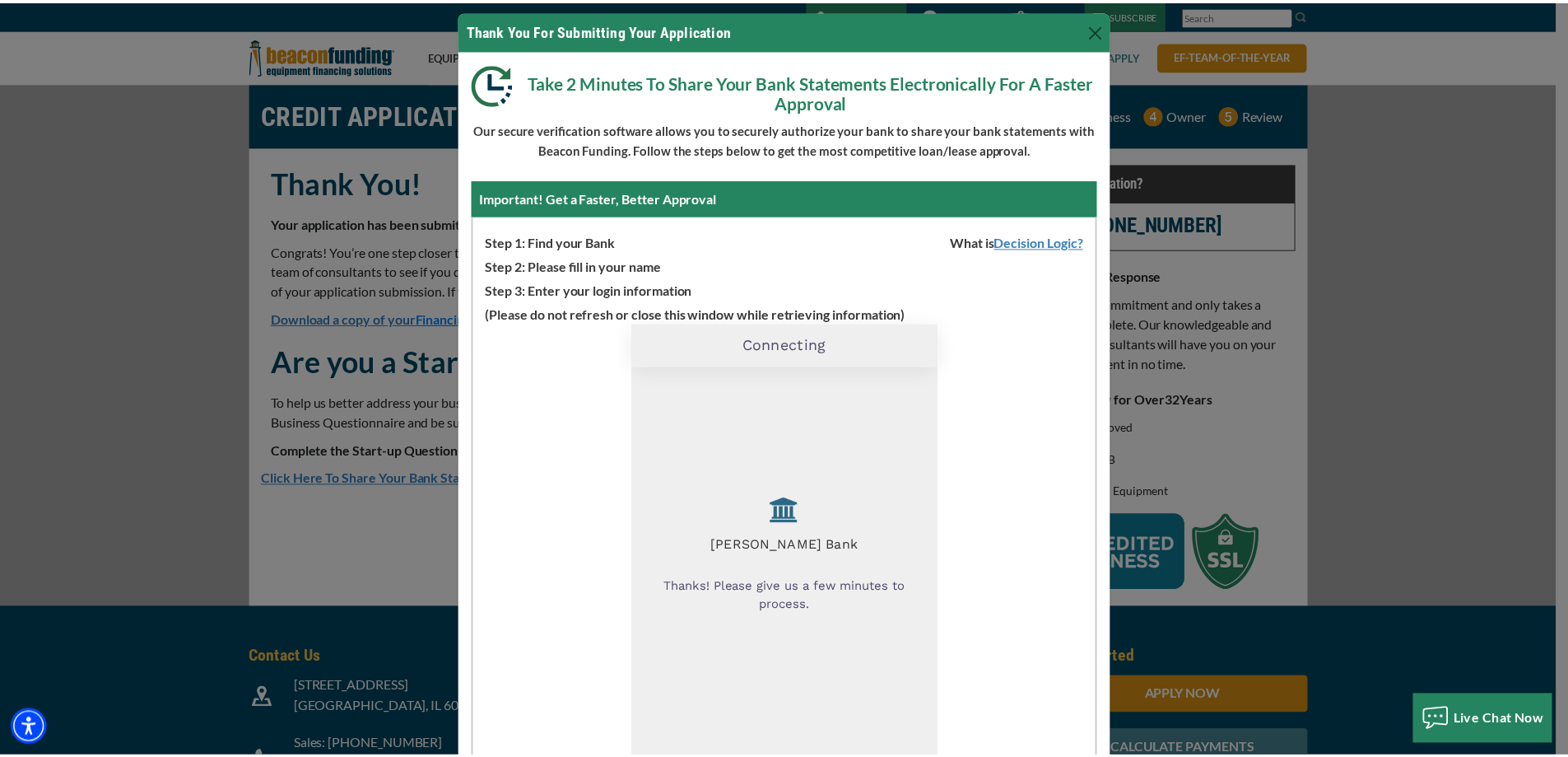
scroll to position [0, 0]
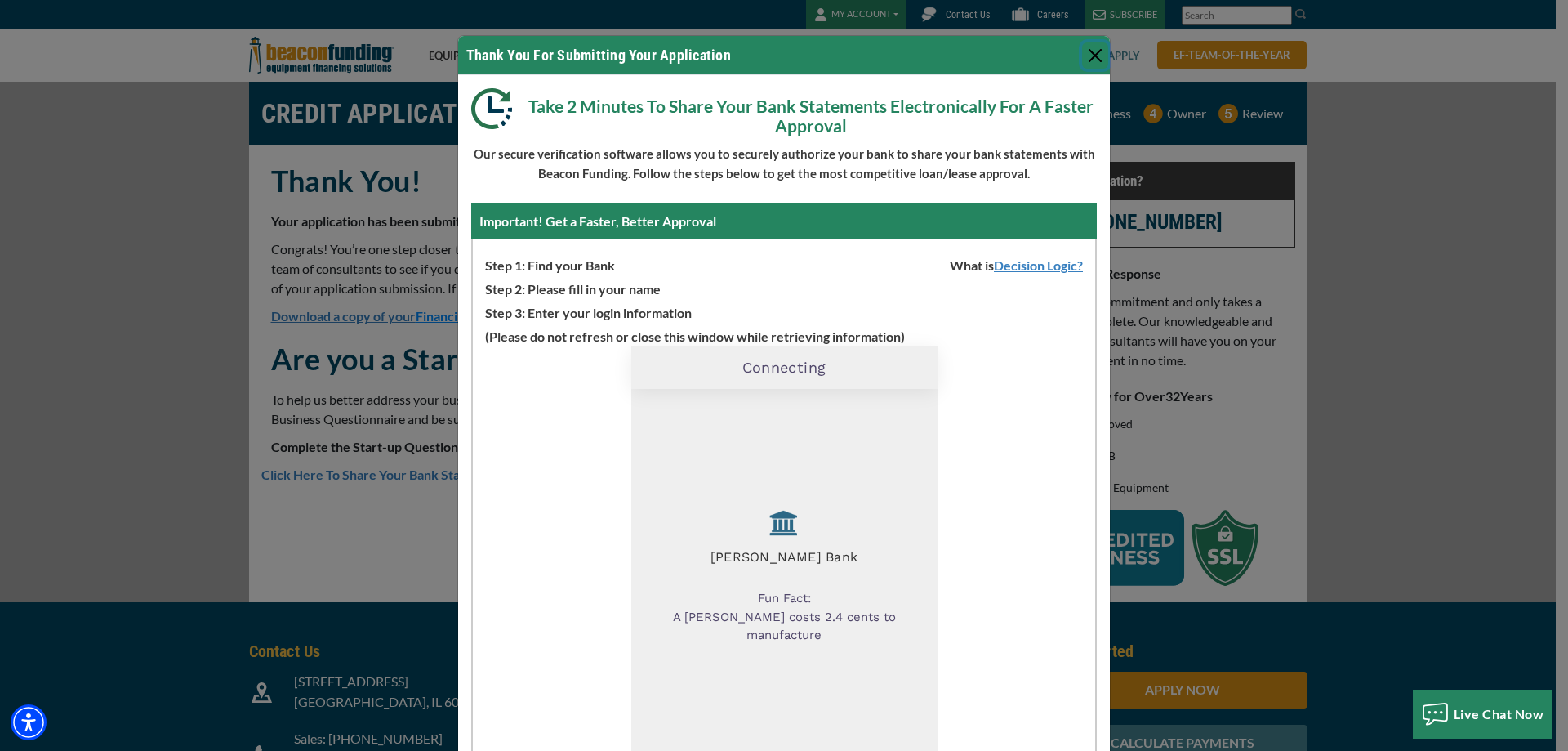
click at [1083, 52] on button "Close" at bounding box center [1095, 55] width 26 height 26
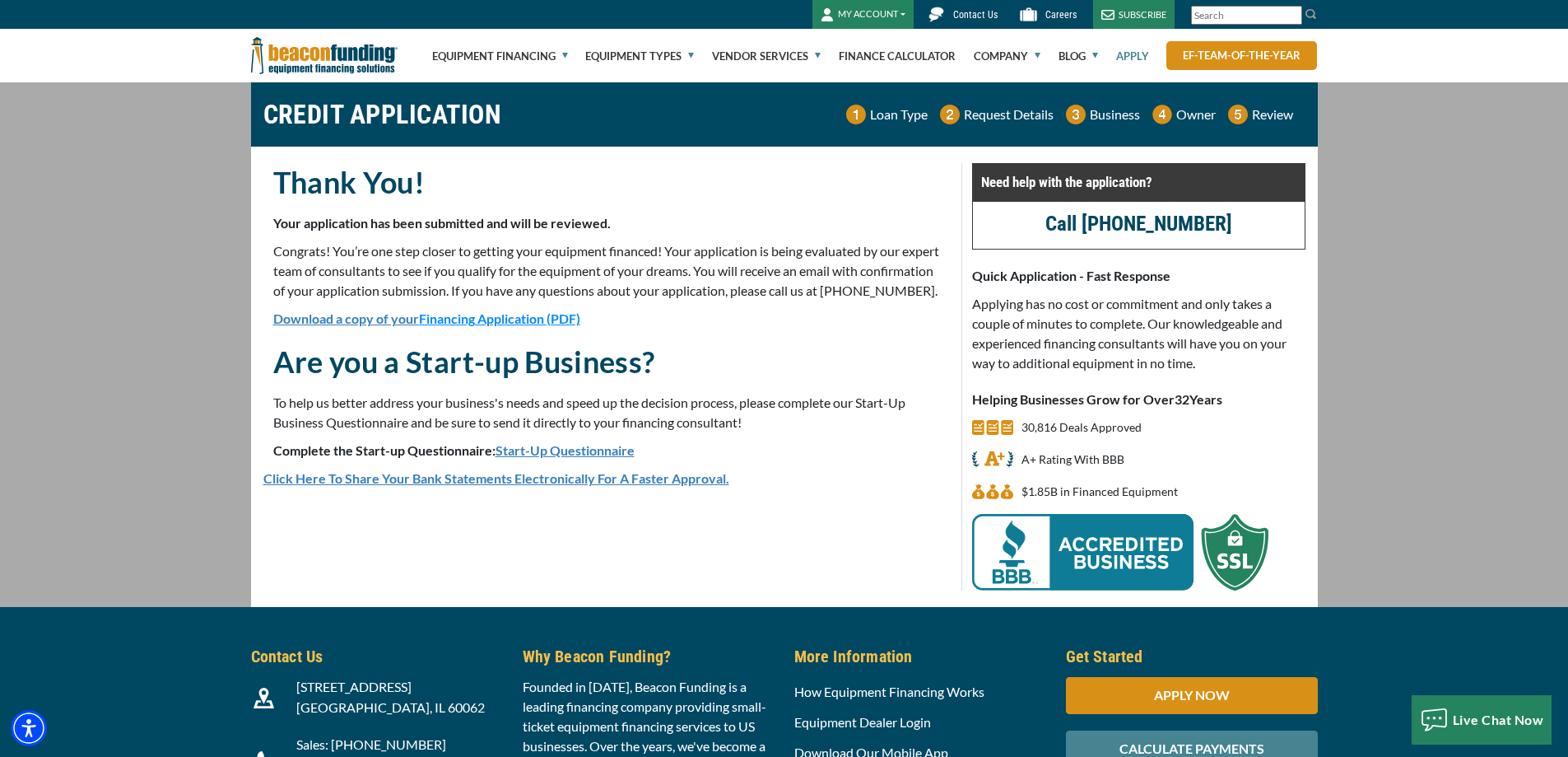
click at [443, 327] on span "Financing Application (PDF)" at bounding box center [499, 318] width 161 height 16
